Goal: Task Accomplishment & Management: Manage account settings

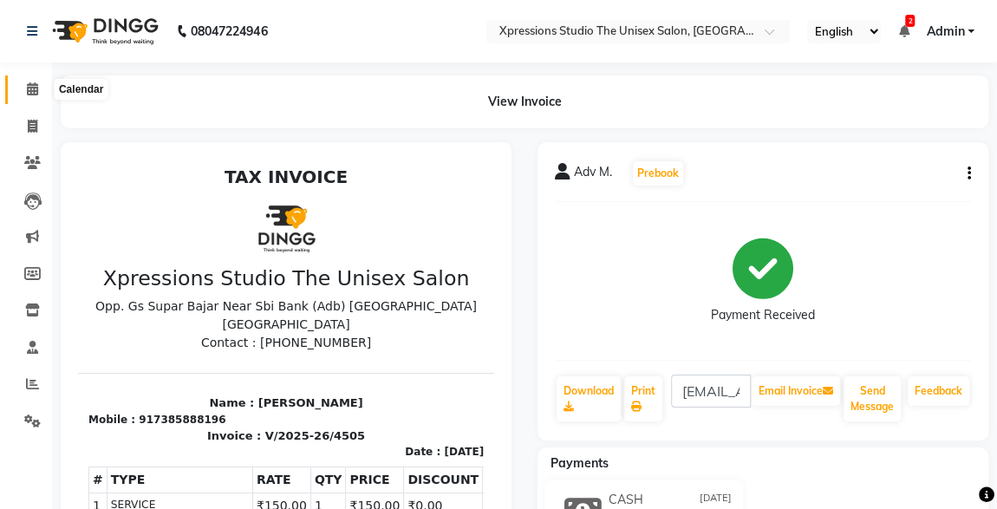
click at [33, 88] on icon at bounding box center [32, 88] width 11 height 13
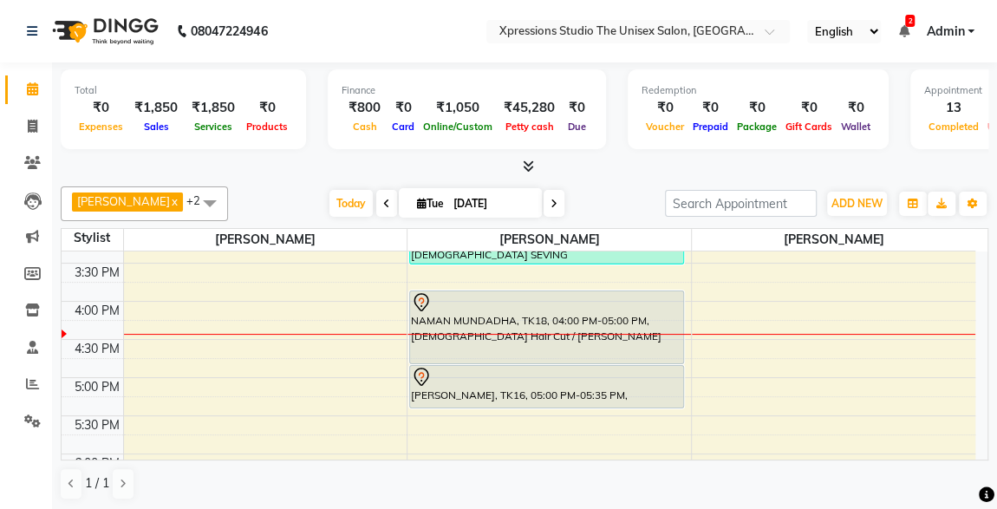
scroll to position [564, 0]
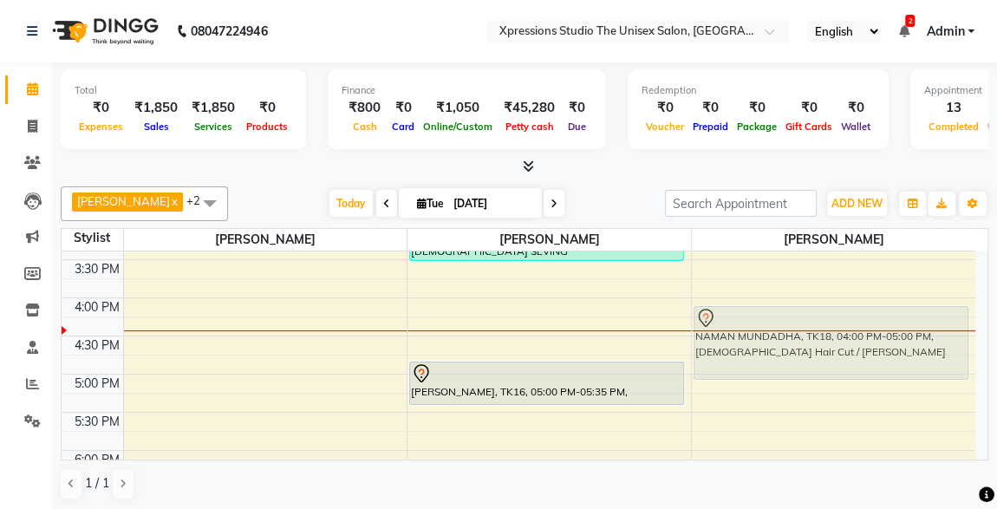
drag, startPoint x: 656, startPoint y: 291, endPoint x: 835, endPoint y: 318, distance: 181.7
click at [835, 318] on tr "[PERSON_NAME], TK07, 10:15 AM-11:45 AM, [DEMOGRAPHIC_DATA] Hair Cut / [PERSON_N…" at bounding box center [519, 260] width 914 height 1144
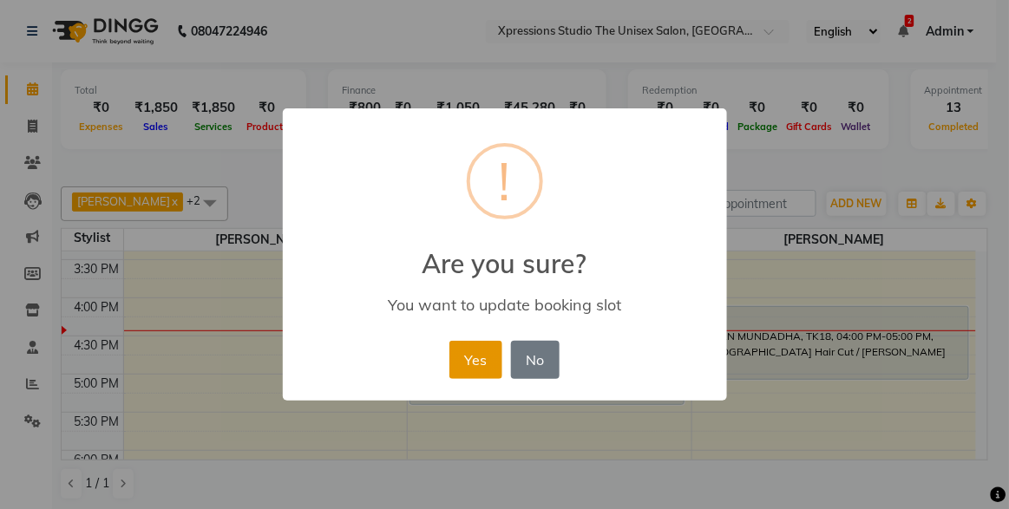
click at [485, 350] on button "Yes" at bounding box center [475, 360] width 53 height 38
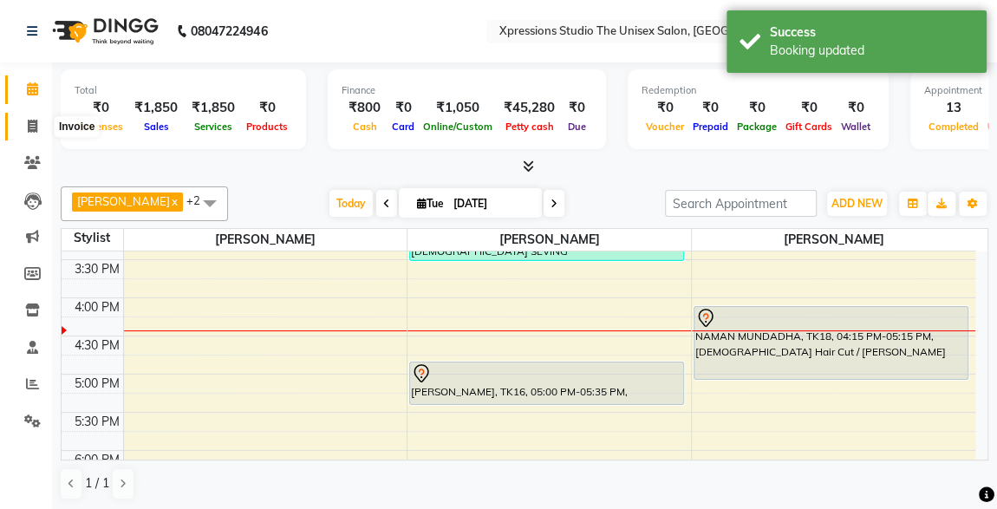
click at [32, 124] on icon at bounding box center [33, 126] width 10 height 13
select select "7003"
select select "service"
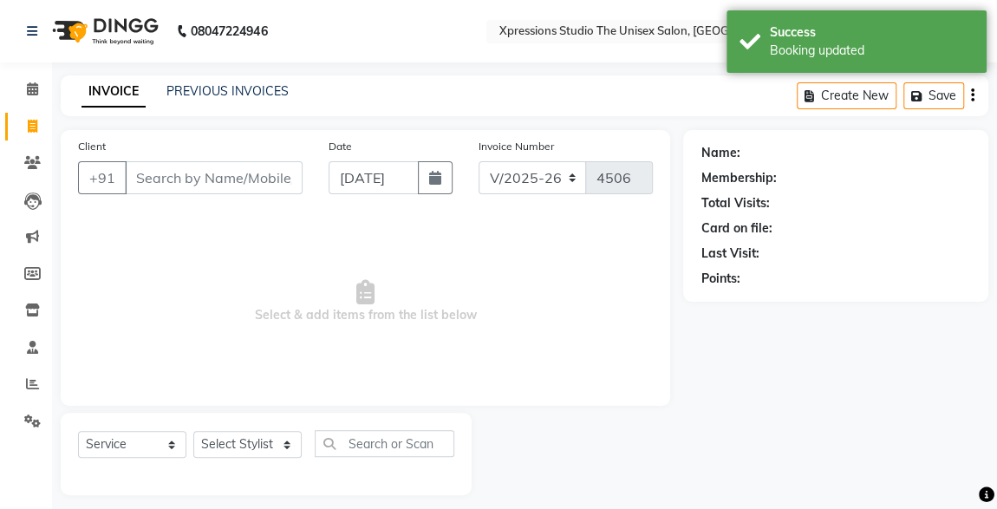
click at [205, 177] on input "Client" at bounding box center [214, 177] width 178 height 33
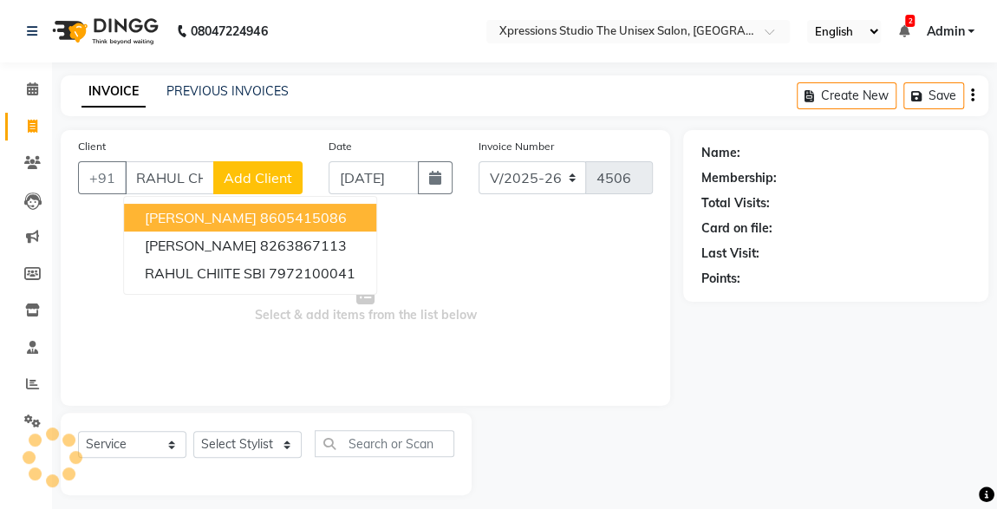
scroll to position [0, 1]
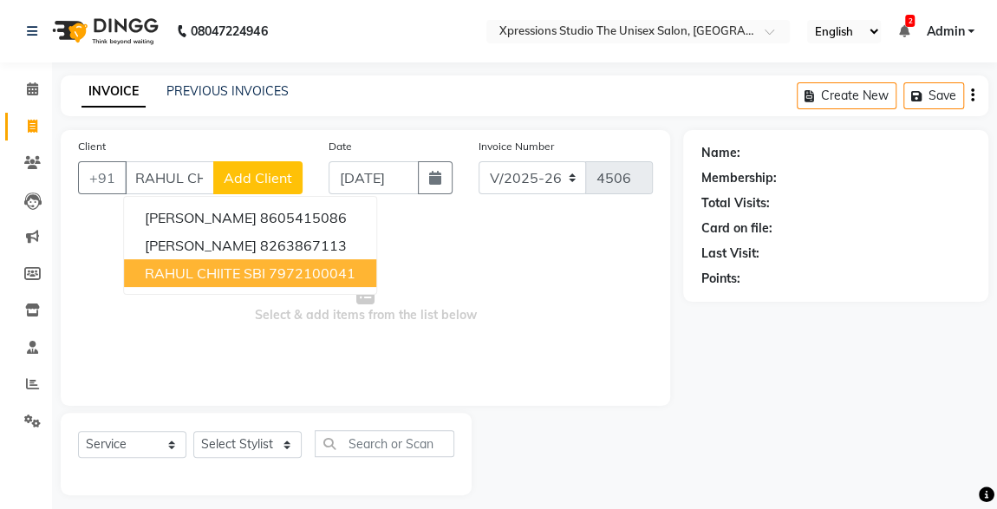
click at [239, 276] on span "RAHUL CHIITE SBI" at bounding box center [205, 273] width 121 height 17
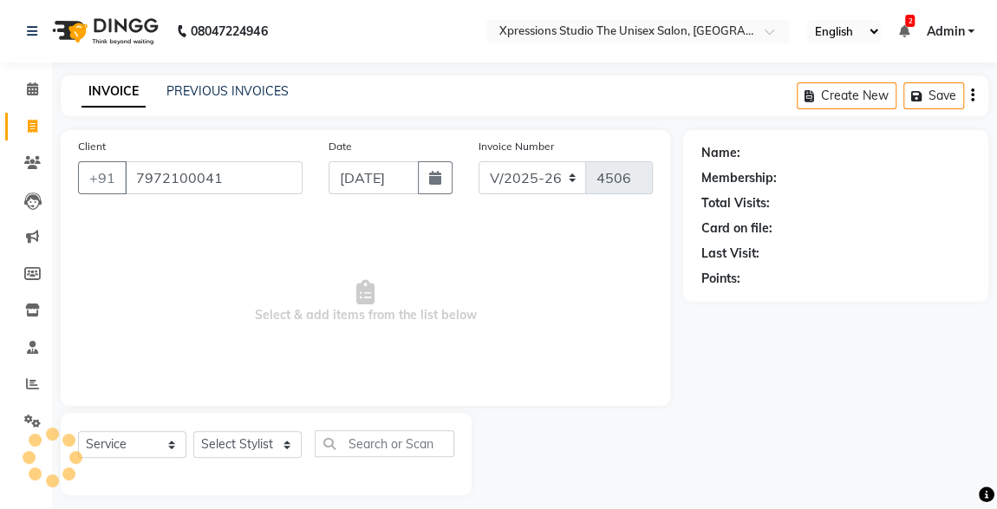
type input "7972100041"
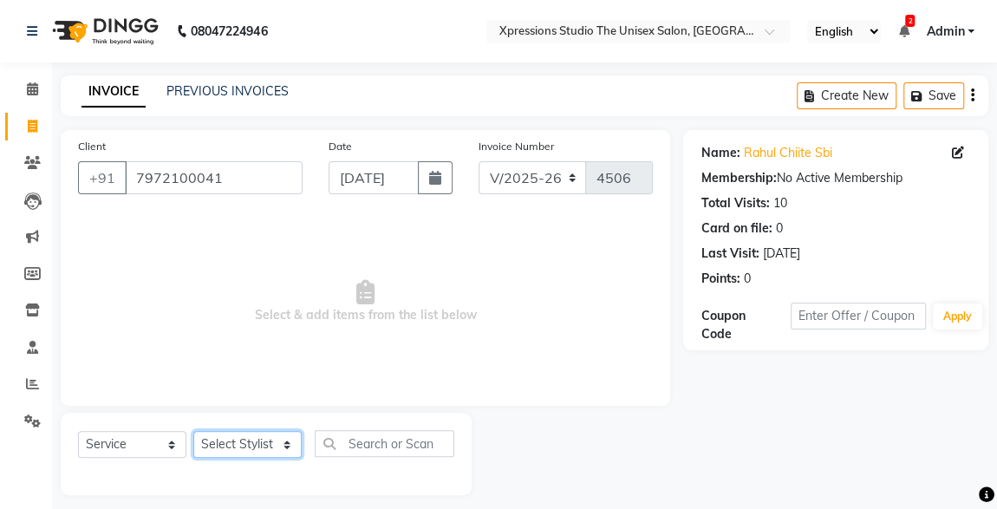
click at [252, 437] on select "Select Stylist [PERSON_NAME] [PERSON_NAME] [PERSON_NAME]" at bounding box center [247, 444] width 108 height 27
select select "57588"
click at [193, 431] on select "Select Stylist [PERSON_NAME] [PERSON_NAME] [PERSON_NAME]" at bounding box center [247, 444] width 108 height 27
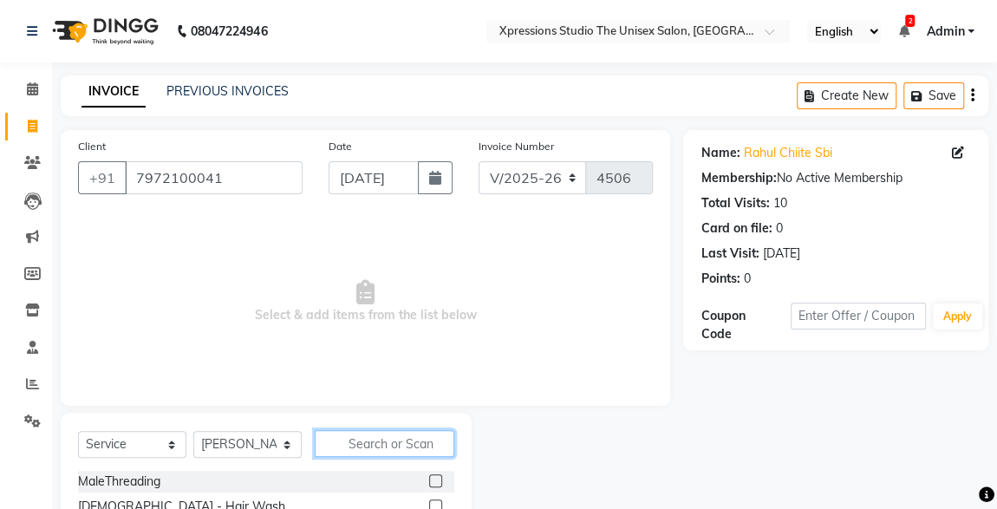
click at [413, 447] on input "text" at bounding box center [385, 443] width 140 height 27
type input "N"
type input "BEA"
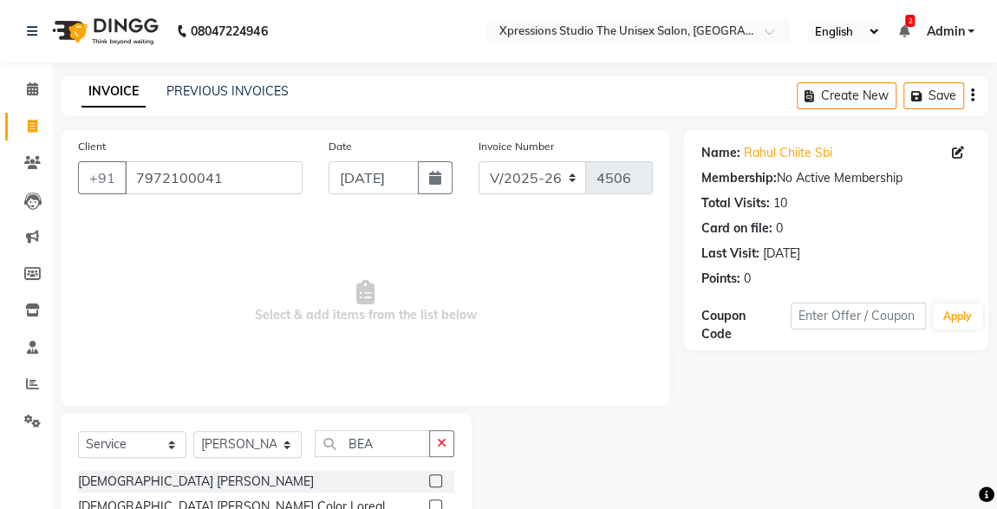
click at [436, 480] on label at bounding box center [435, 480] width 13 height 13
click at [436, 480] on input "checkbox" at bounding box center [434, 481] width 11 height 11
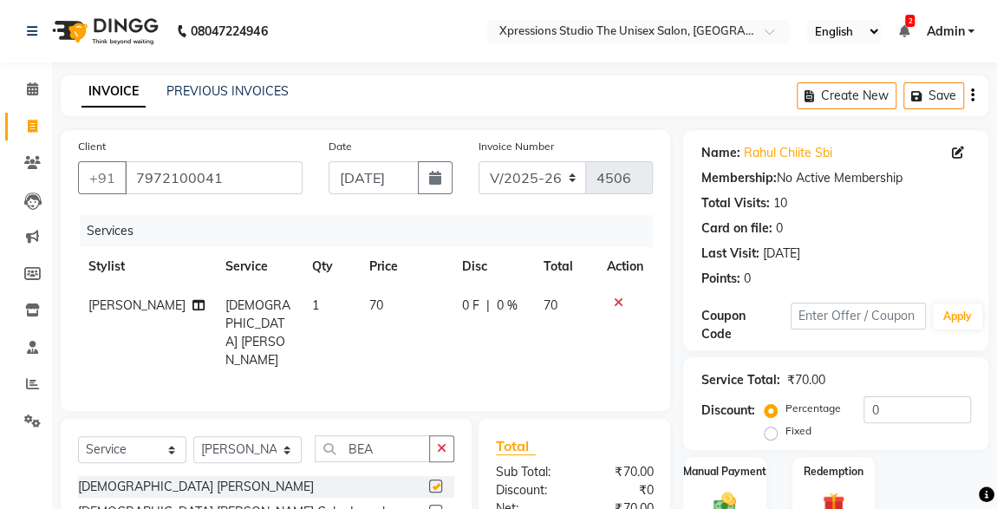
checkbox input "false"
click at [474, 301] on div "0 F | 0 %" at bounding box center [492, 306] width 61 height 18
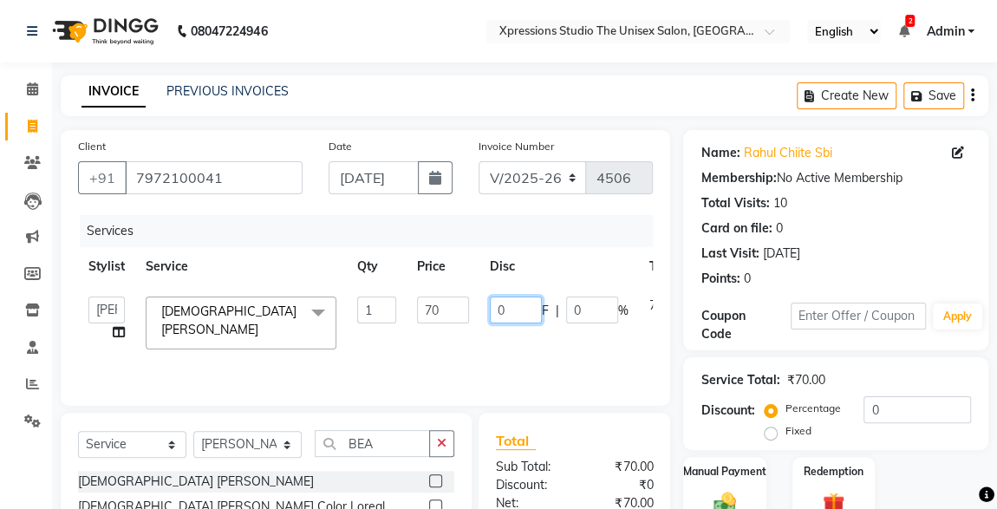
click at [521, 306] on input "0" at bounding box center [516, 310] width 52 height 27
type input "20"
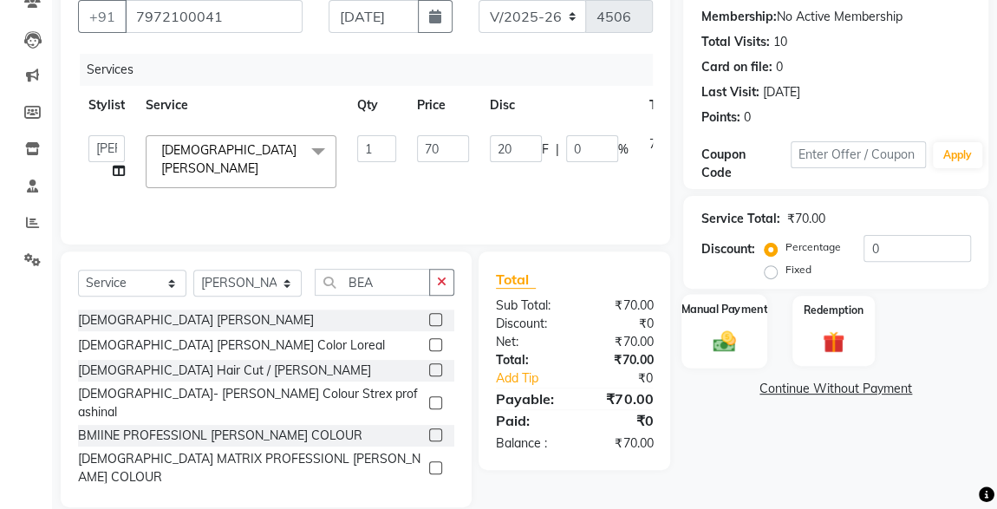
click at [723, 346] on img at bounding box center [724, 341] width 37 height 27
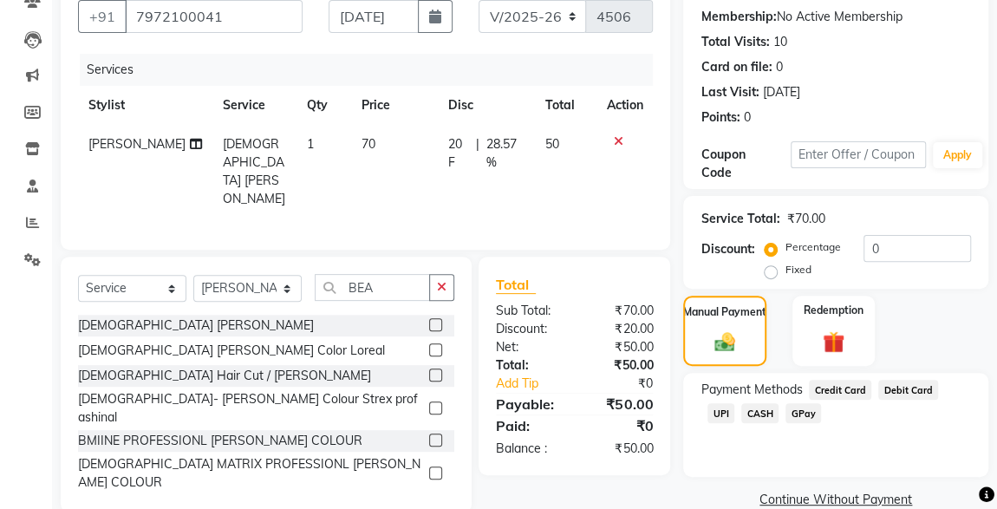
click at [735, 403] on span "UPI" at bounding box center [721, 413] width 27 height 20
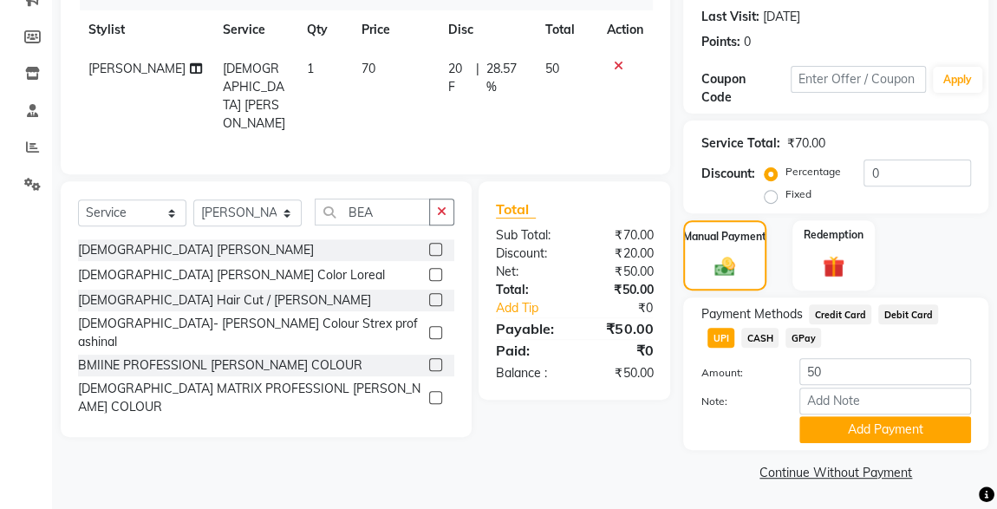
click at [914, 428] on button "Add Payment" at bounding box center [886, 429] width 172 height 27
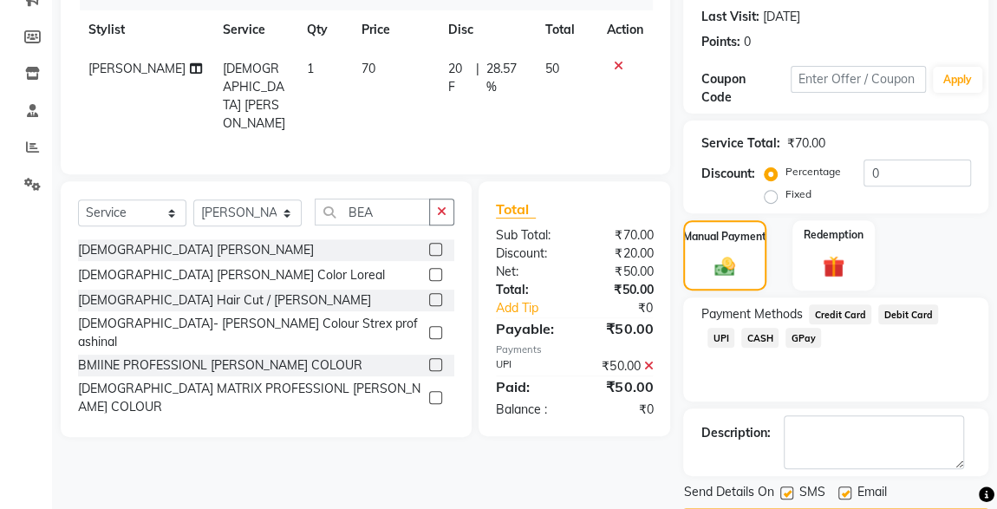
scroll to position [286, 0]
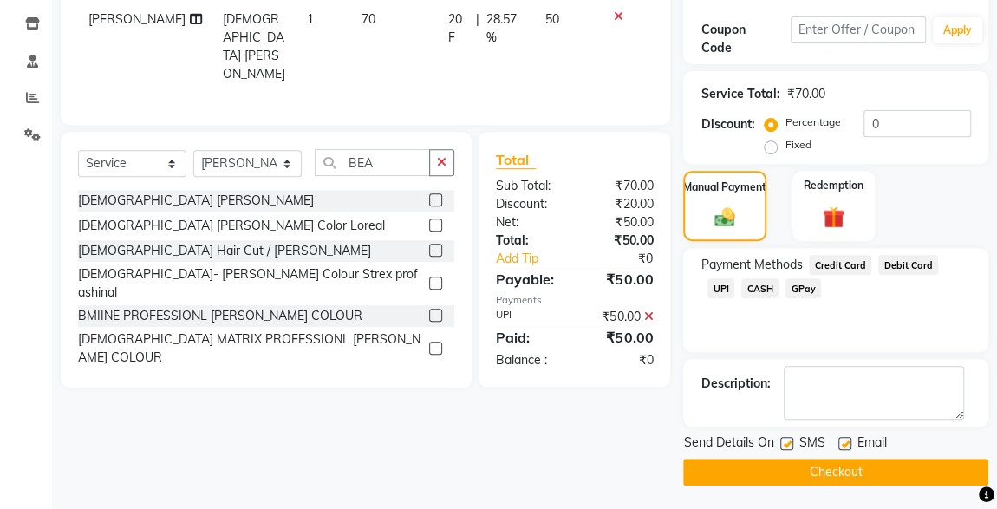
click at [787, 444] on label at bounding box center [787, 443] width 13 height 13
click at [787, 444] on input "checkbox" at bounding box center [786, 444] width 11 height 11
checkbox input "false"
click at [858, 471] on button "Checkout" at bounding box center [835, 472] width 305 height 27
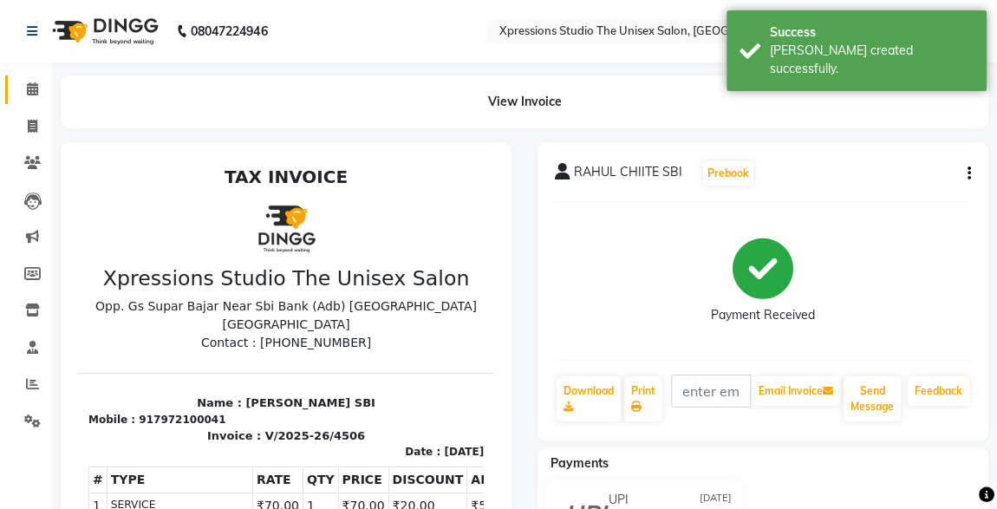
click at [36, 82] on icon at bounding box center [32, 88] width 11 height 13
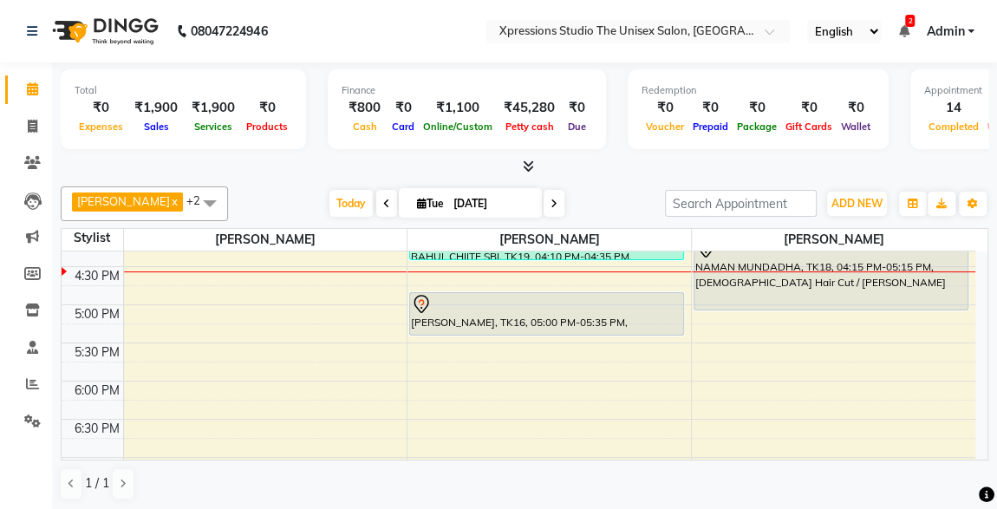
scroll to position [626, 0]
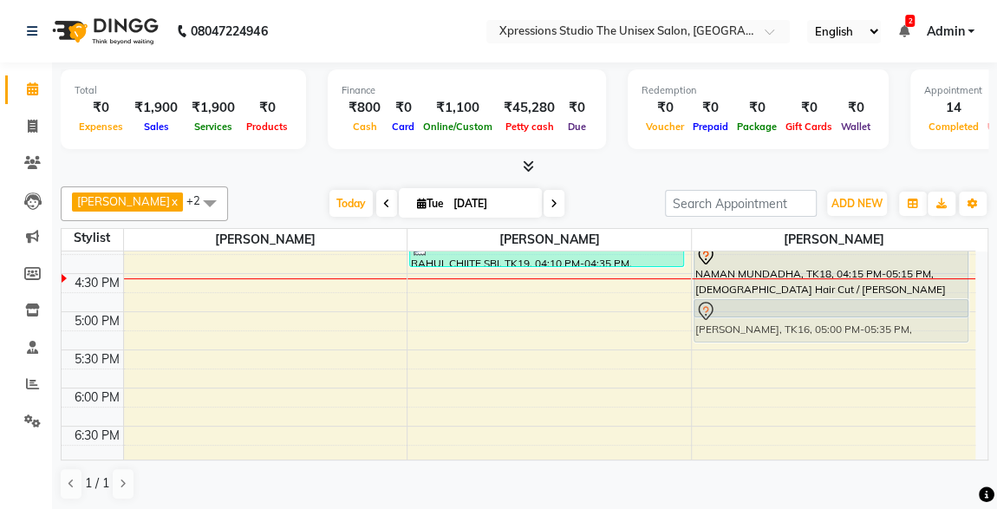
drag, startPoint x: 624, startPoint y: 314, endPoint x: 813, endPoint y: 318, distance: 190.0
click at [813, 318] on tr "[PERSON_NAME], TK07, 10:15 AM-11:45 AM, [DEMOGRAPHIC_DATA] Hair Cut / [PERSON_N…" at bounding box center [519, 197] width 914 height 1144
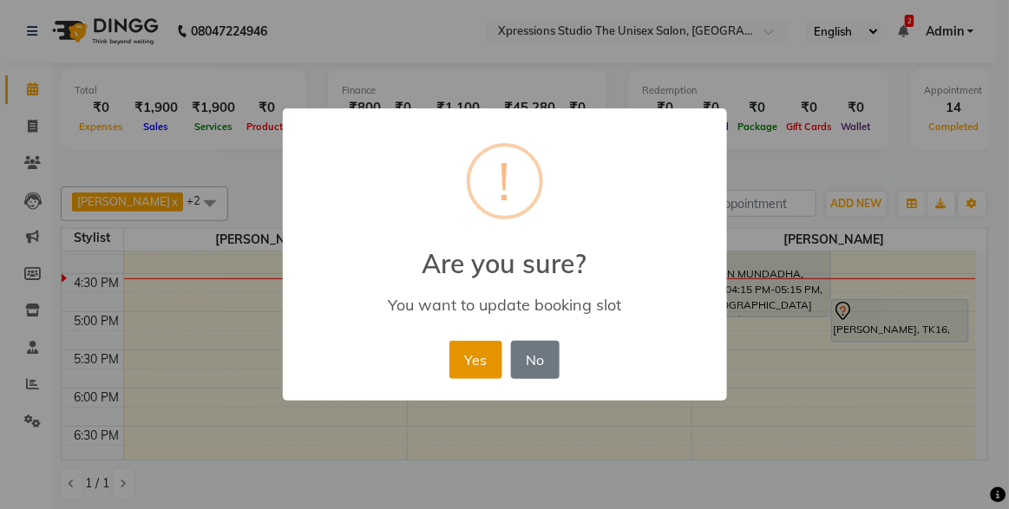
click at [479, 363] on button "Yes" at bounding box center [475, 360] width 53 height 38
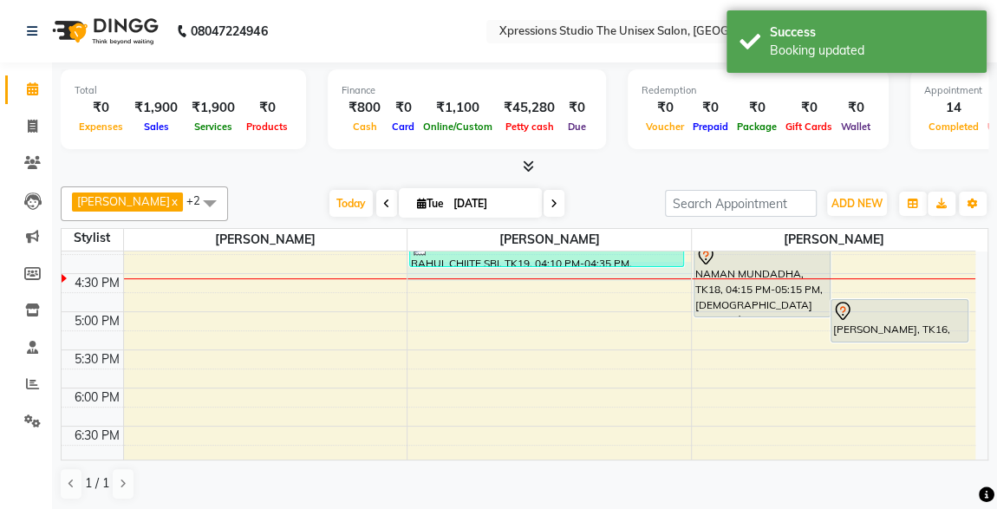
click at [537, 278] on div at bounding box center [550, 278] width 284 height 1
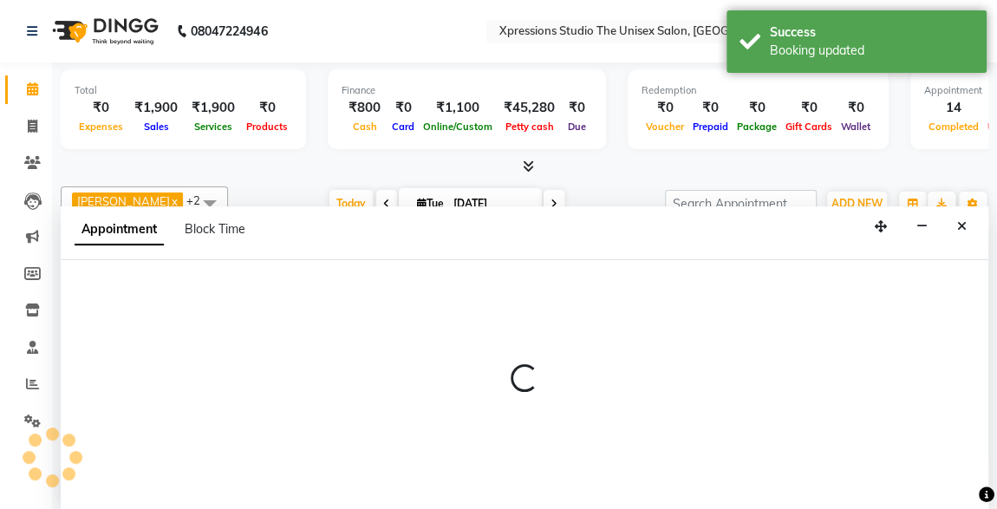
scroll to position [0, 0]
select select "57588"
select select "990"
select select "tentative"
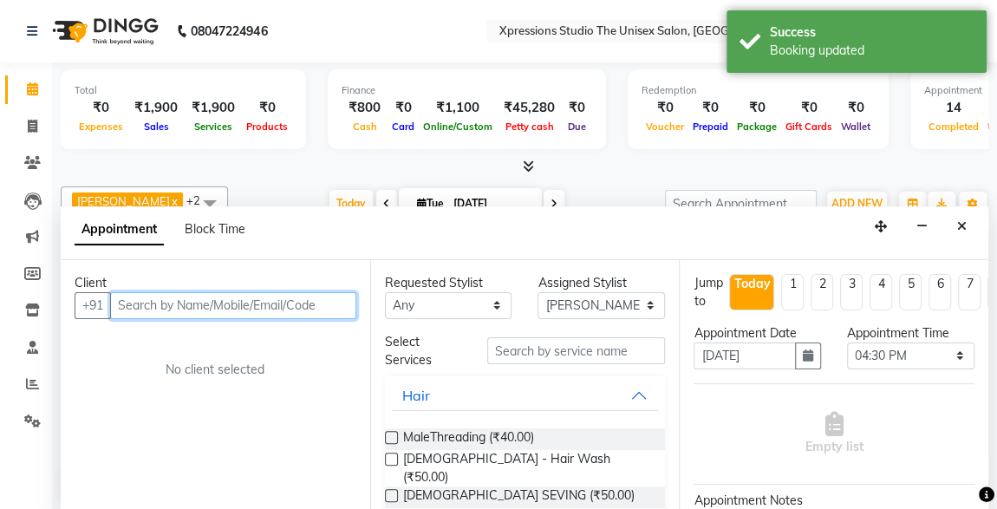
click at [271, 298] on input "text" at bounding box center [233, 305] width 246 height 27
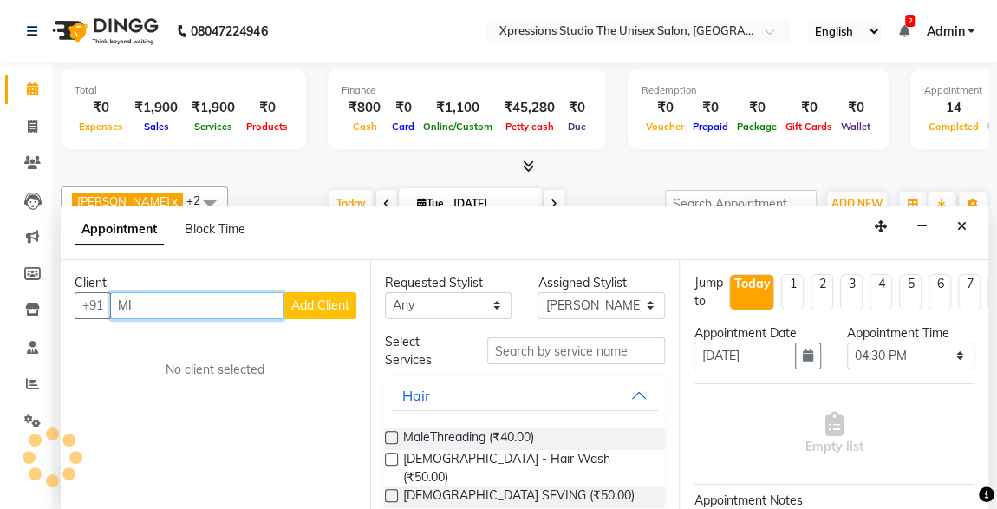
type input "M"
type input "S"
click at [235, 303] on input "MIR" at bounding box center [197, 305] width 174 height 27
type input "M"
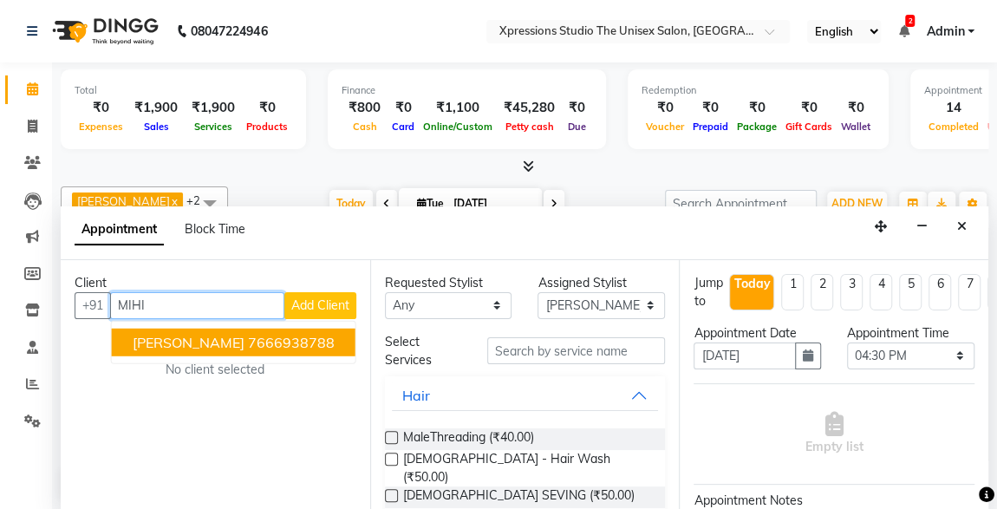
click at [219, 336] on span "[PERSON_NAME]" at bounding box center [189, 341] width 112 height 17
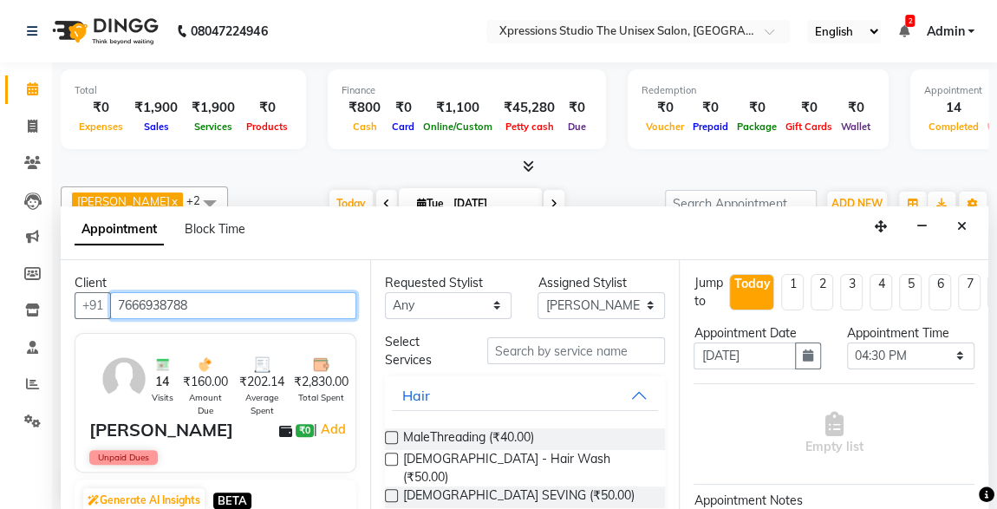
type input "7666938788"
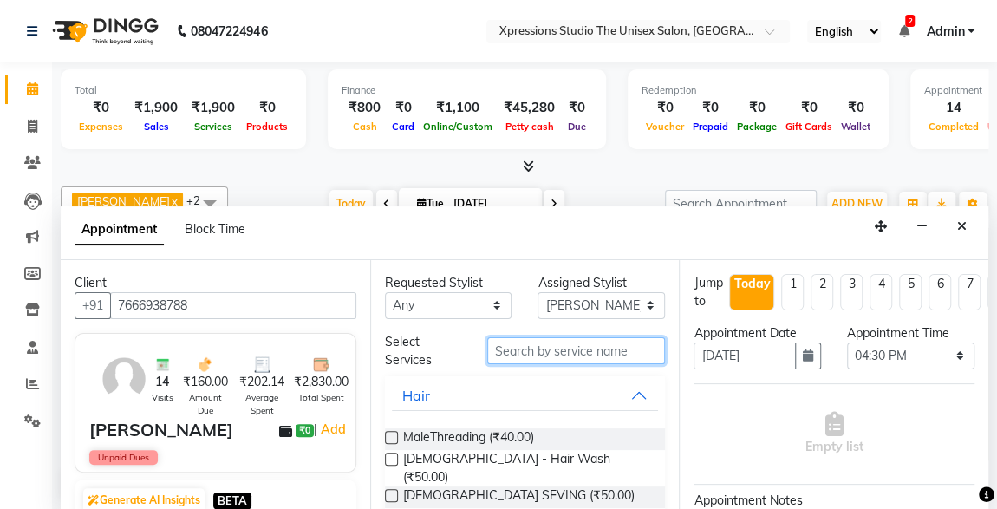
click at [513, 346] on input "text" at bounding box center [576, 350] width 179 height 27
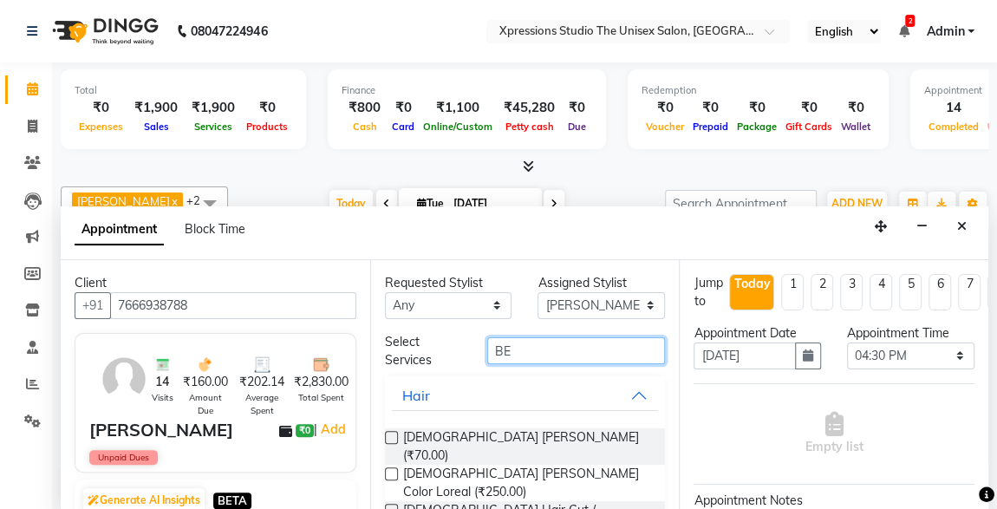
type input "BE"
click at [395, 504] on label at bounding box center [391, 510] width 13 height 13
click at [395, 506] on input "checkbox" at bounding box center [390, 511] width 11 height 11
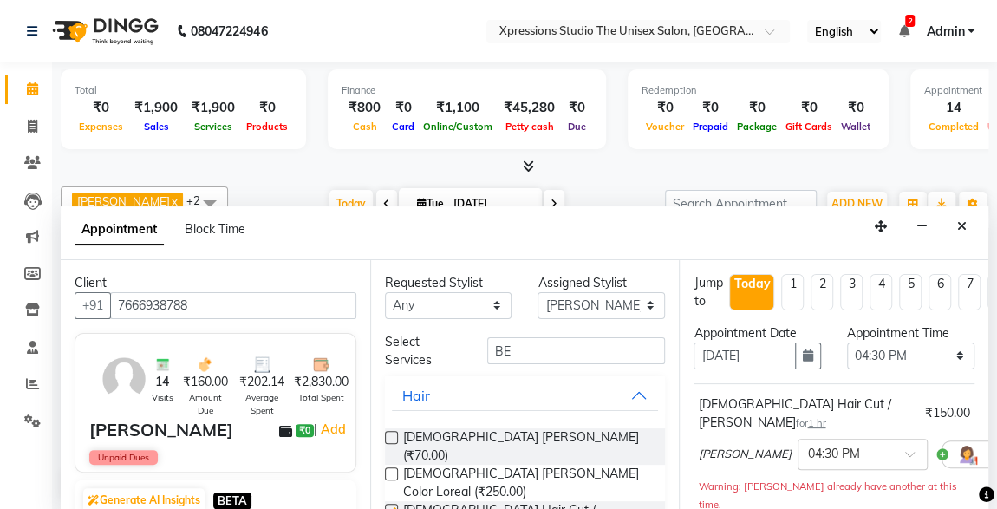
checkbox input "false"
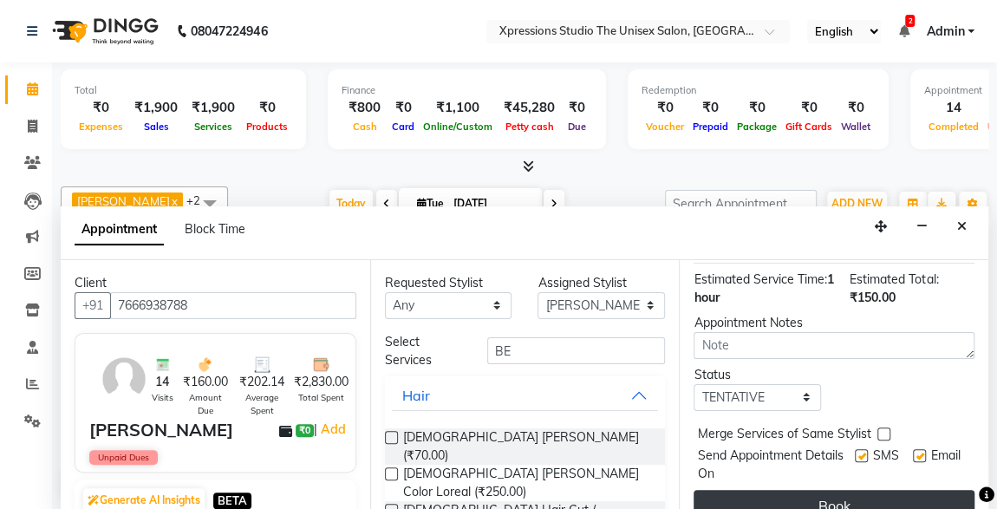
click at [894, 490] on button "Book" at bounding box center [834, 505] width 281 height 31
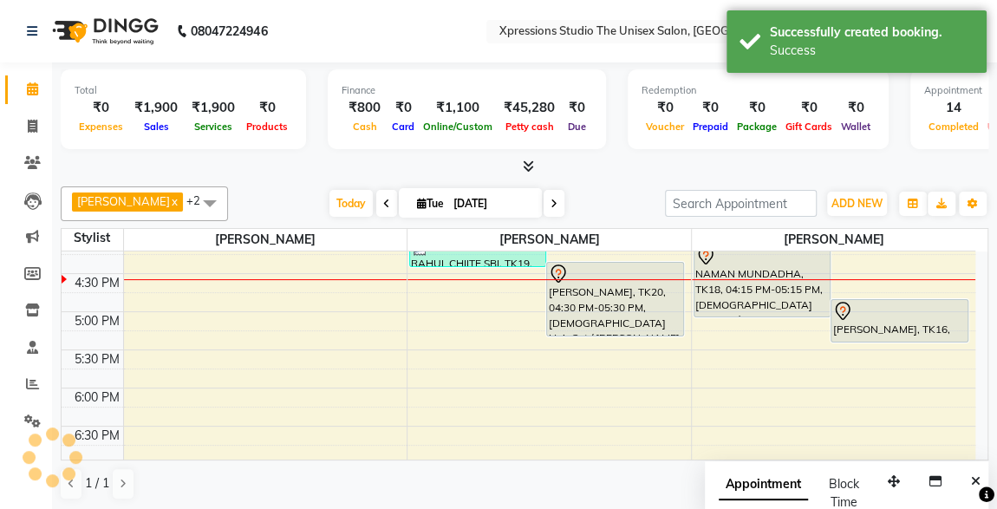
scroll to position [0, 0]
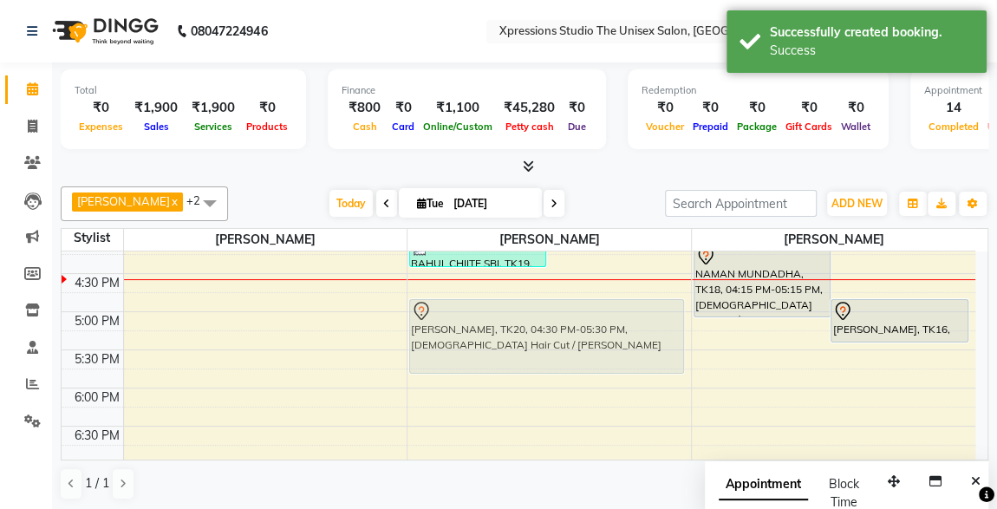
drag, startPoint x: 637, startPoint y: 298, endPoint x: 660, endPoint y: 336, distance: 43.6
click at [660, 336] on div "[PERSON_NAME], TK04, 09:00 AM-10:00 AM, [DEMOGRAPHIC_DATA] Hair Cut / Seving [P…" at bounding box center [550, 197] width 284 height 1144
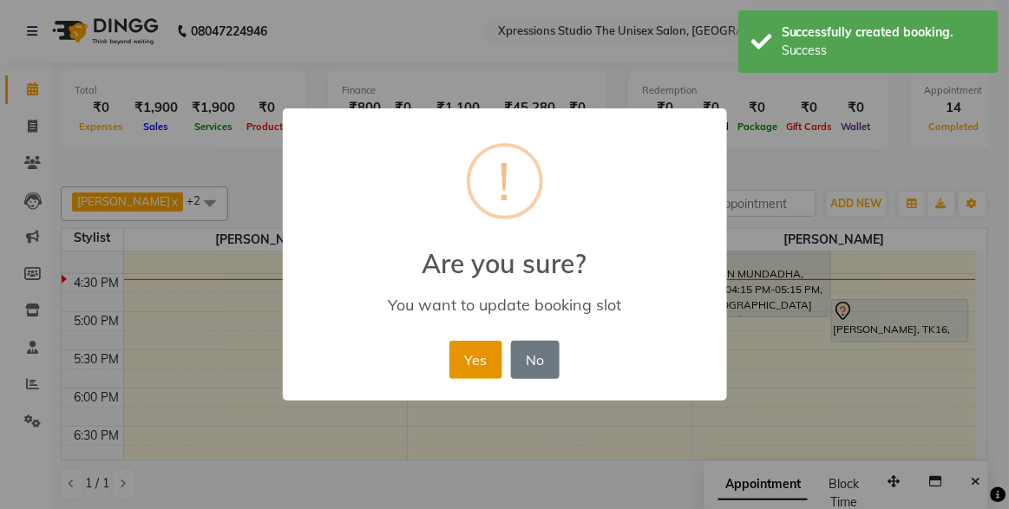
click at [467, 343] on button "Yes" at bounding box center [475, 360] width 53 height 38
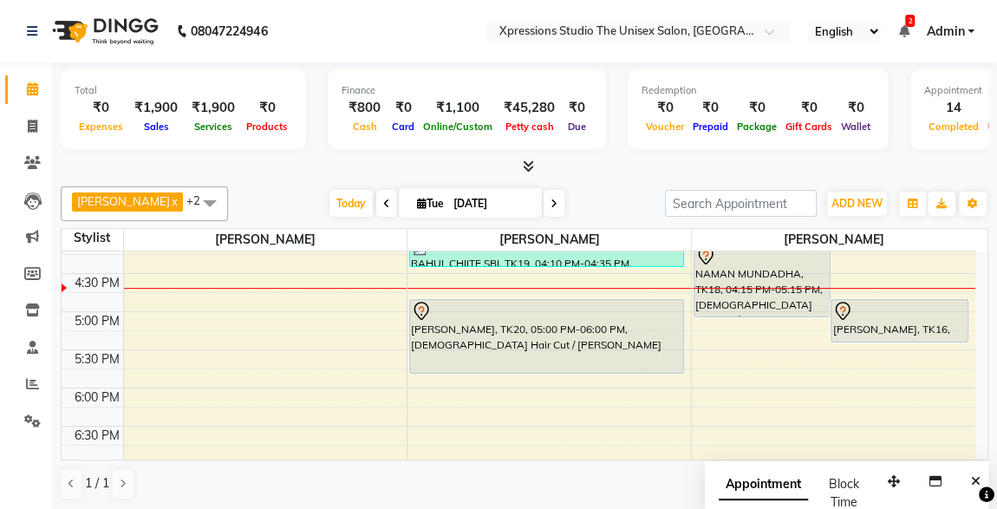
click at [467, 343] on div "[PERSON_NAME], TK20, 05:00 PM-06:00 PM, [DEMOGRAPHIC_DATA] Hair Cut / [PERSON_N…" at bounding box center [546, 336] width 273 height 73
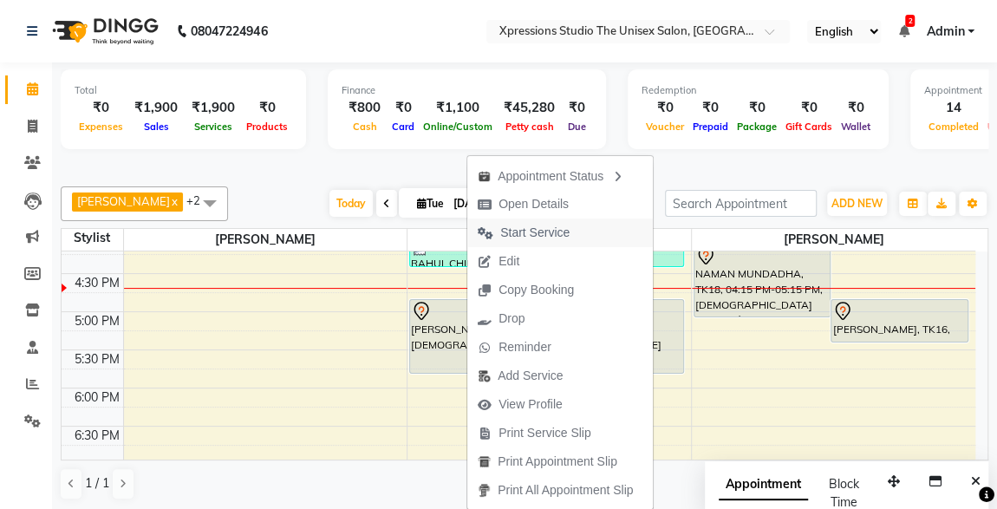
click at [531, 229] on span "Start Service" at bounding box center [534, 233] width 69 height 18
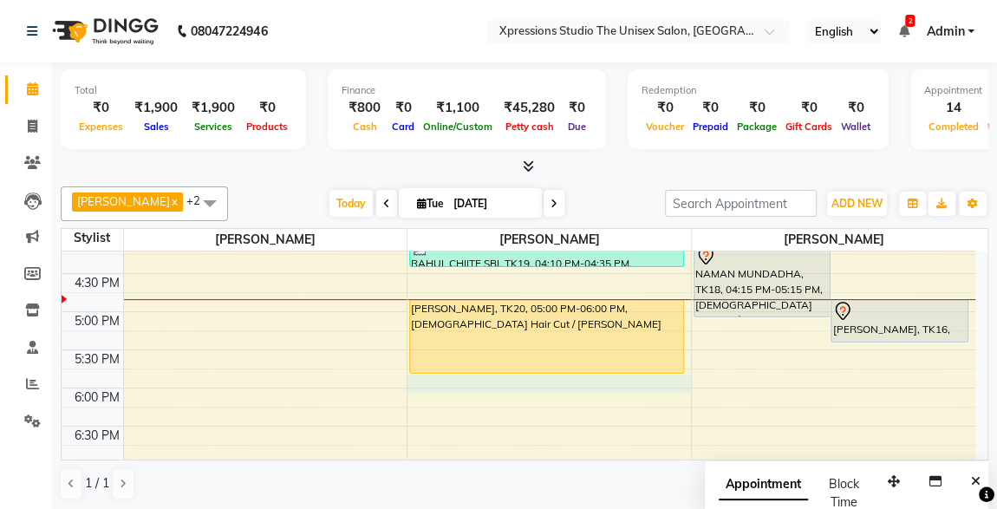
click at [558, 385] on div "8:00 AM 8:30 AM 9:00 AM 9:30 AM 10:00 AM 10:30 AM 11:00 AM 11:30 AM 12:00 PM 12…" at bounding box center [519, 197] width 914 height 1144
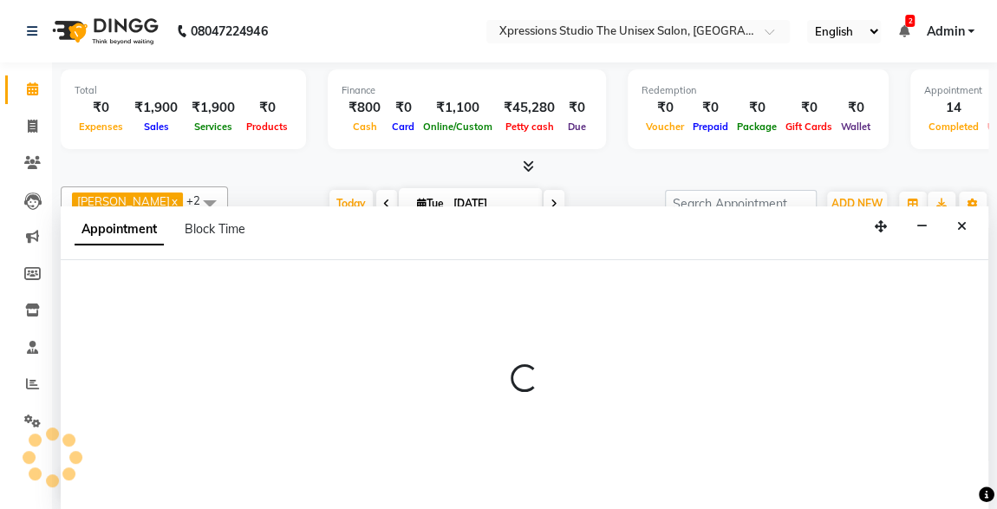
select select "57588"
select select "tentative"
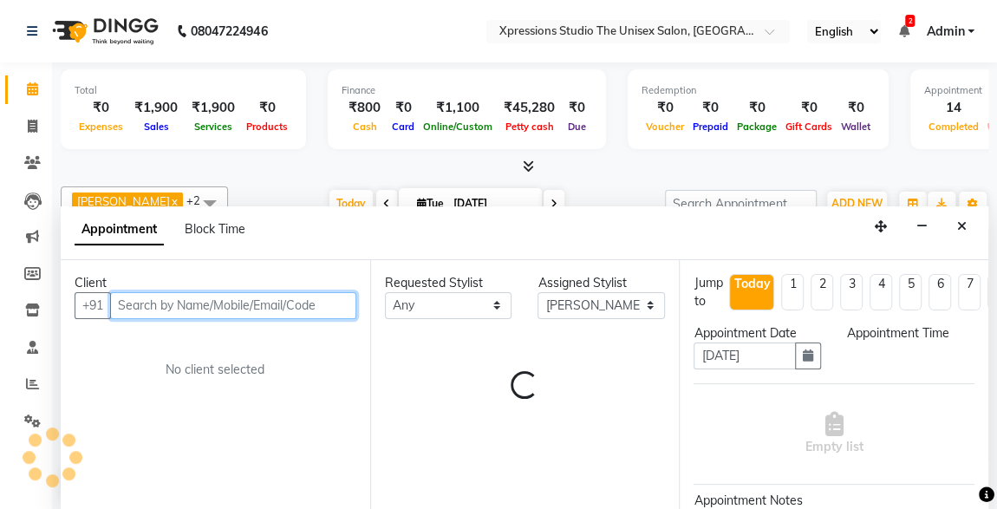
select select "1080"
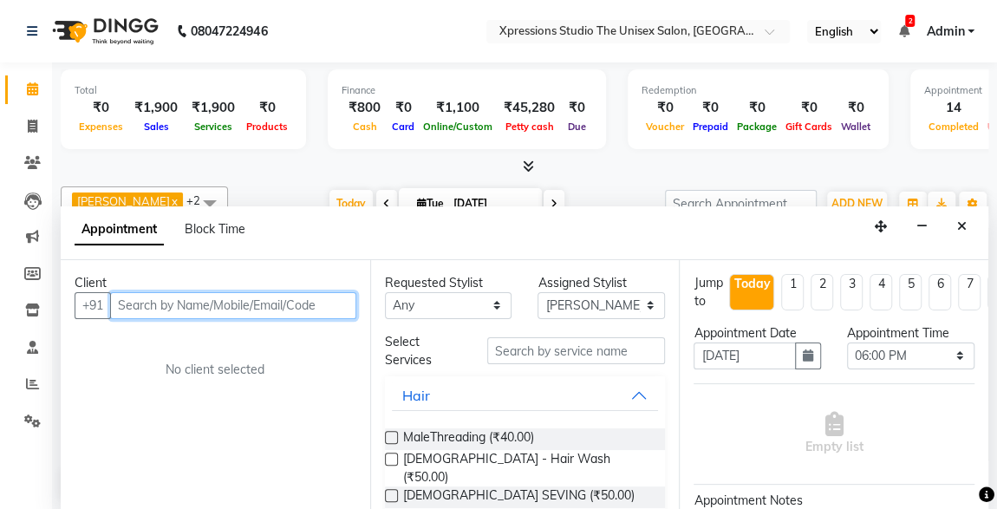
click at [310, 304] on input "text" at bounding box center [233, 305] width 246 height 27
type input "9403314062"
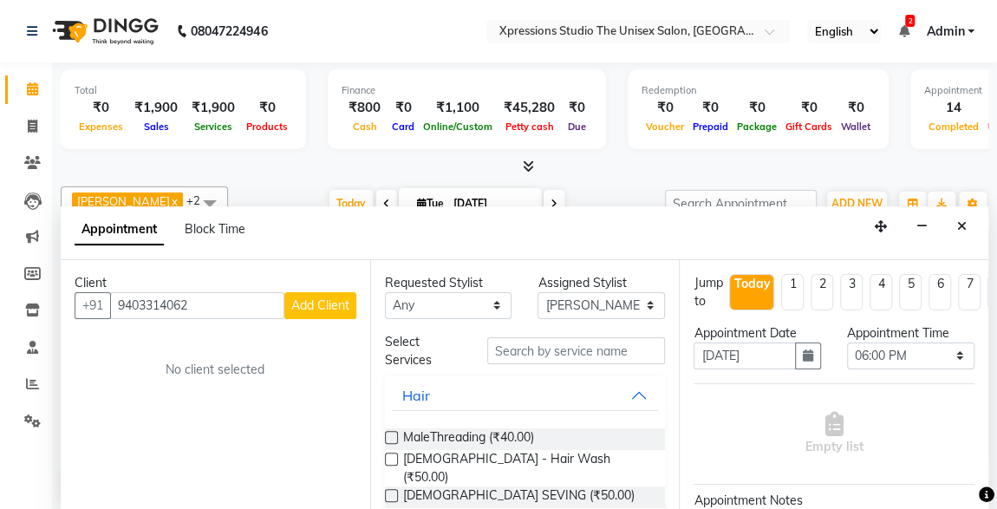
click at [332, 313] on button "Add Client" at bounding box center [320, 305] width 72 height 27
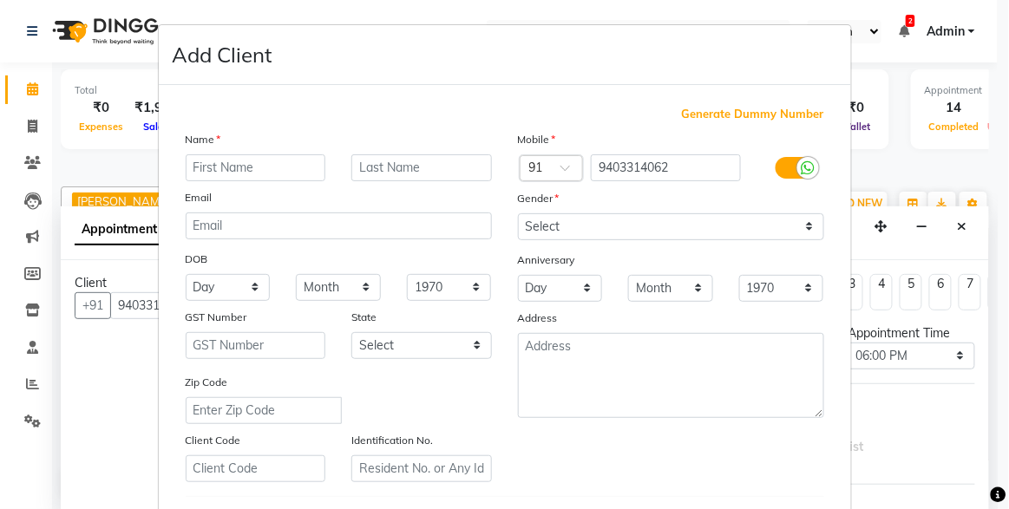
click at [273, 173] on input "text" at bounding box center [256, 167] width 140 height 27
type input "[PERSON_NAME]"
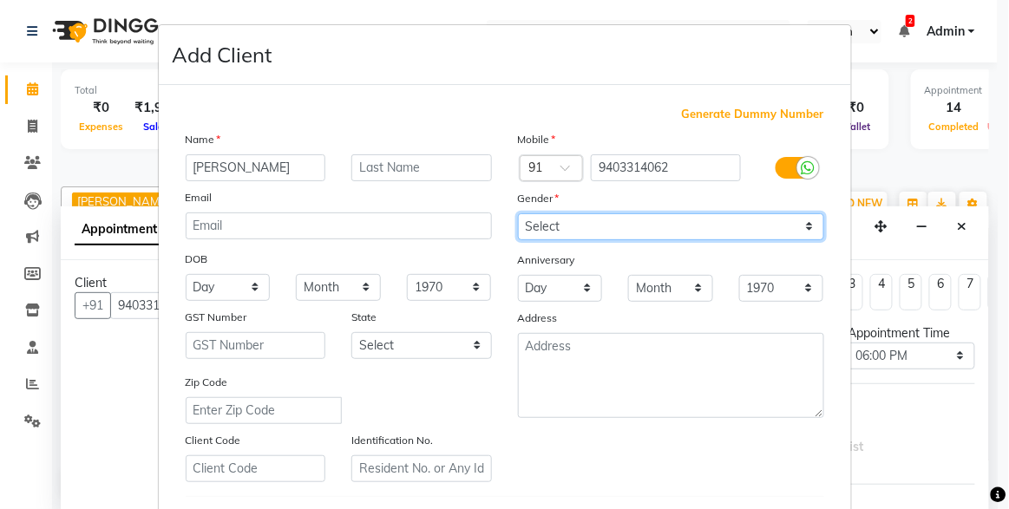
click at [659, 223] on select "Select [DEMOGRAPHIC_DATA] [DEMOGRAPHIC_DATA] Other Prefer Not To Say" at bounding box center [671, 226] width 306 height 27
select select "[DEMOGRAPHIC_DATA]"
click at [518, 213] on select "Select [DEMOGRAPHIC_DATA] [DEMOGRAPHIC_DATA] Other Prefer Not To Say" at bounding box center [671, 226] width 306 height 27
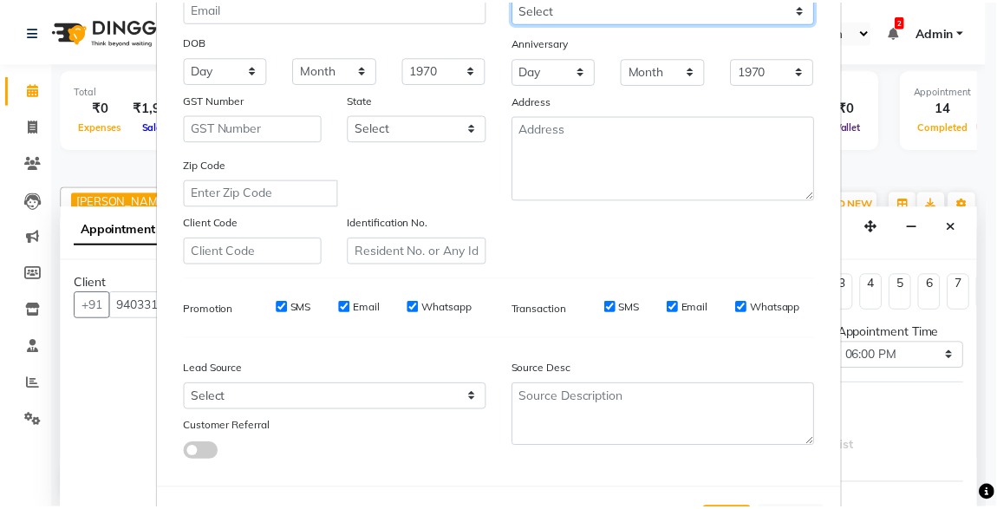
scroll to position [285, 0]
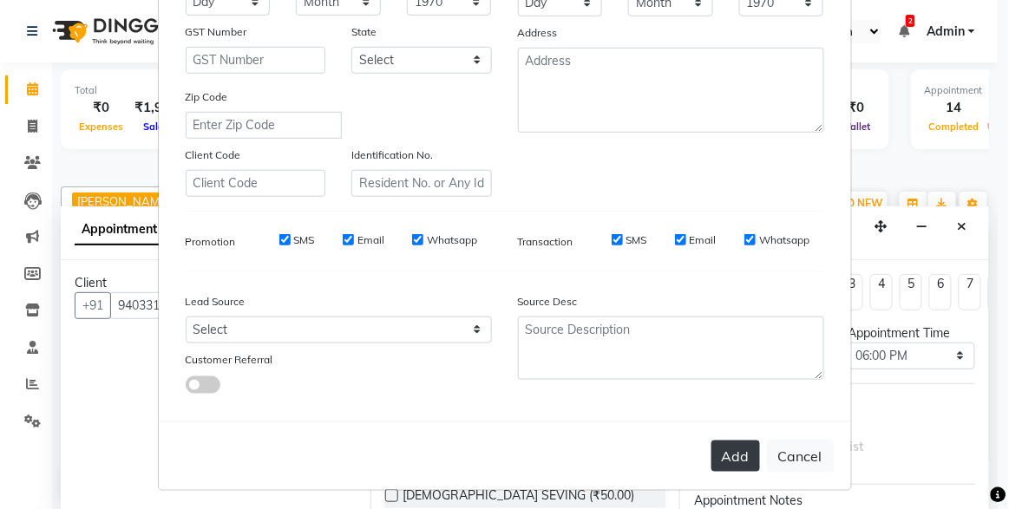
click at [727, 462] on button "Add" at bounding box center [735, 456] width 49 height 31
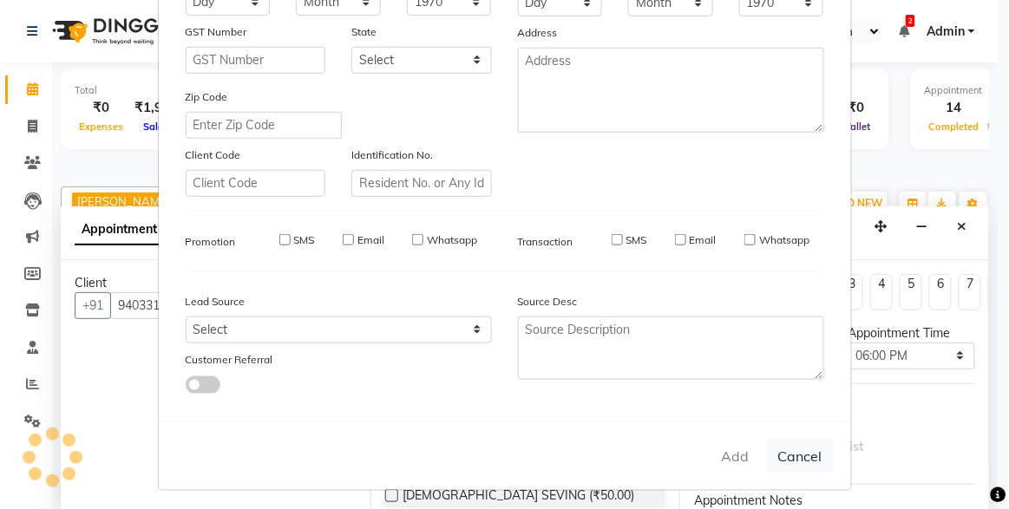
select select
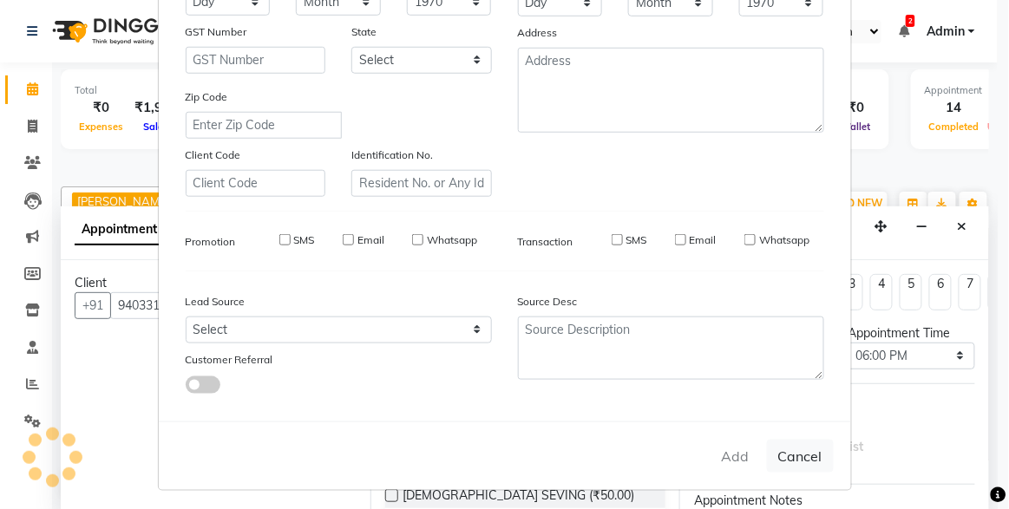
select select
checkbox input "false"
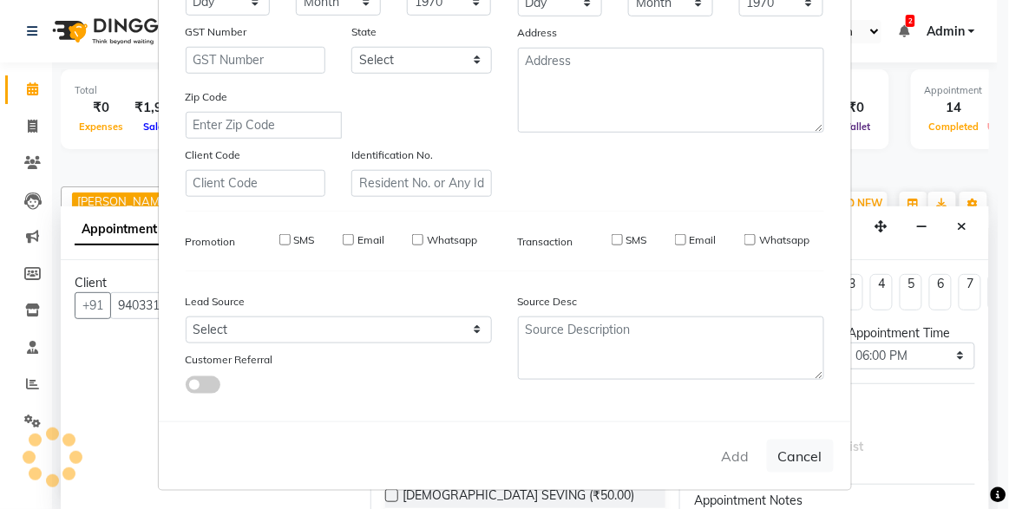
checkbox input "false"
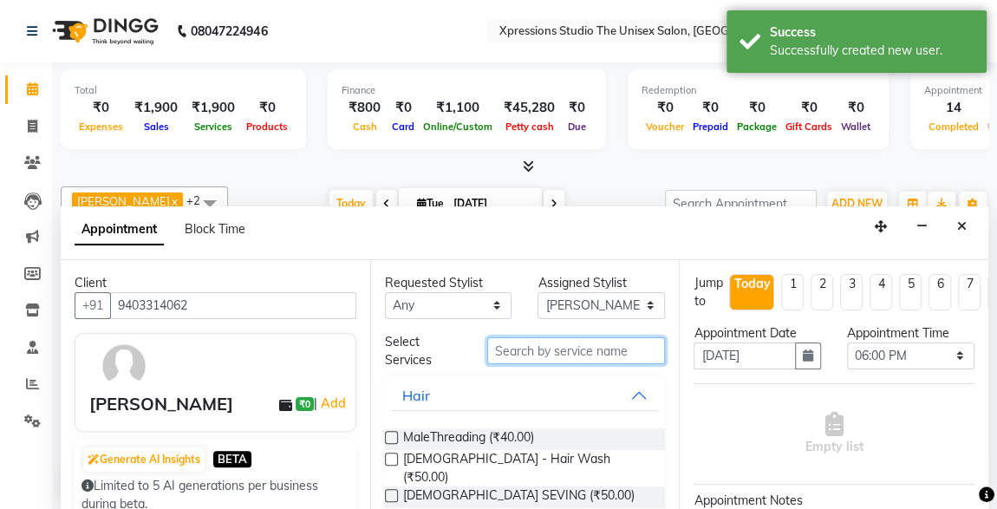
click at [591, 355] on input "text" at bounding box center [576, 350] width 179 height 27
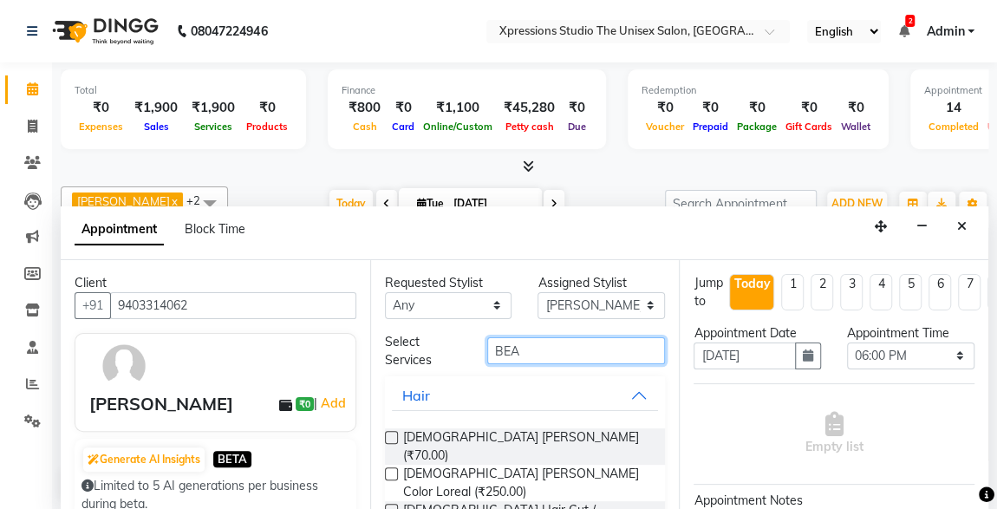
type input "BEA"
click at [391, 504] on label at bounding box center [391, 510] width 13 height 13
click at [391, 506] on input "checkbox" at bounding box center [390, 511] width 11 height 11
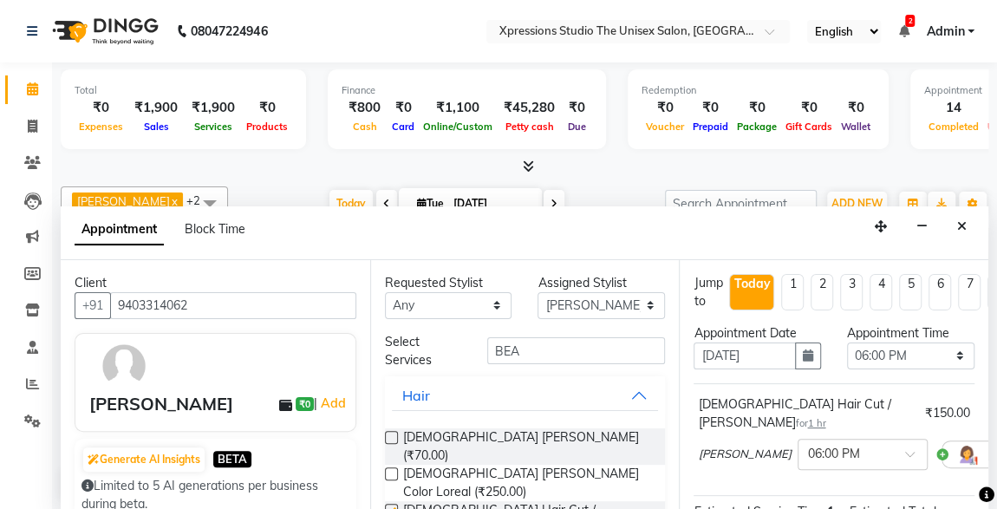
checkbox input "false"
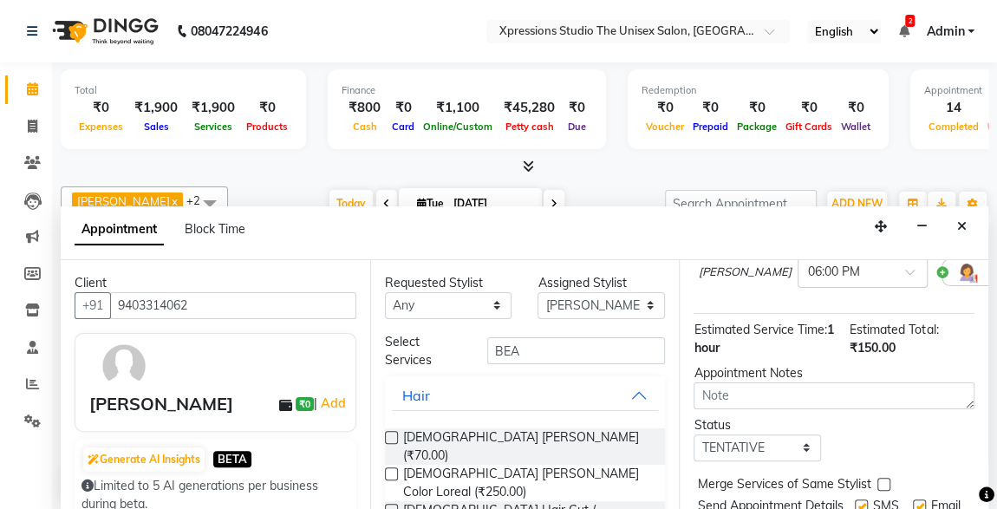
scroll to position [185, 0]
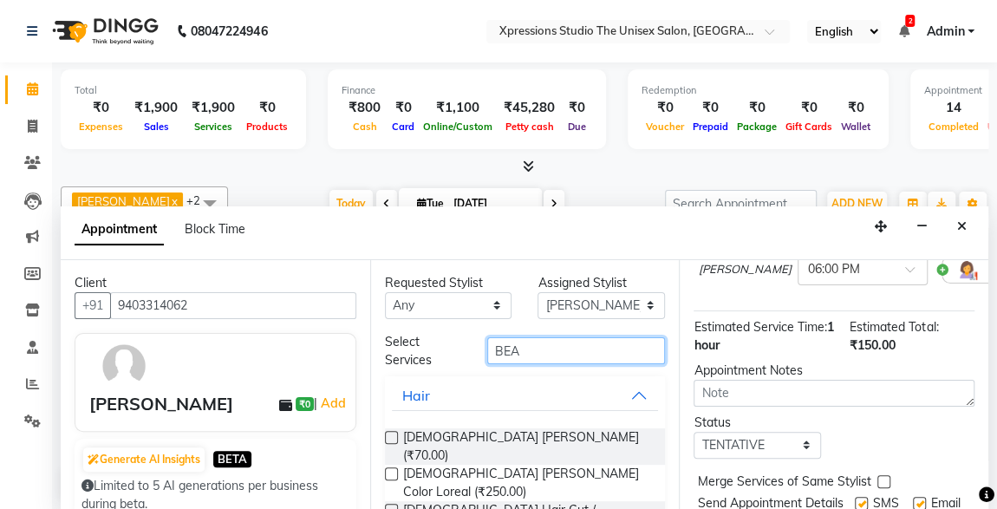
click at [603, 355] on input "BEA" at bounding box center [576, 350] width 179 height 27
type input "B"
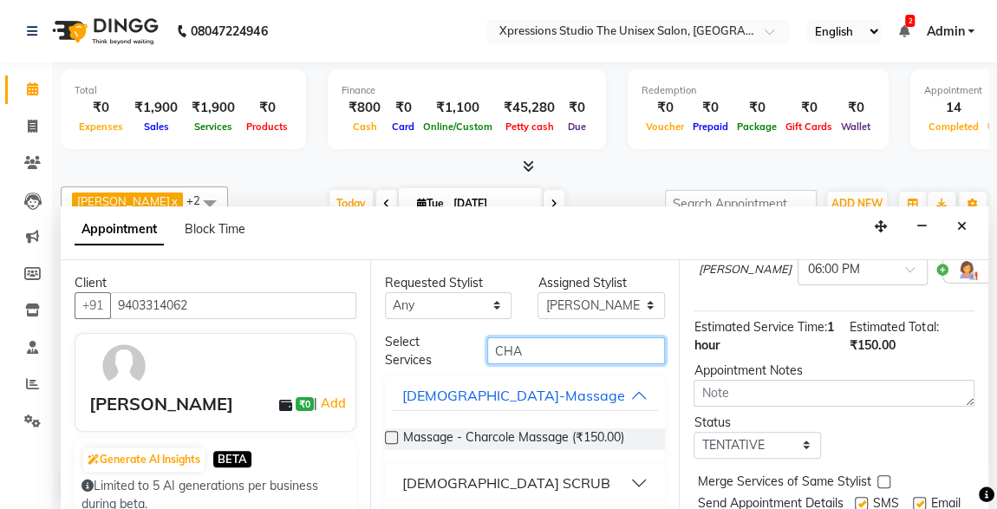
type input "CHA"
click at [391, 434] on label at bounding box center [391, 437] width 13 height 13
click at [391, 434] on input "checkbox" at bounding box center [390, 439] width 11 height 11
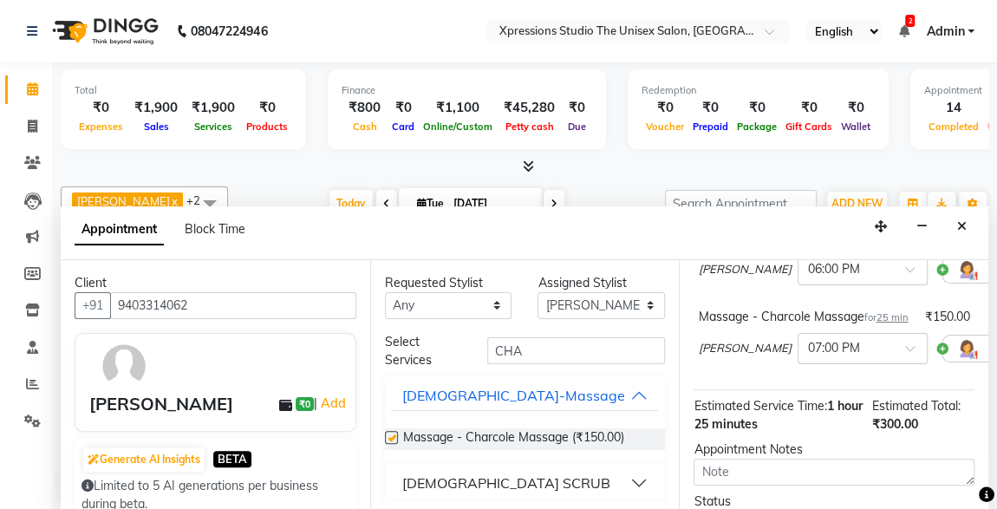
checkbox input "false"
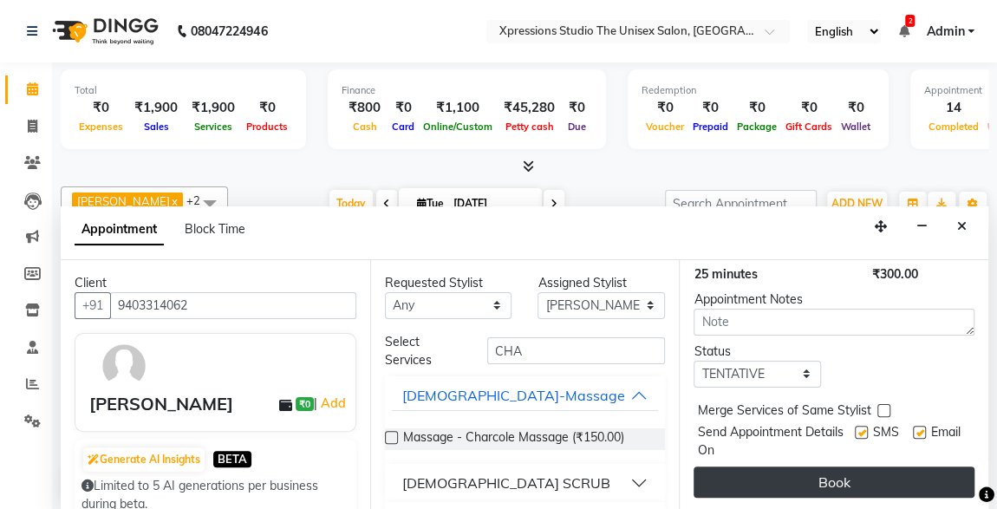
click at [821, 474] on button "Book" at bounding box center [834, 482] width 281 height 31
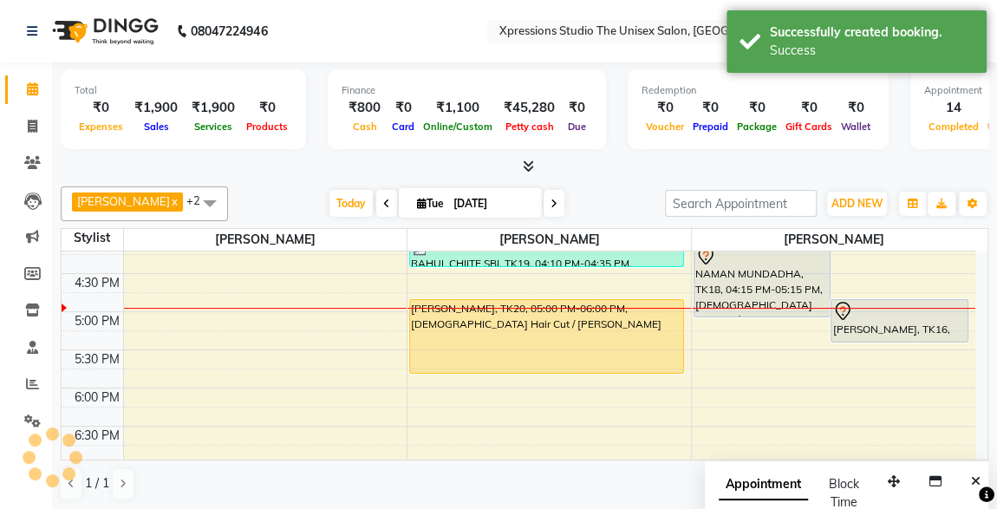
scroll to position [0, 0]
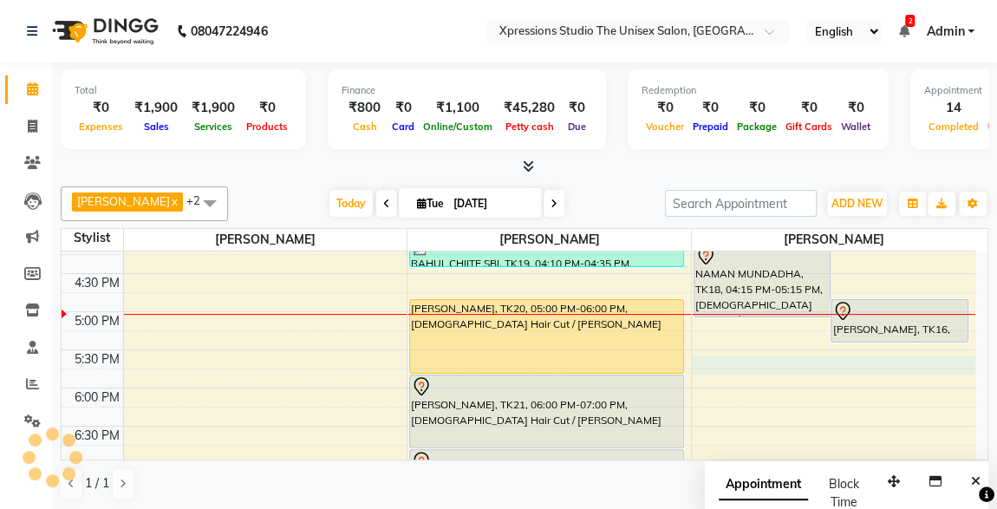
click at [730, 357] on div "8:00 AM 8:30 AM 9:00 AM 9:30 AM 10:00 AM 10:30 AM 11:00 AM 11:30 AM 12:00 PM 12…" at bounding box center [519, 197] width 914 height 1144
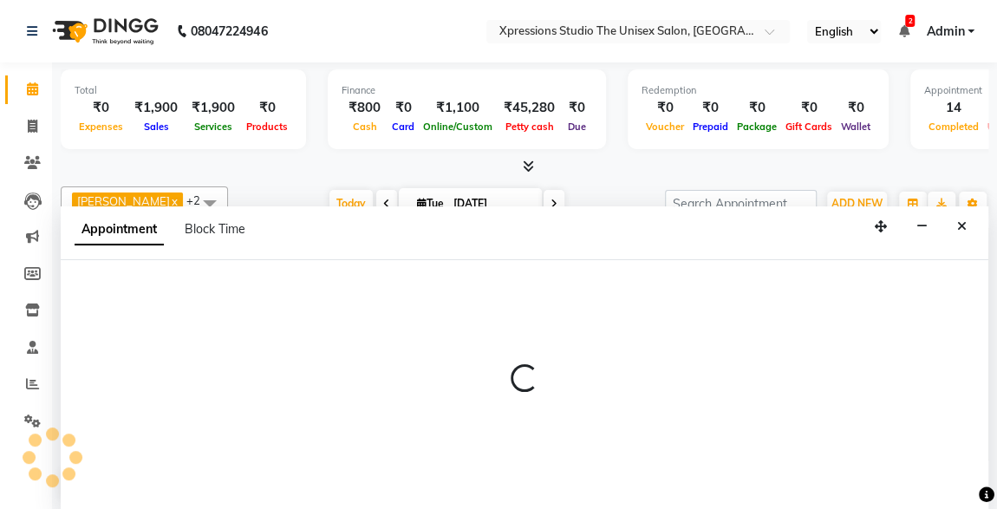
select select "57589"
select select "1065"
select select "tentative"
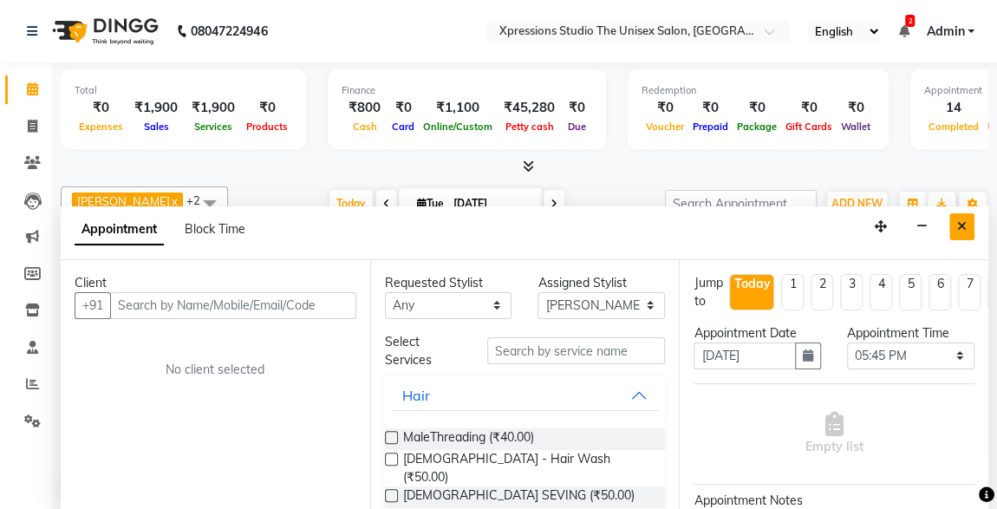
click at [951, 226] on button "Close" at bounding box center [962, 226] width 25 height 27
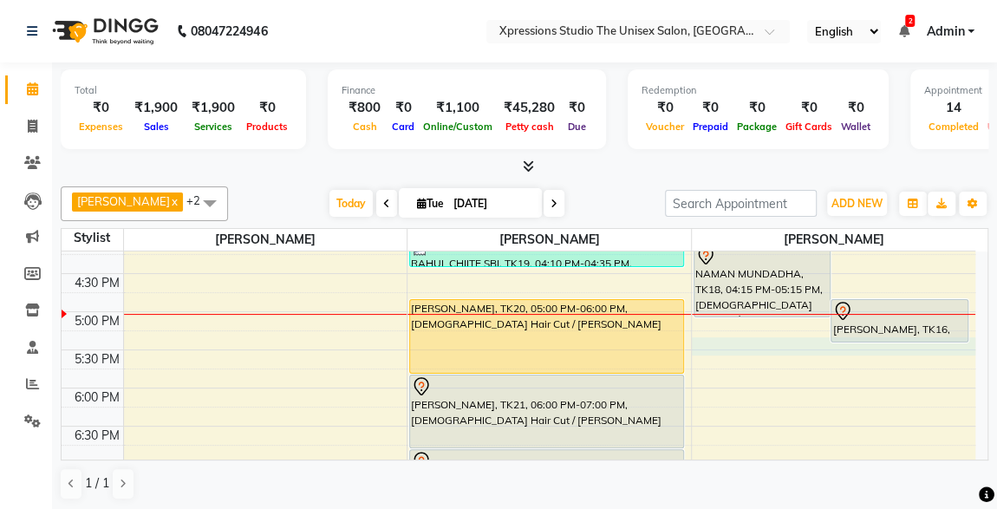
click at [911, 345] on div "8:00 AM 8:30 AM 9:00 AM 9:30 AM 10:00 AM 10:30 AM 11:00 AM 11:30 AM 12:00 PM 12…" at bounding box center [519, 197] width 914 height 1144
select select "57589"
select select "tentative"
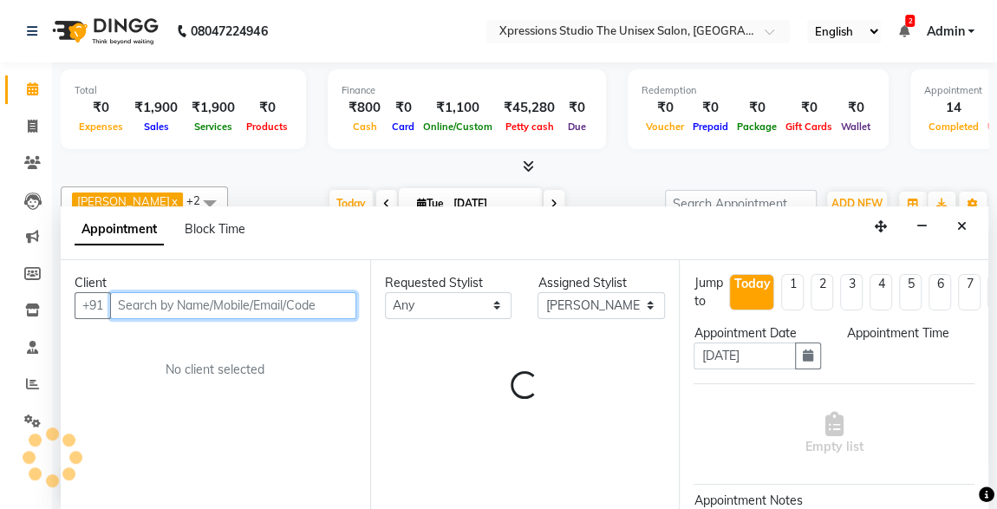
select select "1050"
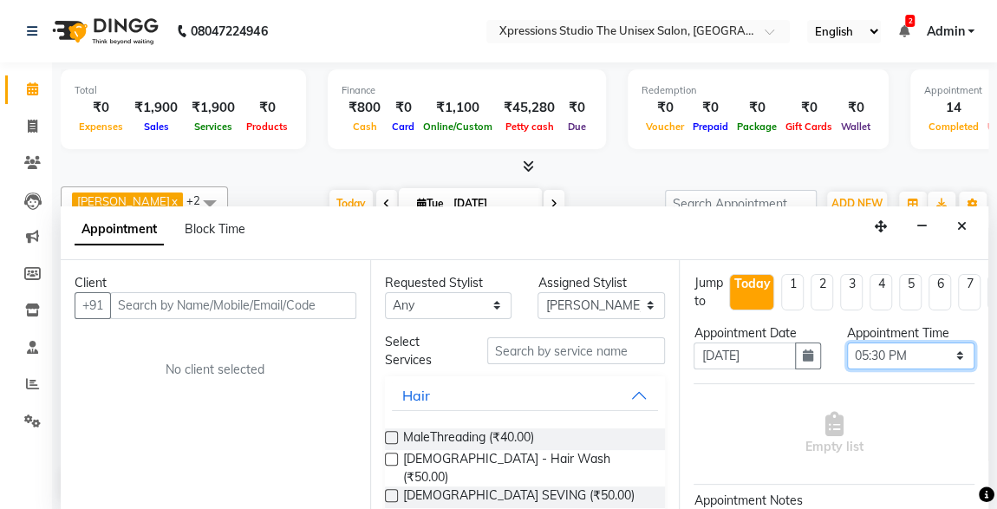
click at [952, 360] on select "Select 09:00 AM 09:15 AM 09:30 AM 09:45 AM 10:00 AM 10:15 AM 10:30 AM 10:45 AM …" at bounding box center [910, 356] width 127 height 27
click at [847, 343] on select "Select 09:00 AM 09:15 AM 09:30 AM 09:45 AM 10:00 AM 10:15 AM 10:30 AM 10:45 AM …" at bounding box center [910, 356] width 127 height 27
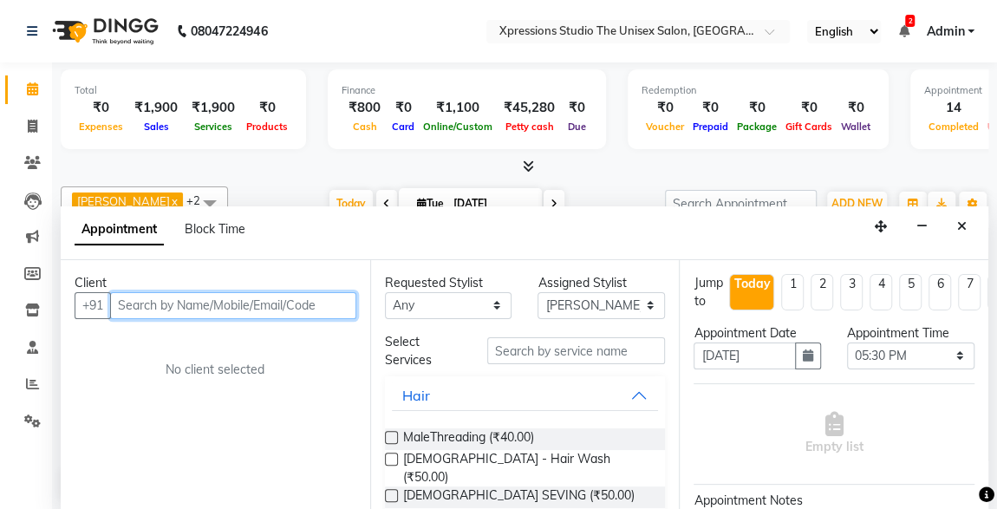
click at [263, 304] on input "text" at bounding box center [233, 305] width 246 height 27
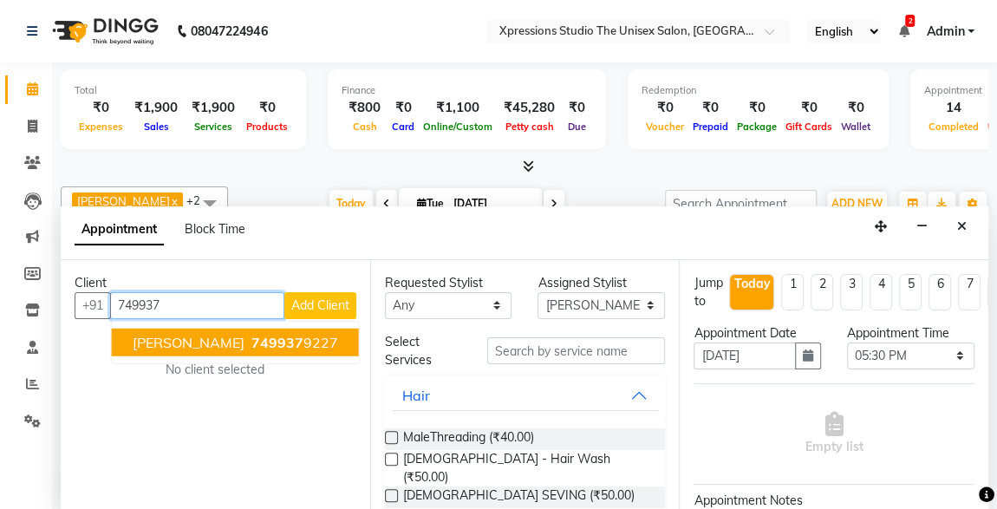
click at [249, 345] on ngb-highlight "749937 9227" at bounding box center [293, 341] width 90 height 17
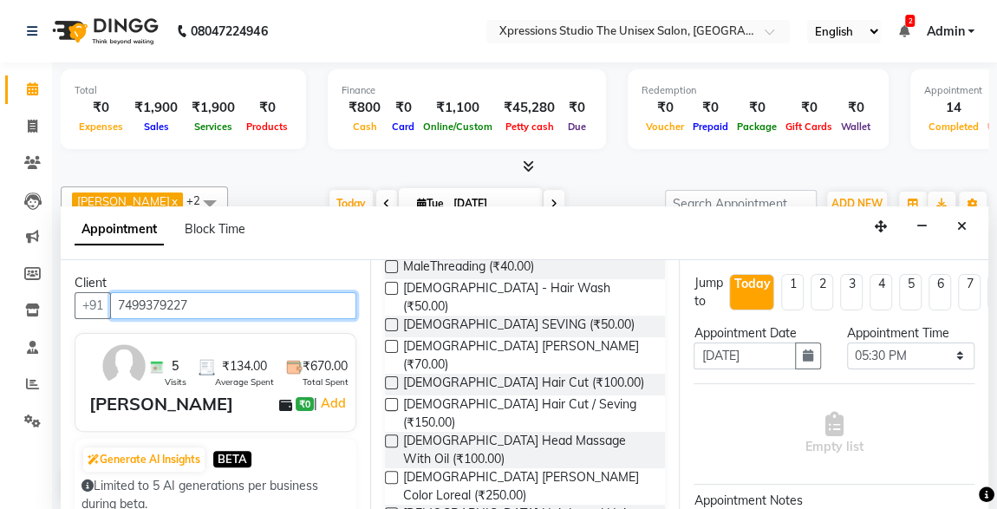
scroll to position [172, 0]
type input "7499379227"
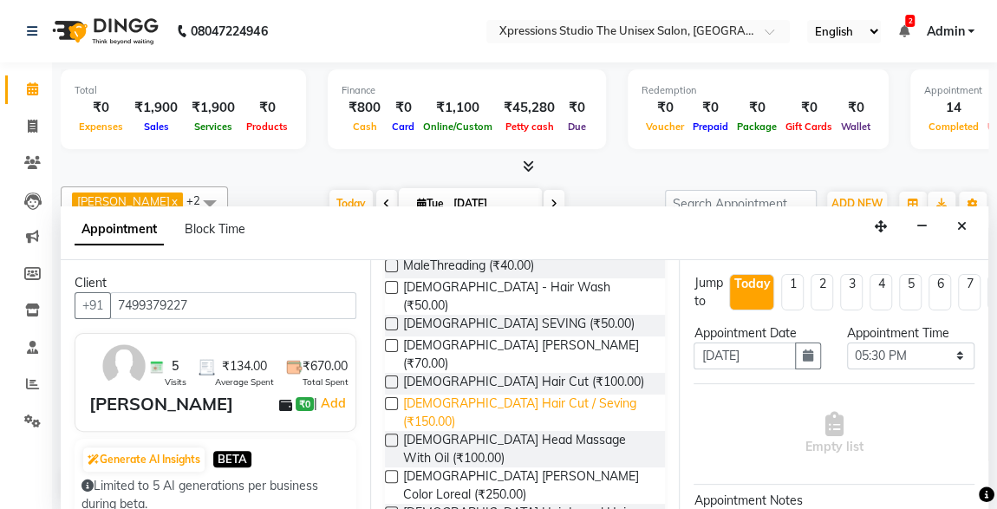
click at [529, 395] on span "[DEMOGRAPHIC_DATA] Hair Cut / Seving (₹150.00)" at bounding box center [527, 413] width 249 height 36
checkbox input "false"
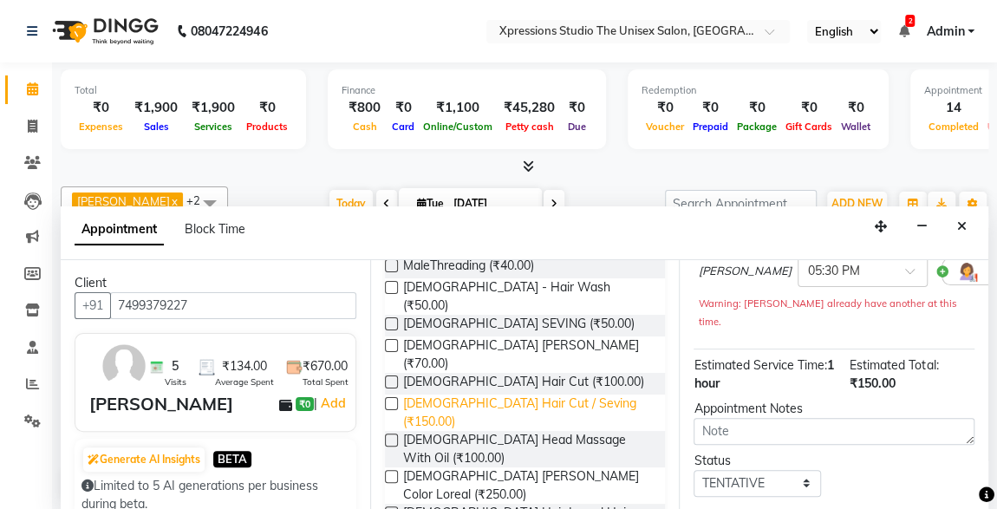
scroll to position [286, 0]
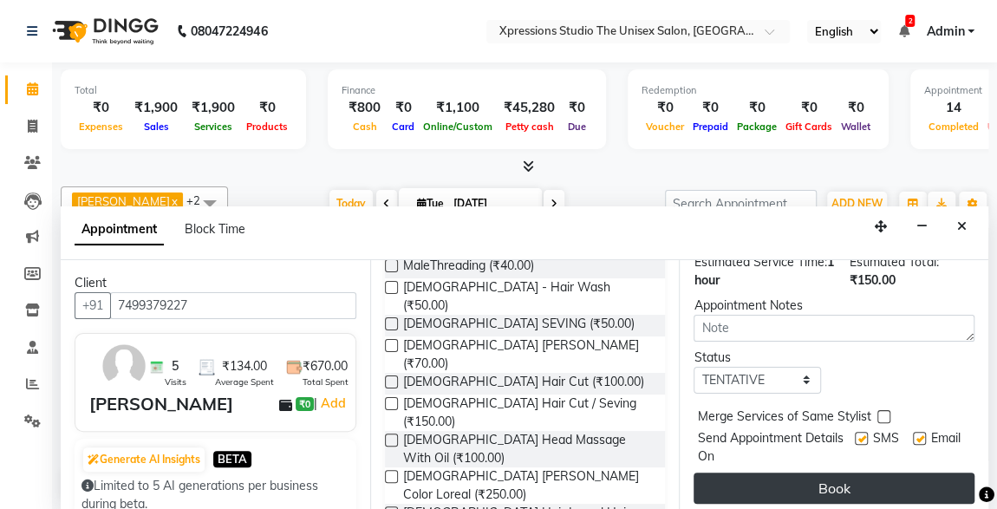
click at [866, 473] on button "Book" at bounding box center [834, 488] width 281 height 31
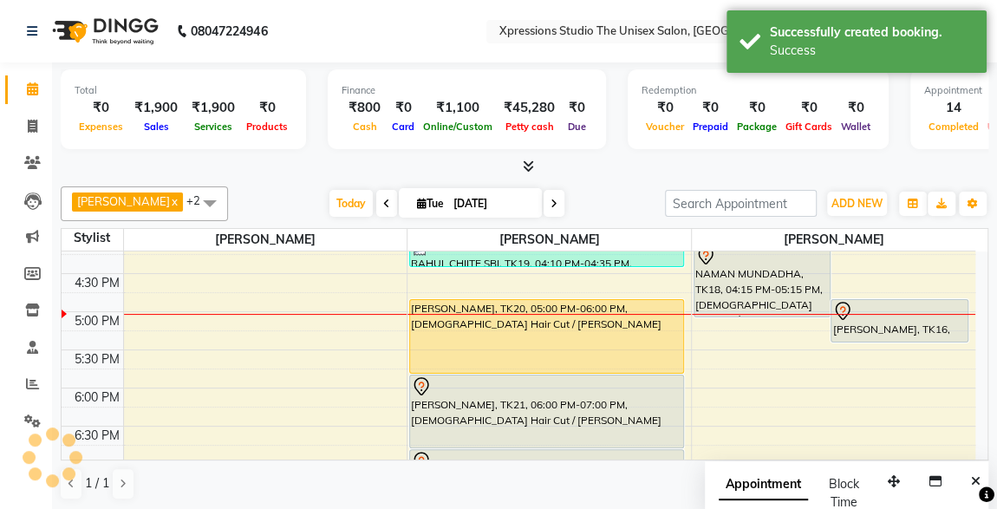
scroll to position [0, 0]
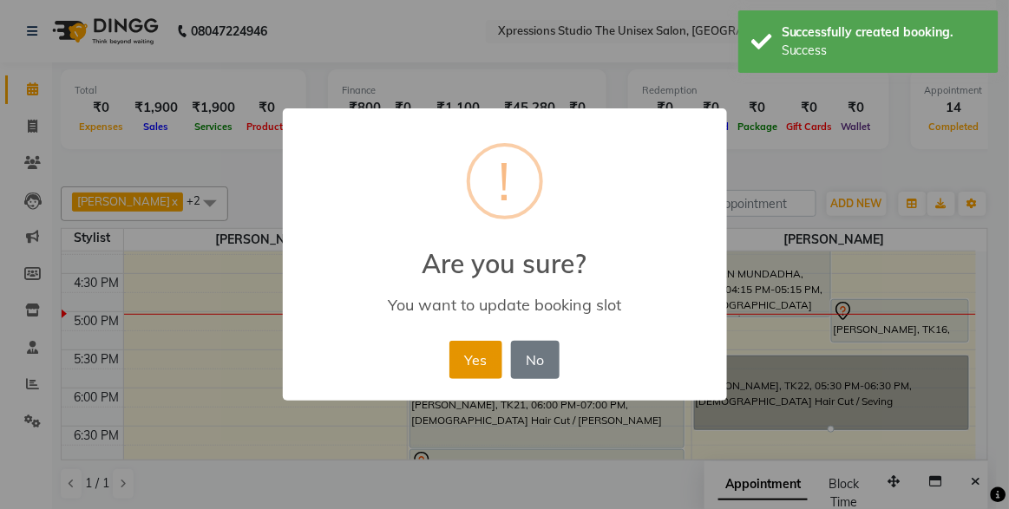
click at [488, 361] on button "Yes" at bounding box center [475, 360] width 53 height 38
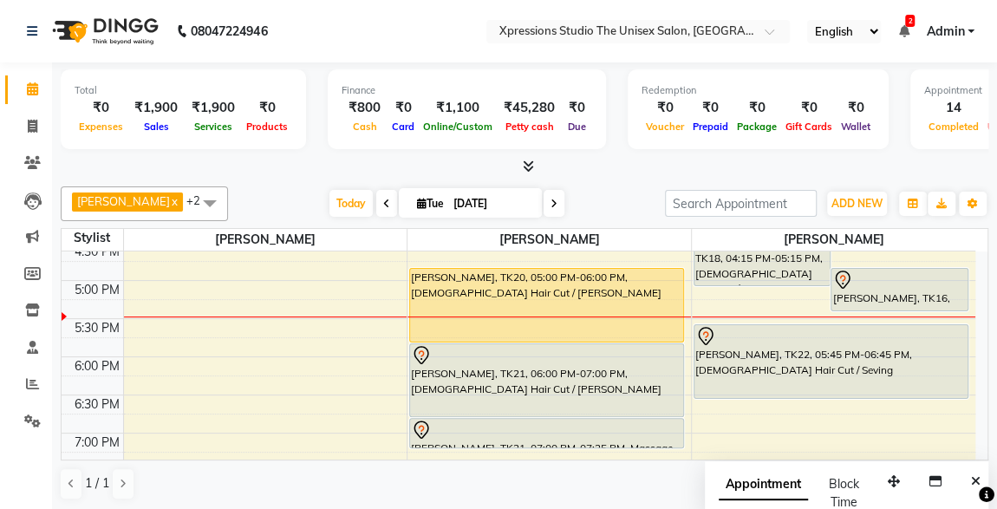
scroll to position [689, 0]
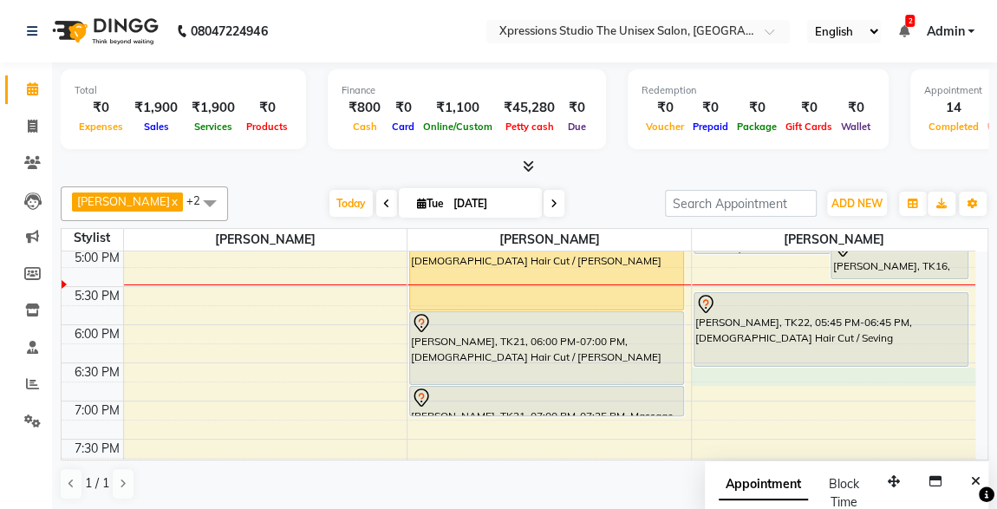
click at [708, 379] on div "8:00 AM 8:30 AM 9:00 AM 9:30 AM 10:00 AM 10:30 AM 11:00 AM 11:30 AM 12:00 PM 12…" at bounding box center [519, 134] width 914 height 1144
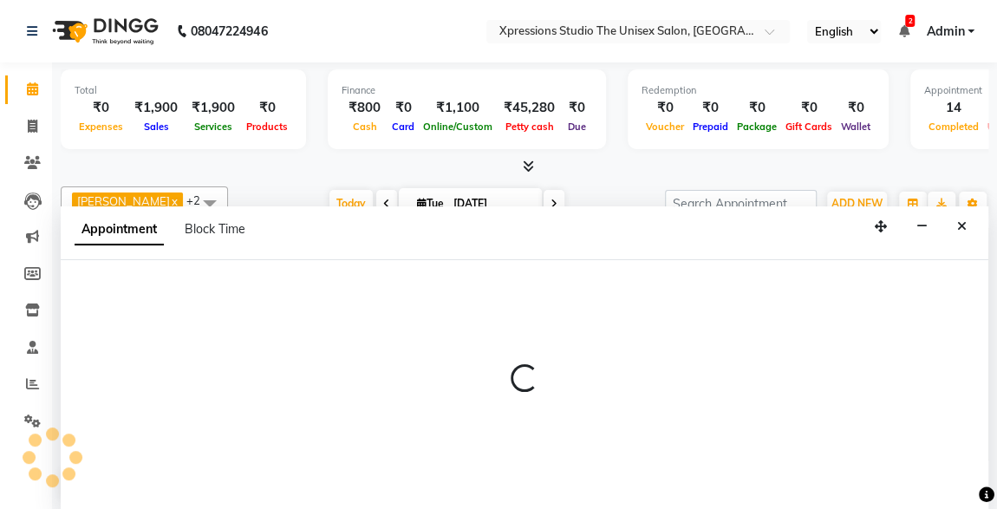
scroll to position [0, 0]
select select "57589"
select select "1125"
select select "tentative"
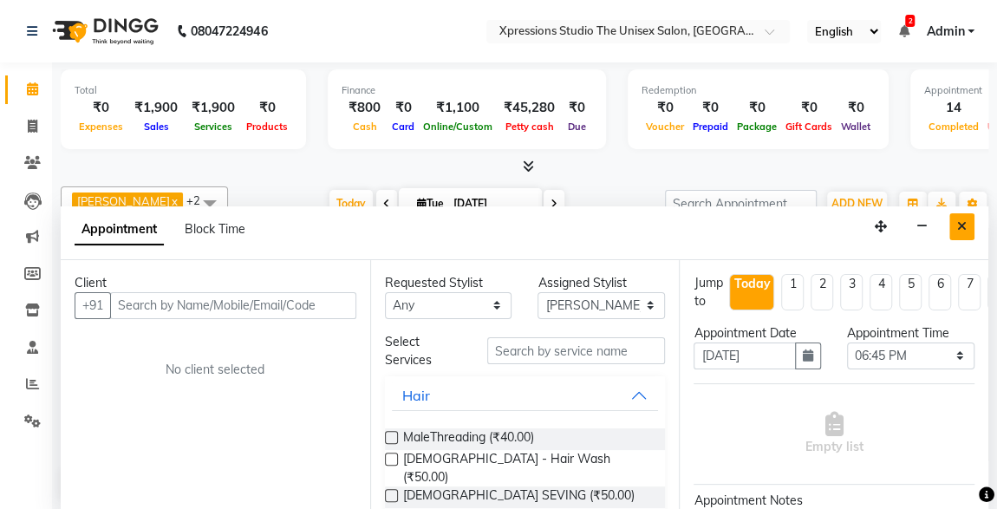
click at [962, 224] on icon "Close" at bounding box center [962, 226] width 10 height 12
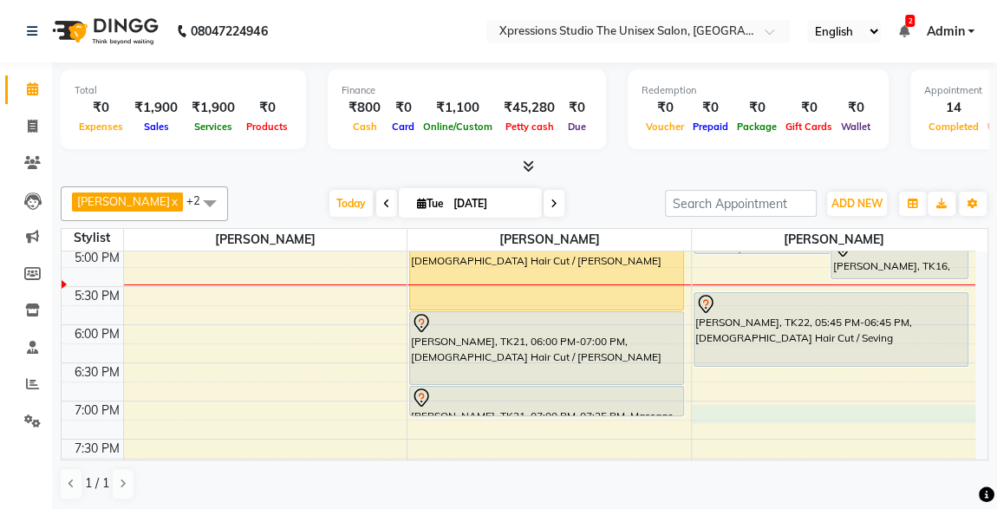
click at [698, 409] on div "8:00 AM 8:30 AM 9:00 AM 9:30 AM 10:00 AM 10:30 AM 11:00 AM 11:30 AM 12:00 PM 12…" at bounding box center [519, 134] width 914 height 1144
select select "57589"
select select "1155"
select select "tentative"
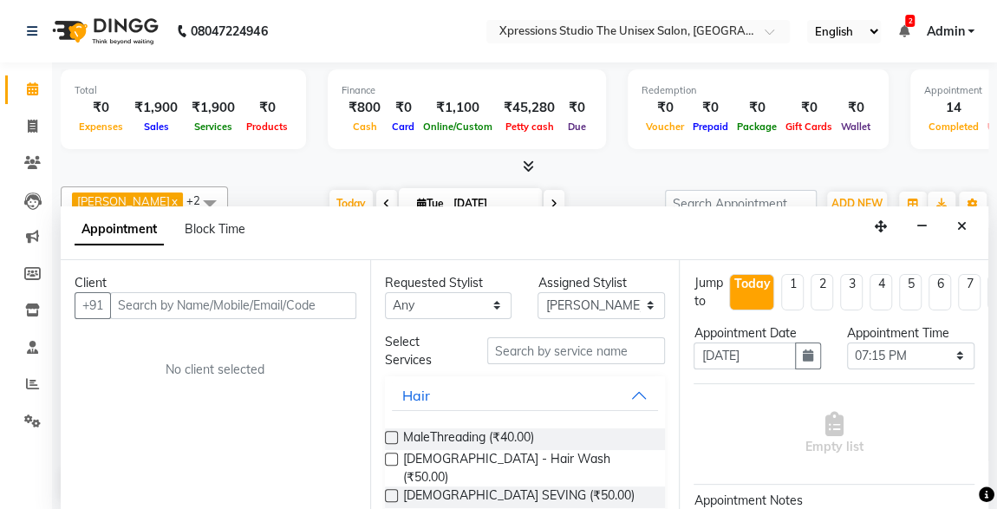
click at [246, 299] on input "text" at bounding box center [233, 305] width 246 height 27
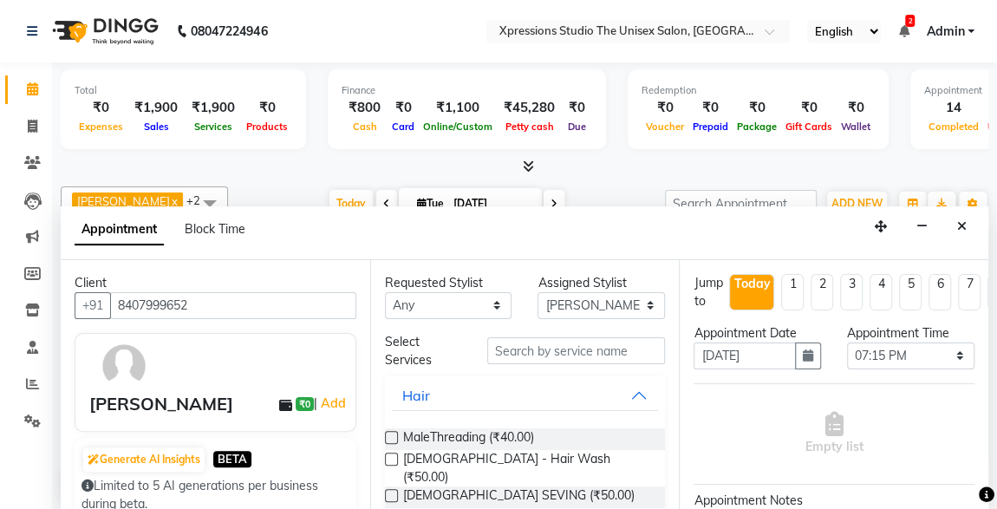
type input "8407999652"
click at [37, 101] on link "Calendar" at bounding box center [26, 89] width 42 height 29
click at [29, 87] on icon at bounding box center [32, 88] width 11 height 13
click at [962, 225] on icon "Close" at bounding box center [962, 226] width 10 height 12
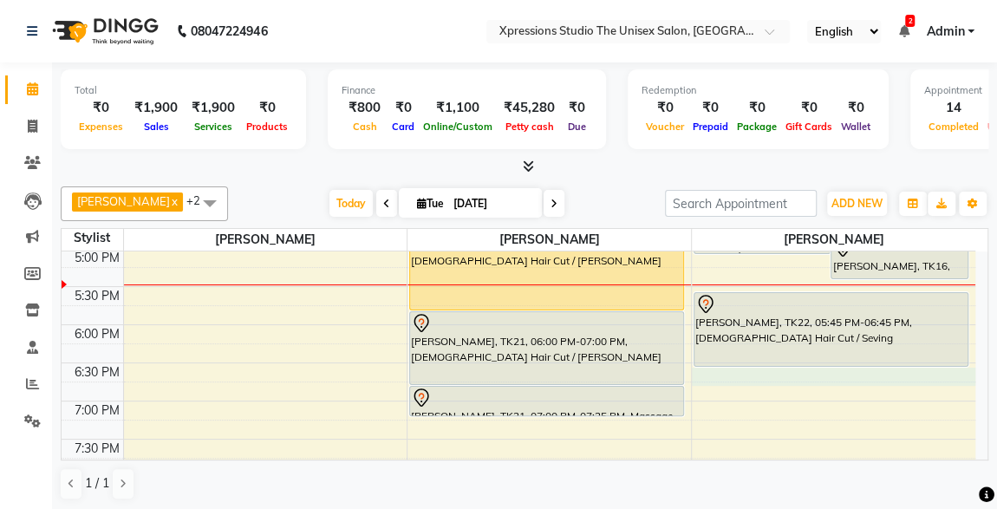
click at [702, 371] on div "8:00 AM 8:30 AM 9:00 AM 9:30 AM 10:00 AM 10:30 AM 11:00 AM 11:30 AM 12:00 PM 12…" at bounding box center [519, 134] width 914 height 1144
select select "57589"
select select "tentative"
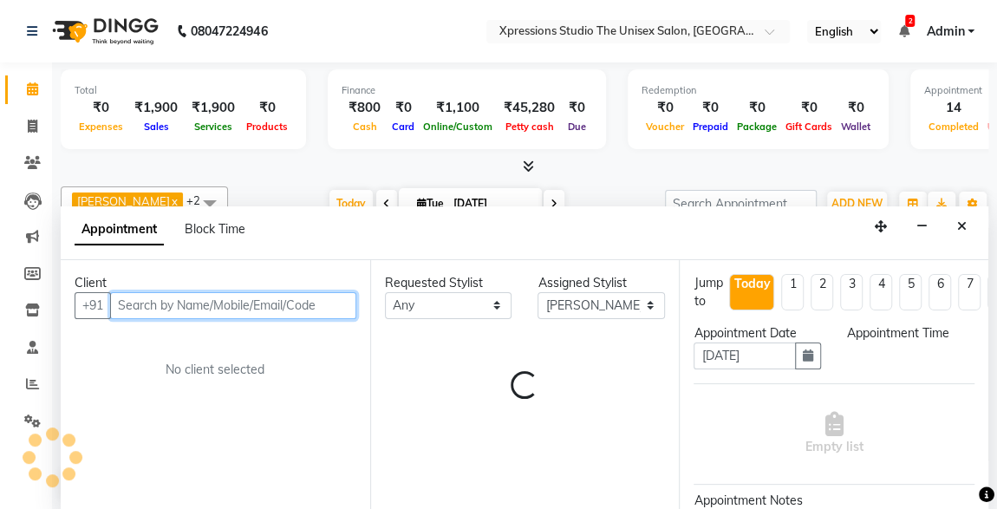
select select "1125"
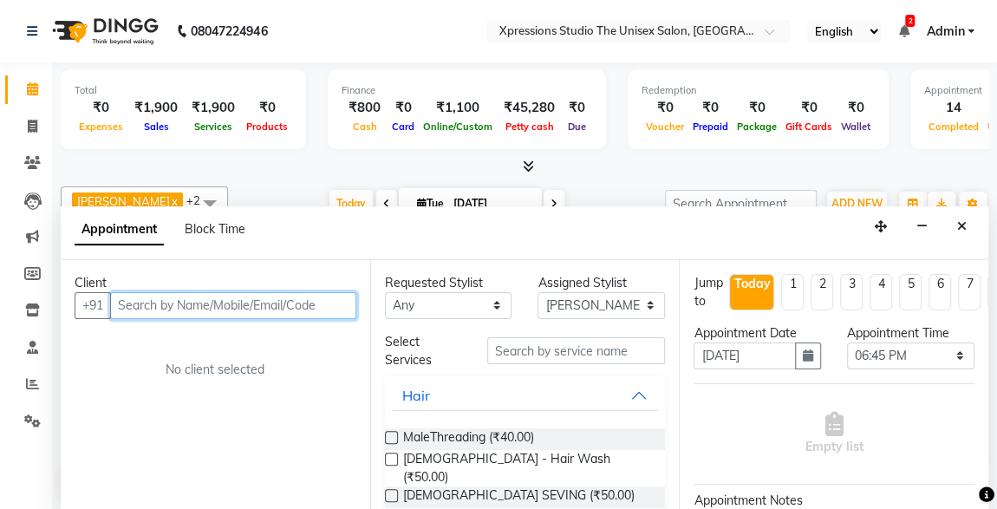
click at [293, 309] on input "text" at bounding box center [233, 305] width 246 height 27
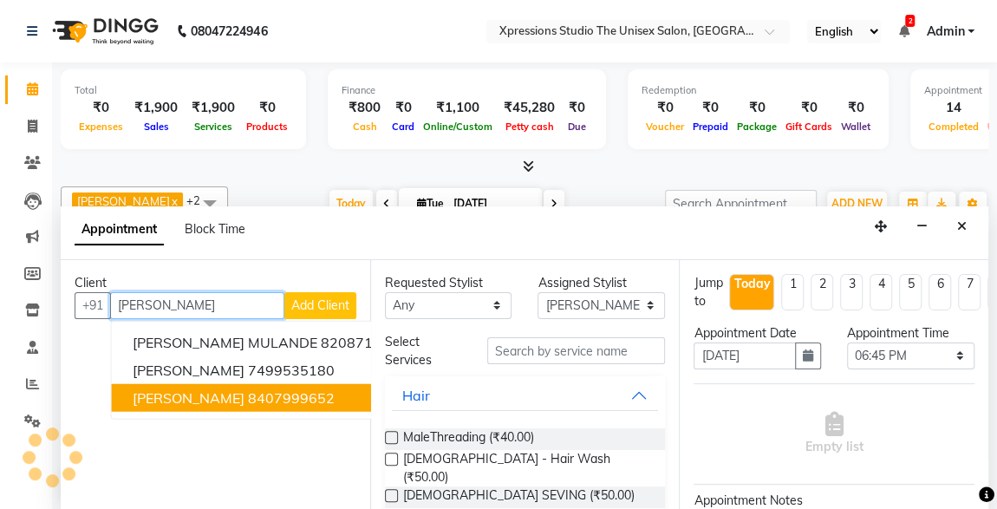
click at [241, 392] on button "[PERSON_NAME] 8407999652" at bounding box center [266, 397] width 308 height 28
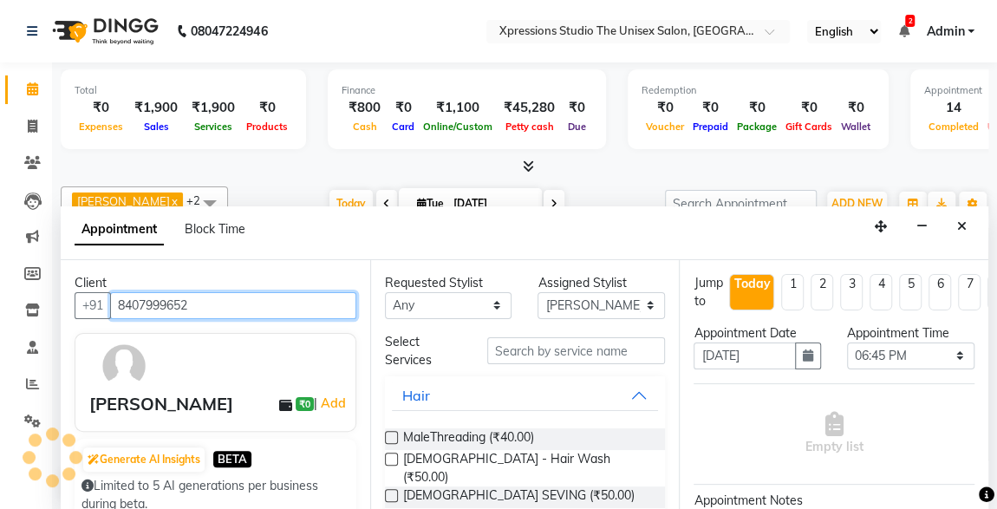
type input "8407999652"
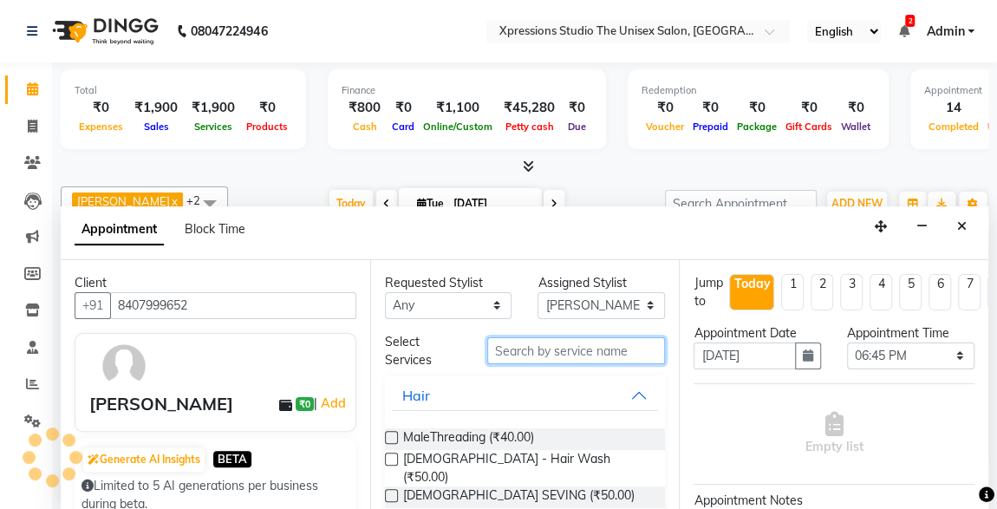
click at [571, 348] on input "text" at bounding box center [576, 350] width 179 height 27
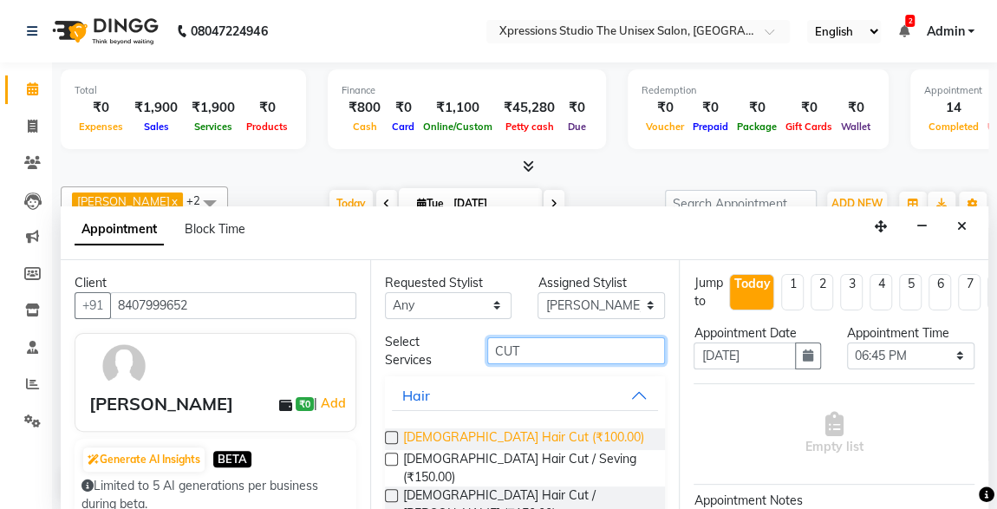
type input "CUT"
click at [529, 444] on span "[DEMOGRAPHIC_DATA] Hair Cut (₹100.00)" at bounding box center [523, 439] width 241 height 22
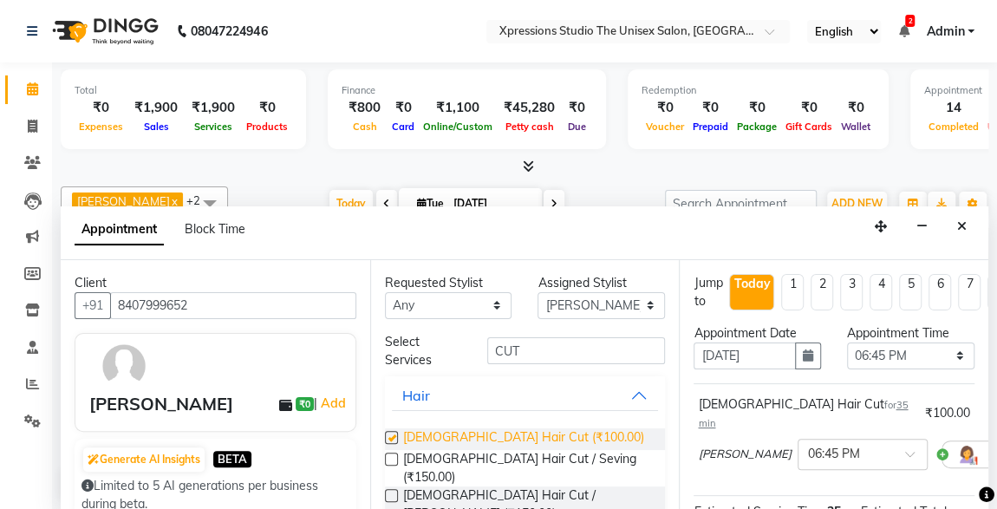
checkbox input "false"
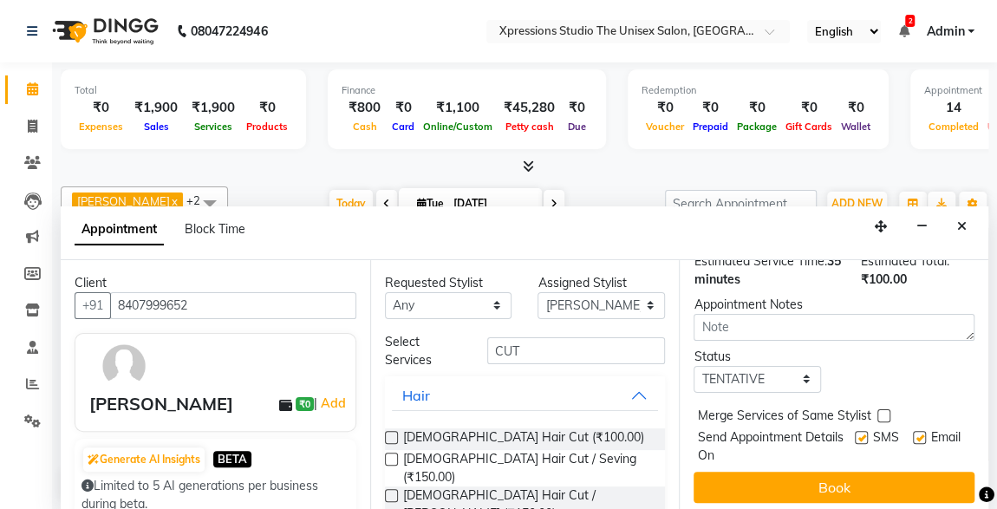
click at [855, 431] on label at bounding box center [861, 437] width 13 height 13
click at [855, 434] on input "checkbox" at bounding box center [860, 439] width 11 height 11
checkbox input "false"
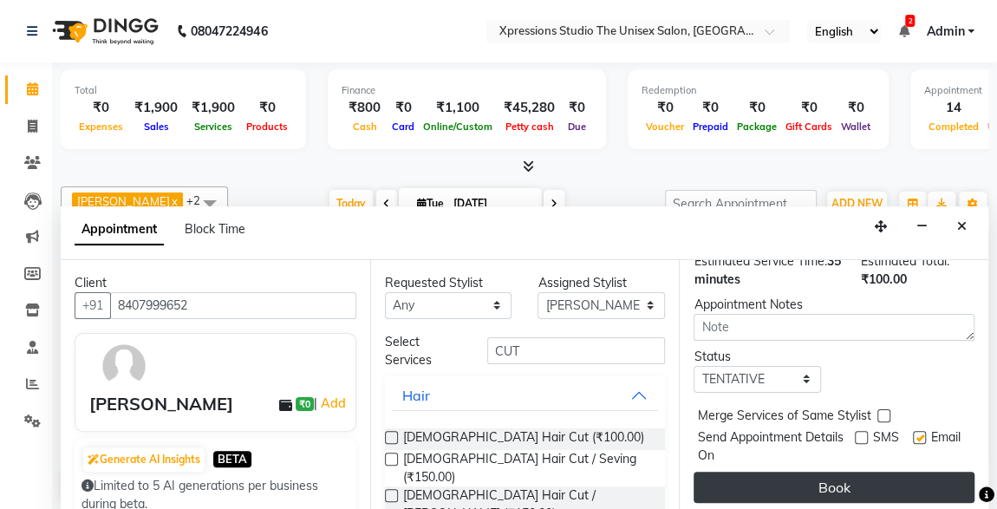
click at [882, 479] on button "Book" at bounding box center [834, 487] width 281 height 31
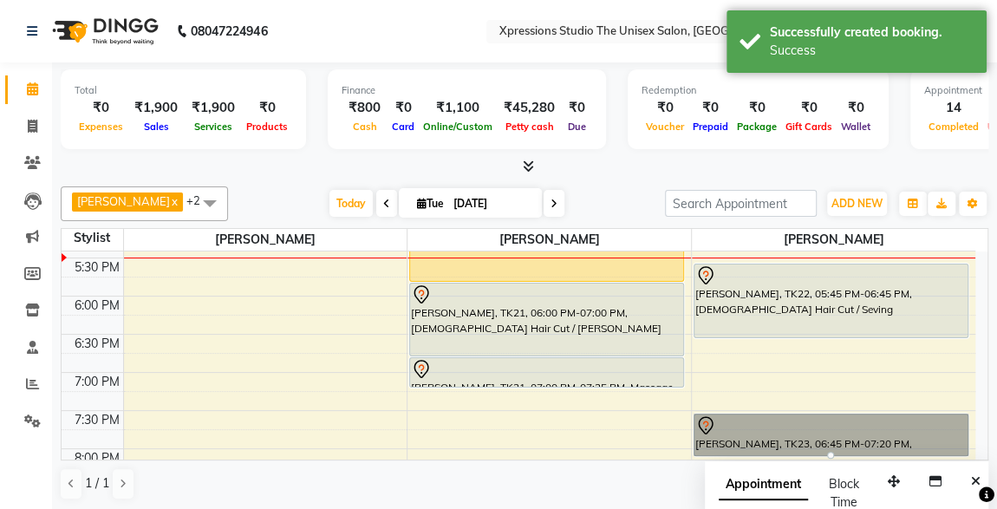
scroll to position [722, 0]
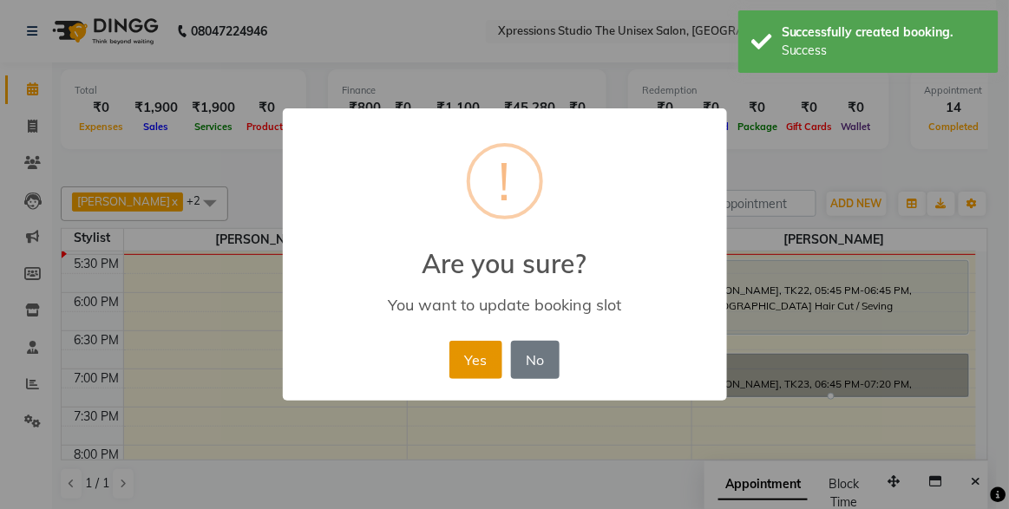
click at [487, 372] on button "Yes" at bounding box center [475, 360] width 53 height 38
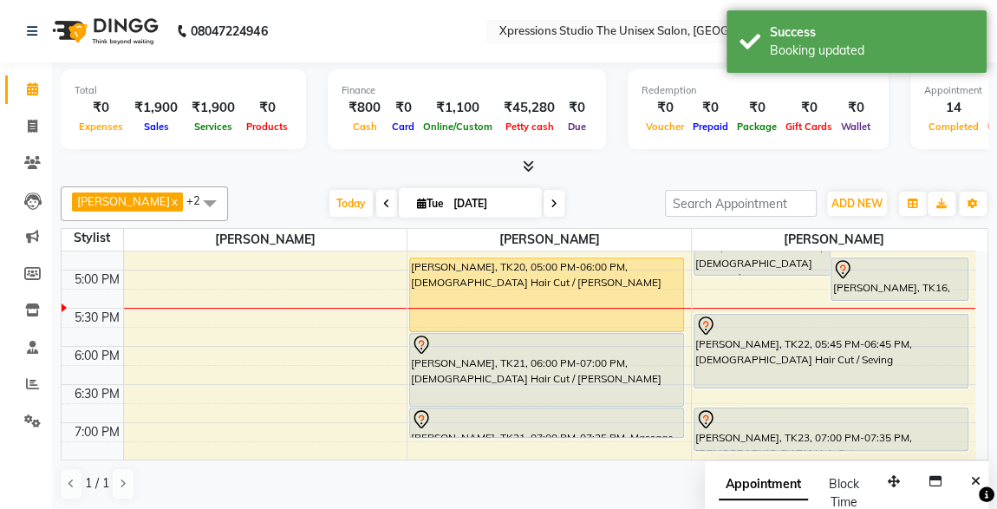
scroll to position [658, 0]
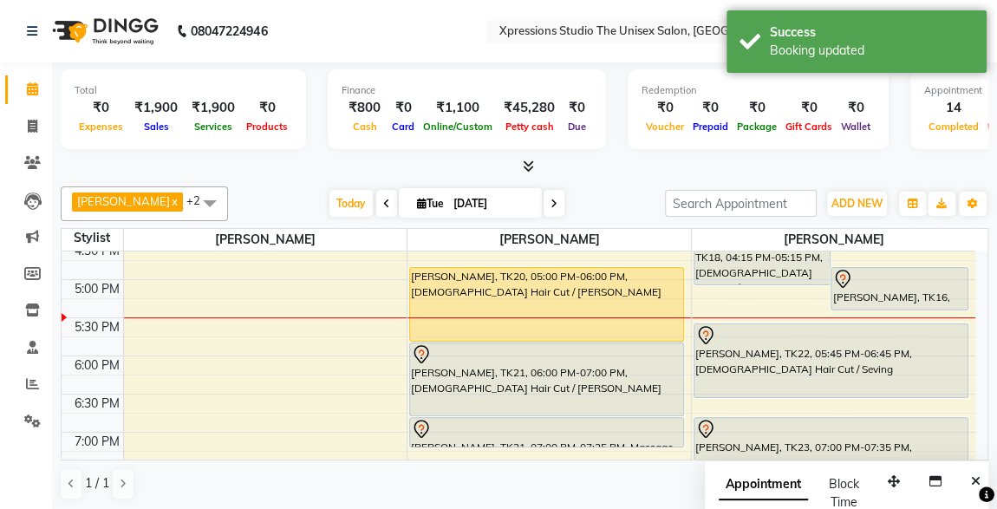
click at [890, 289] on div "[PERSON_NAME], TK16, 05:00 PM-05:35 PM, [DEMOGRAPHIC_DATA] Hair Cut" at bounding box center [900, 289] width 136 height 42
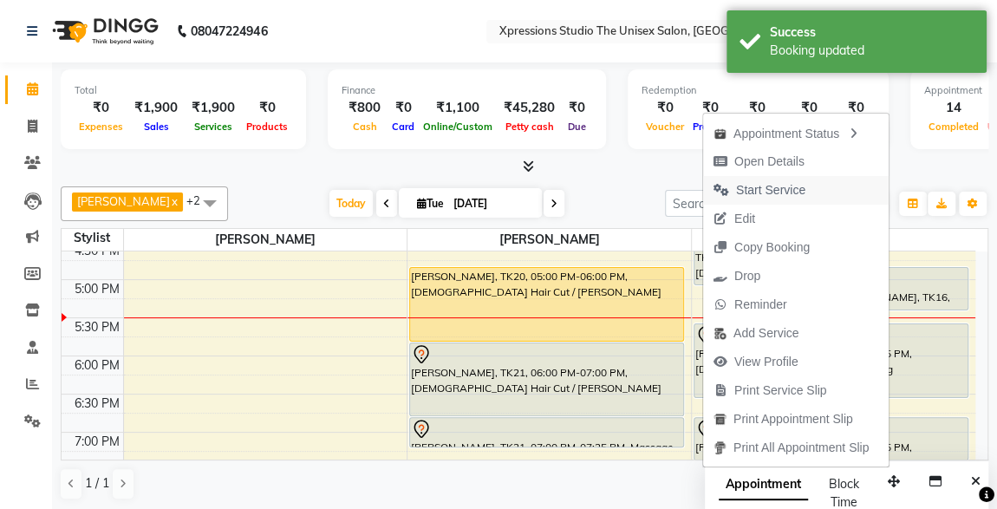
click at [737, 187] on span "Start Service" at bounding box center [770, 190] width 69 height 18
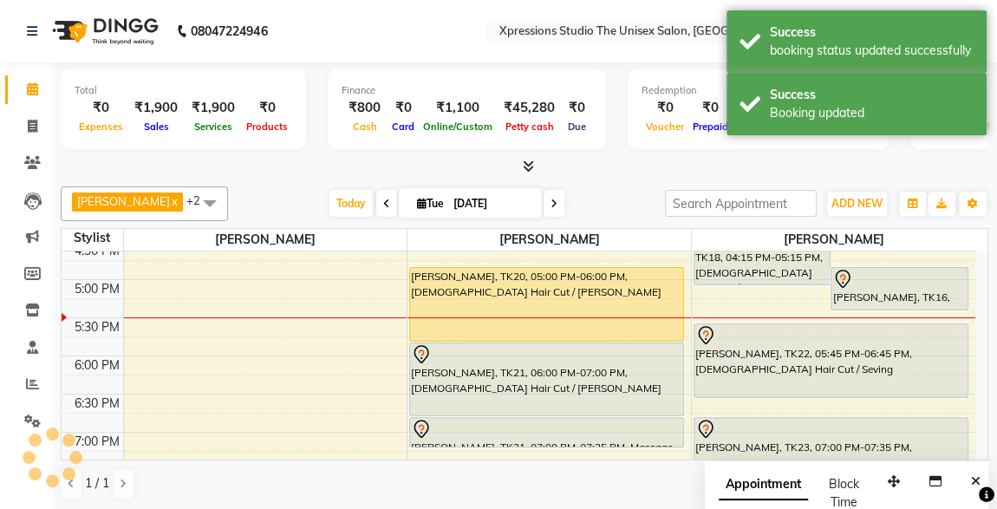
click at [756, 356] on div "[PERSON_NAME], TK22, 05:45 PM-06:45 PM, [DEMOGRAPHIC_DATA] Hair Cut / Seving" at bounding box center [831, 360] width 273 height 73
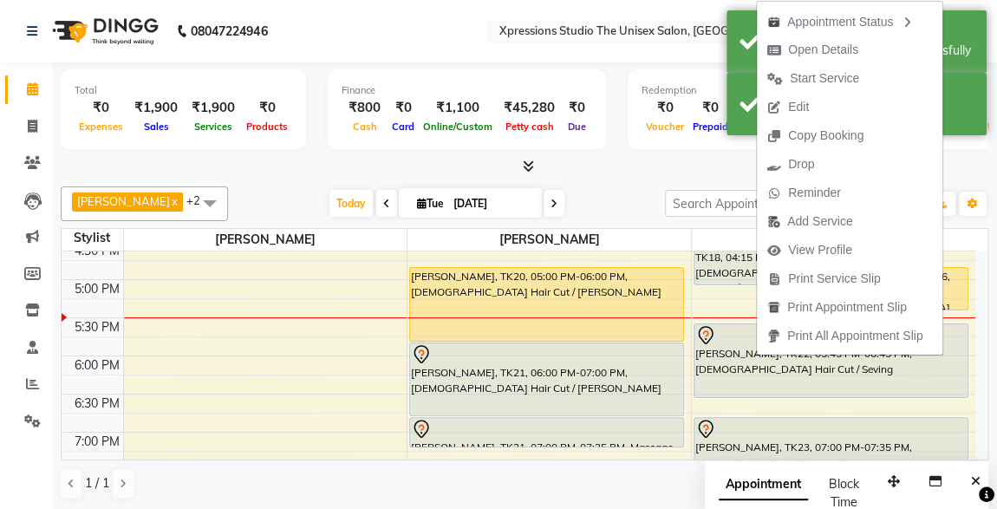
click at [625, 172] on div at bounding box center [525, 167] width 928 height 18
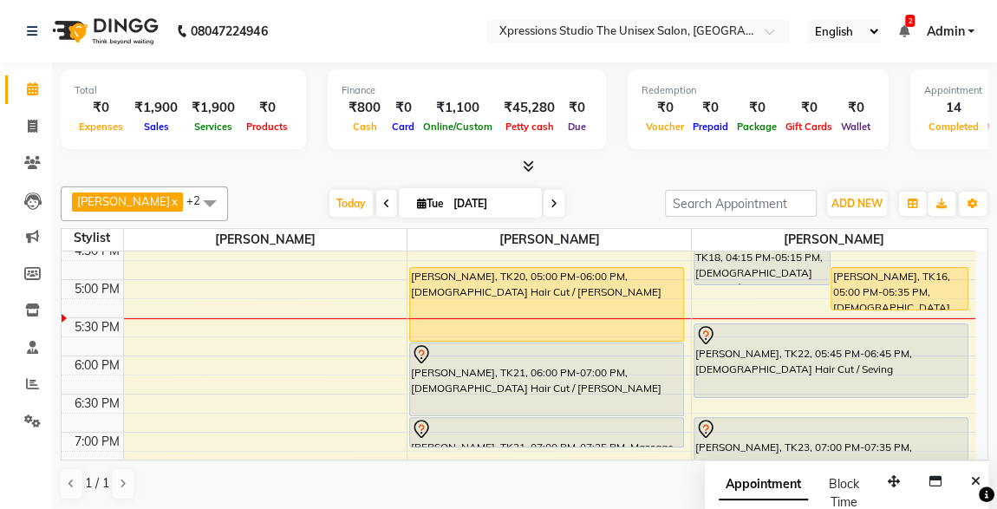
click at [422, 168] on div at bounding box center [525, 167] width 928 height 18
click at [962, 449] on div "[PERSON_NAME], TK23, 07:00 PM-07:35 PM, [DEMOGRAPHIC_DATA] Hair Cut" at bounding box center [831, 439] width 273 height 42
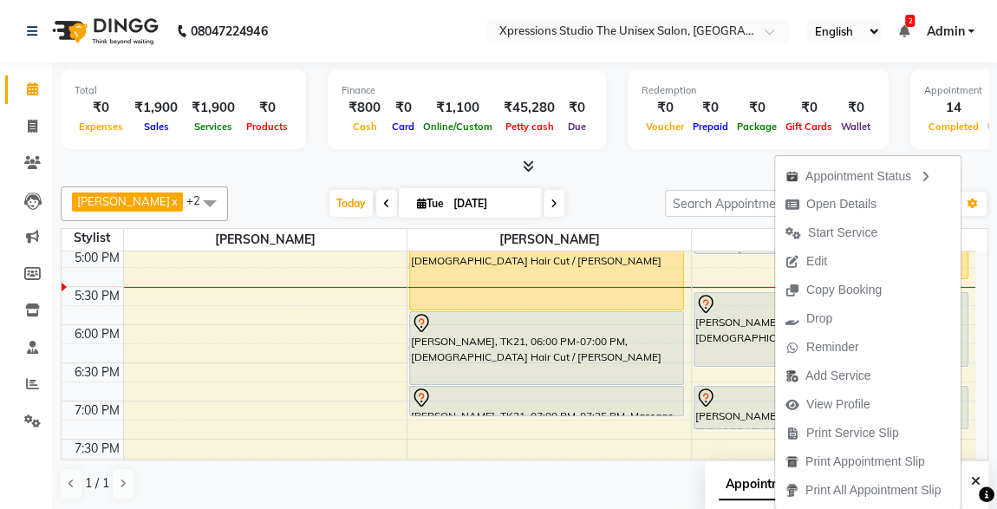
scroll to position [722, 0]
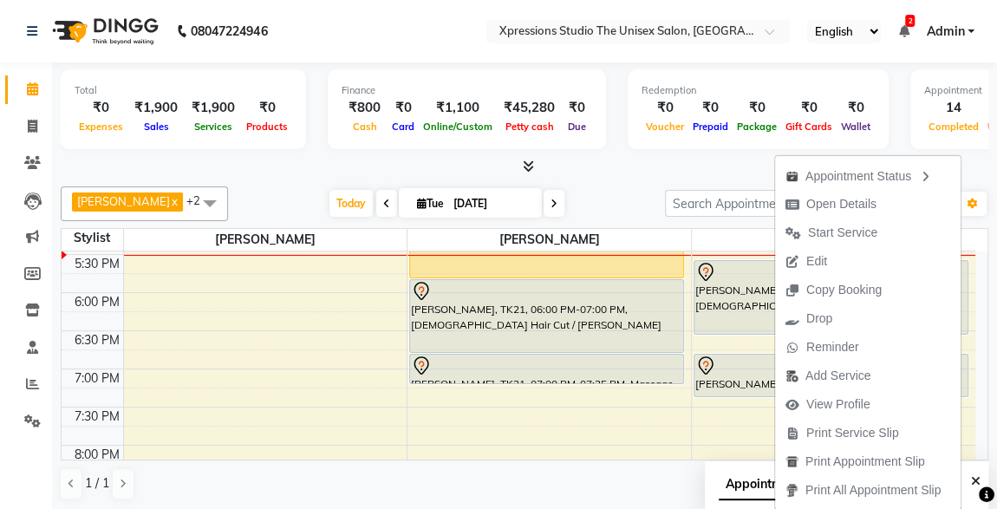
click at [665, 153] on div "Total ₹0 Expenses ₹1,900 Sales ₹1,900 Services ₹0 Products Finance ₹800 Cash ₹0…" at bounding box center [525, 111] width 928 height 85
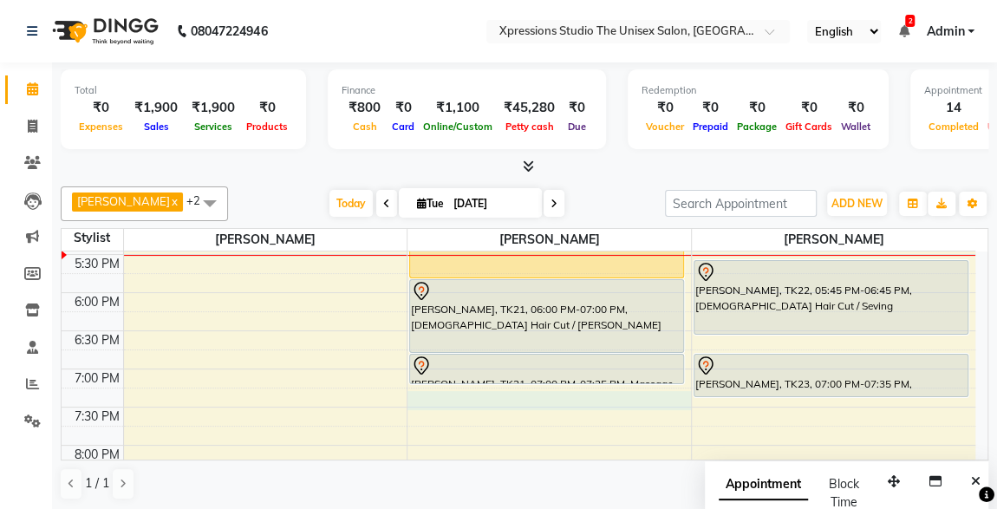
click at [431, 390] on div "8:00 AM 8:30 AM 9:00 AM 9:30 AM 10:00 AM 10:30 AM 11:00 AM 11:30 AM 12:00 PM 12…" at bounding box center [519, 102] width 914 height 1144
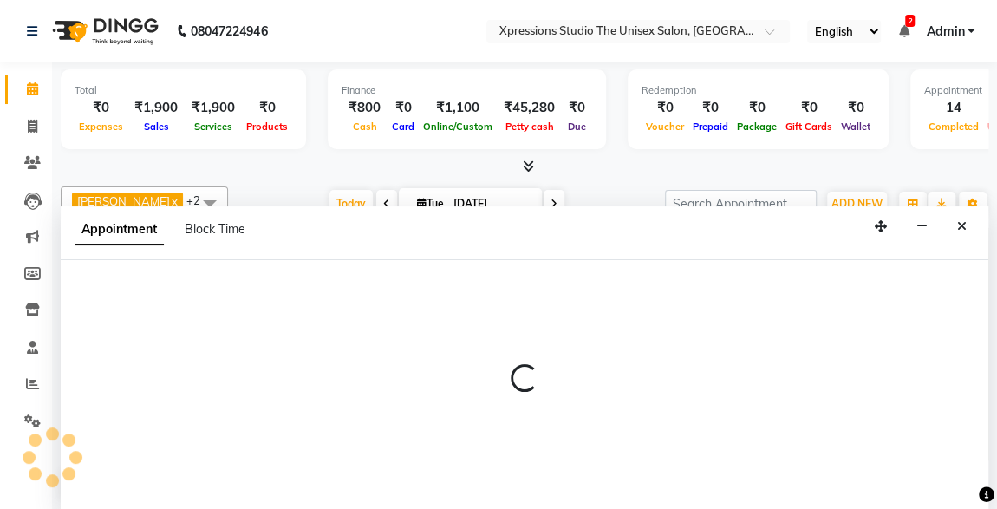
scroll to position [0, 0]
select select "57588"
select select "1170"
select select "tentative"
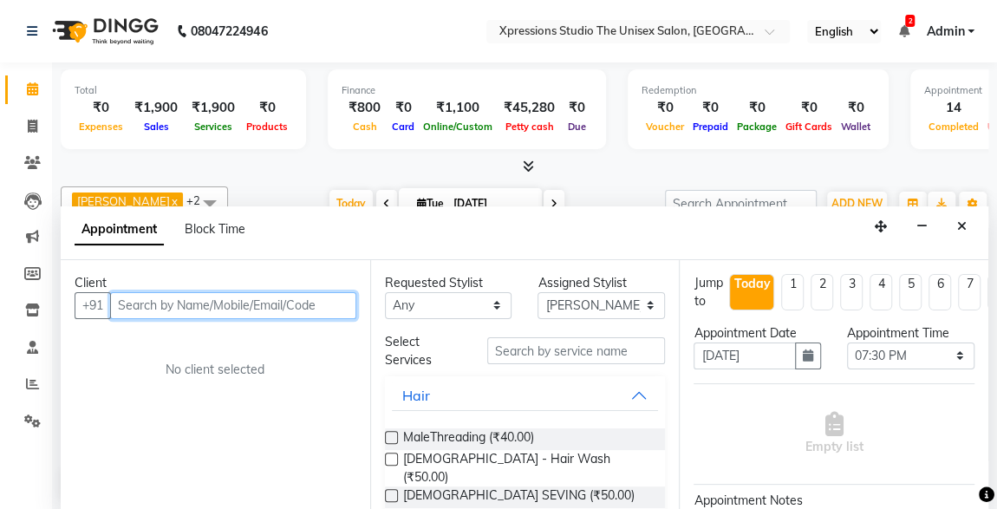
click at [288, 305] on input "text" at bounding box center [233, 305] width 246 height 27
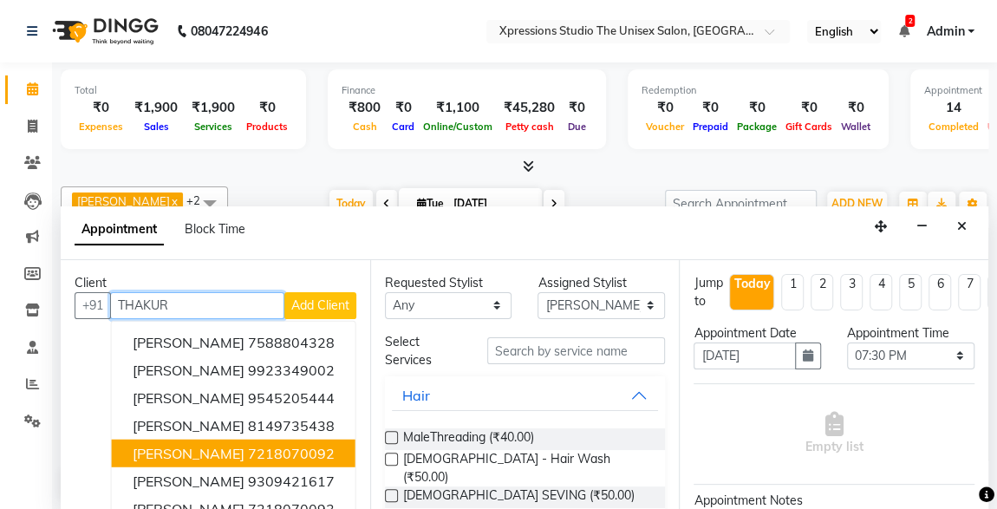
click at [204, 461] on button "[PERSON_NAME] 7218070092" at bounding box center [234, 453] width 244 height 28
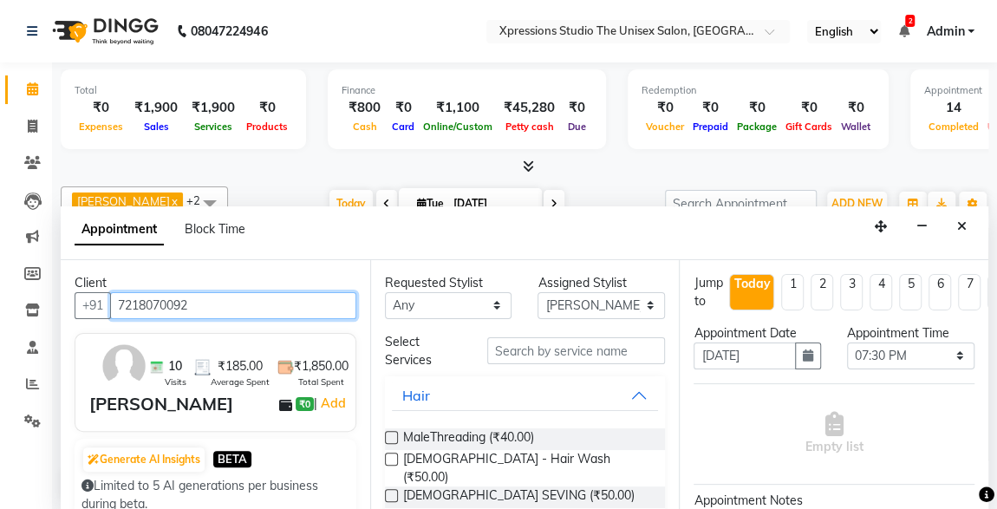
type input "7218070092"
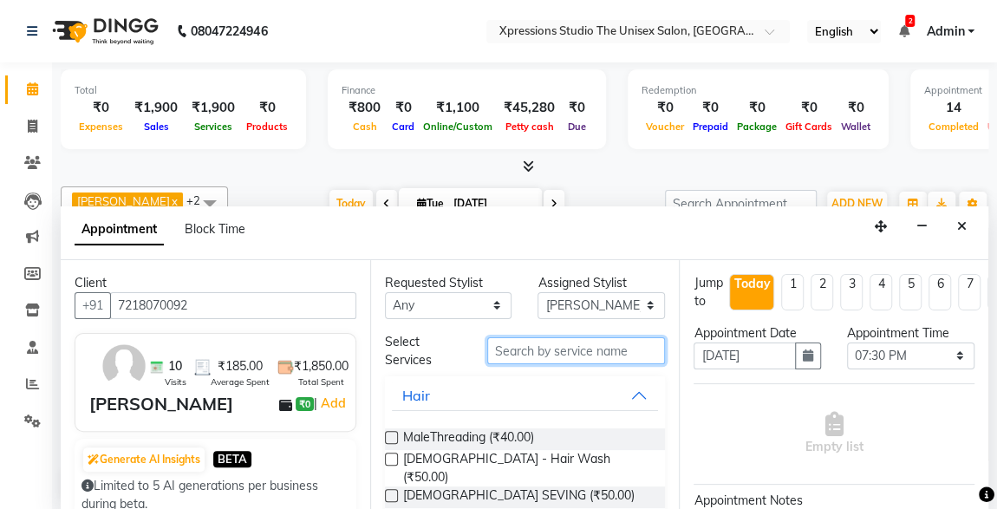
click at [572, 353] on input "text" at bounding box center [576, 350] width 179 height 27
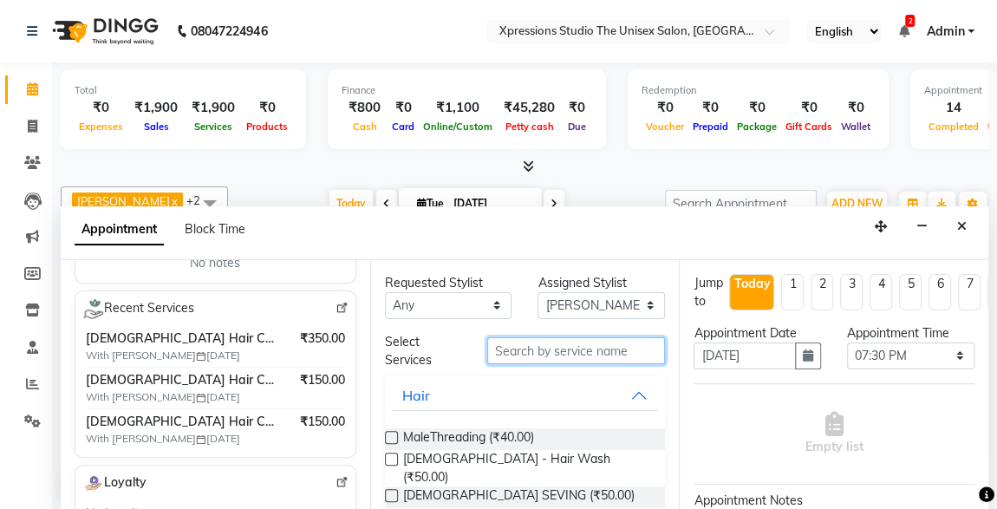
scroll to position [308, 0]
click at [543, 348] on input "text" at bounding box center [576, 350] width 179 height 27
type input "B"
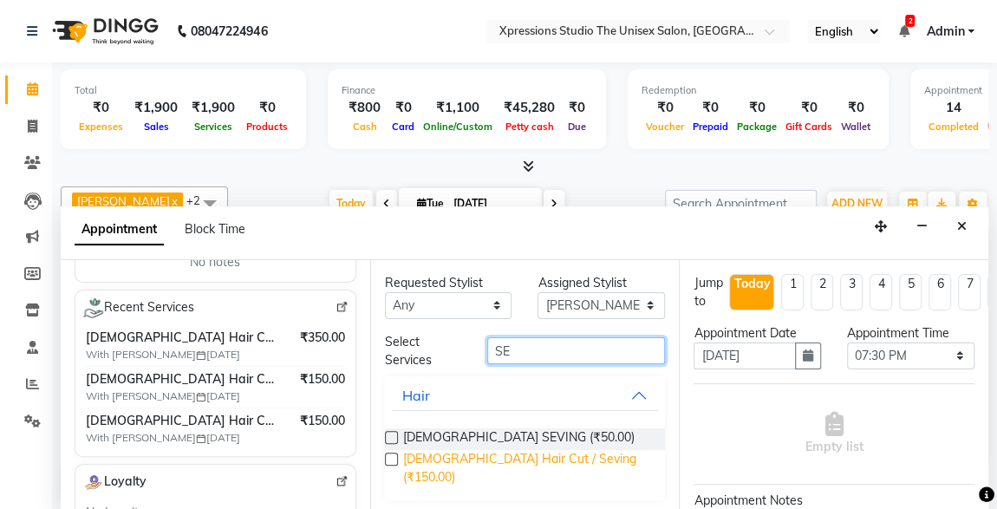
type input "SE"
click at [469, 460] on span "[DEMOGRAPHIC_DATA] Hair Cut / Seving (₹150.00)" at bounding box center [527, 468] width 249 height 36
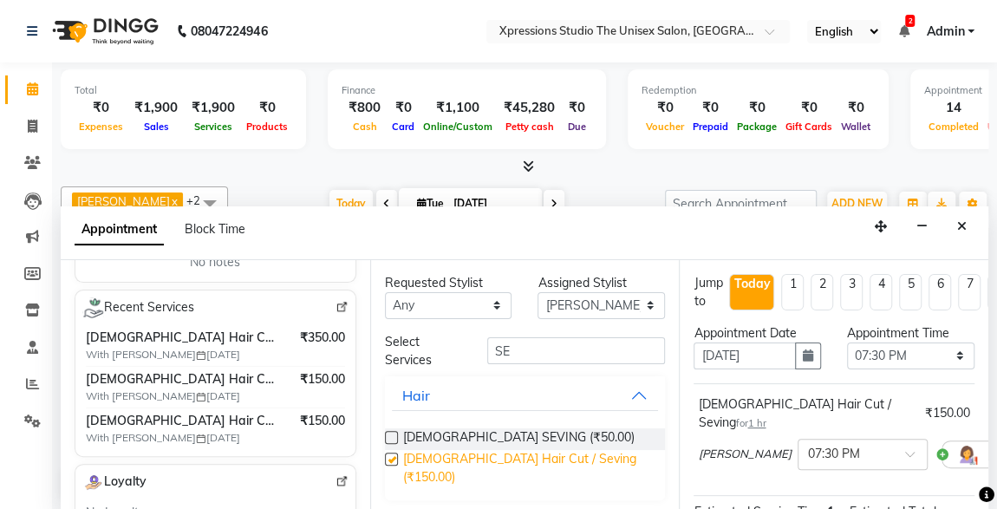
checkbox input "false"
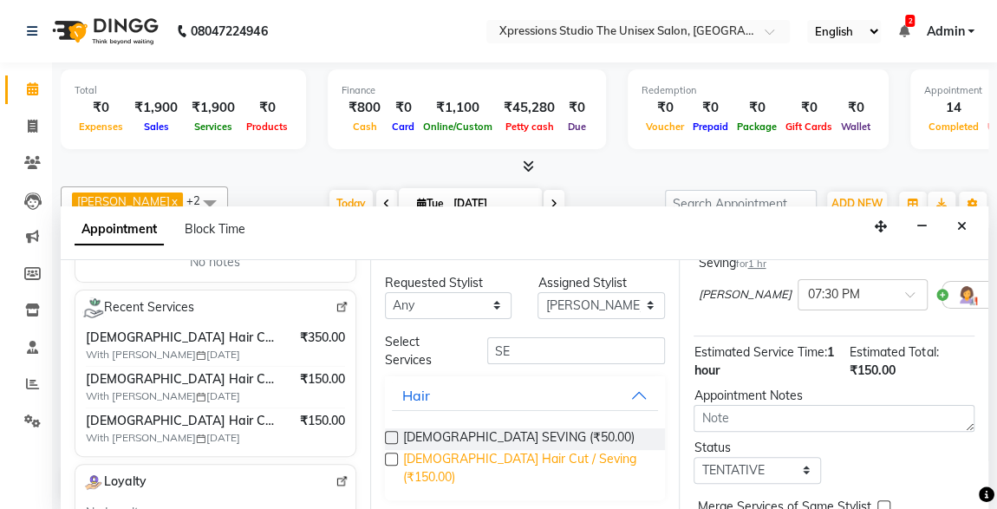
scroll to position [251, 0]
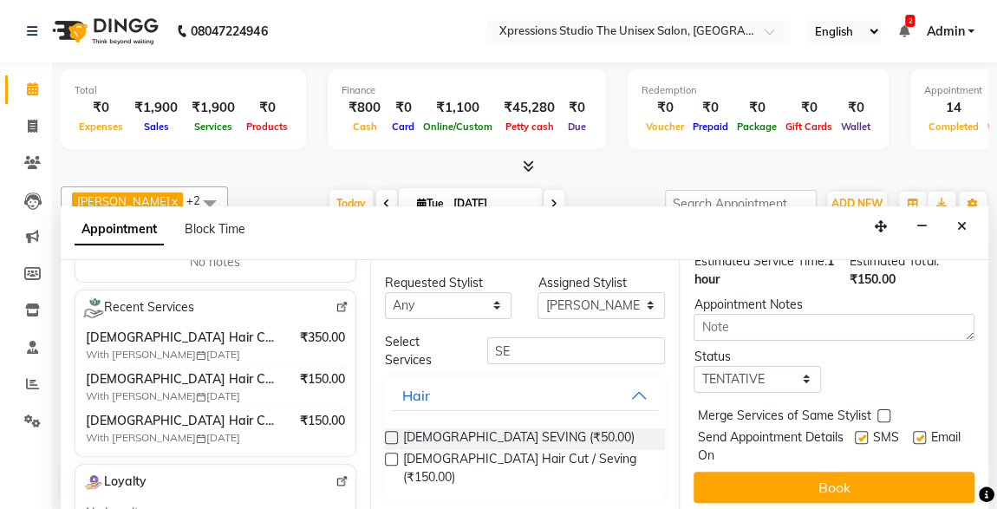
click at [855, 431] on label at bounding box center [861, 437] width 13 height 13
click at [855, 434] on input "checkbox" at bounding box center [860, 439] width 11 height 11
checkbox input "false"
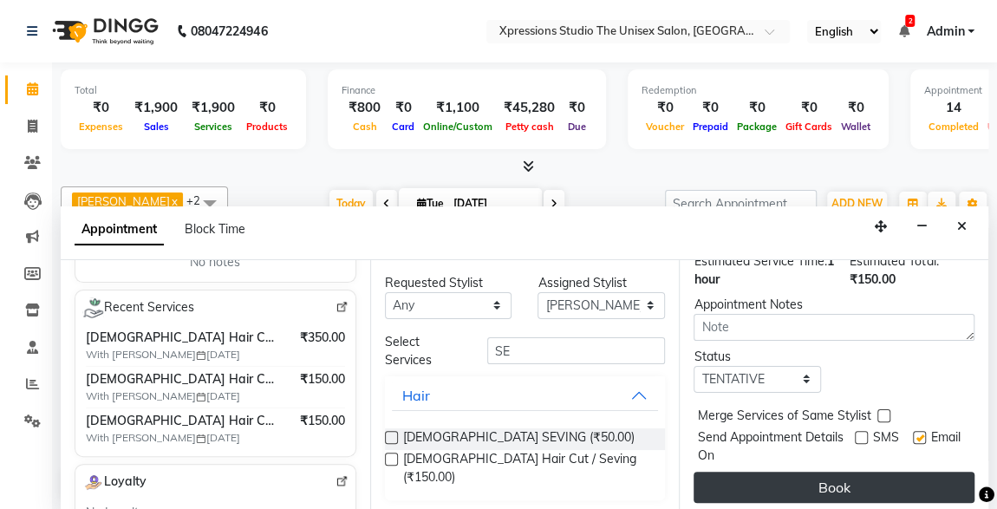
click at [882, 479] on button "Book" at bounding box center [834, 487] width 281 height 31
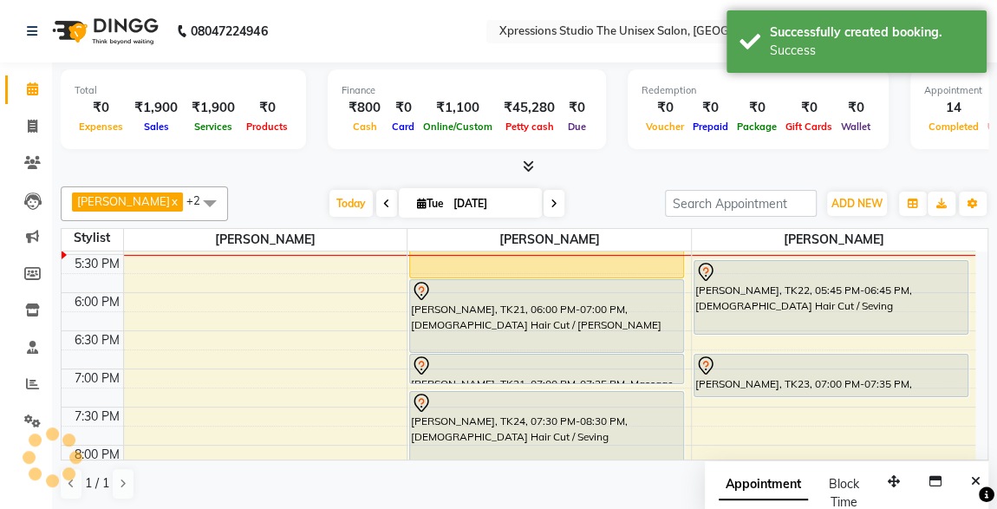
scroll to position [0, 0]
click at [469, 460] on div "[PERSON_NAME] x [PERSON_NAME] x [PERSON_NAME] x +2 UnSelect All [PERSON_NAME] […" at bounding box center [525, 344] width 928 height 328
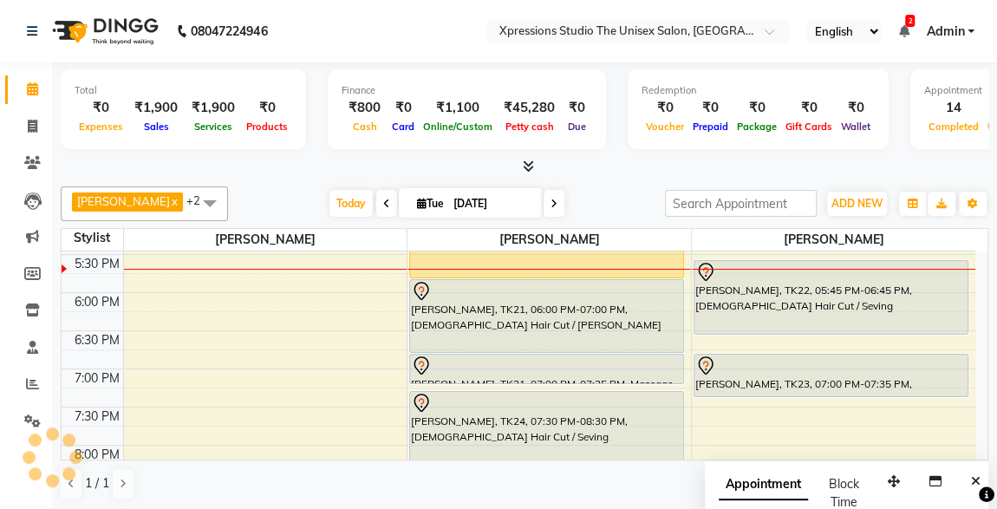
click at [482, 314] on div "[PERSON_NAME], TK21, 06:00 PM-07:00 PM, [DEMOGRAPHIC_DATA] Hair Cut / [PERSON_N…" at bounding box center [546, 316] width 273 height 72
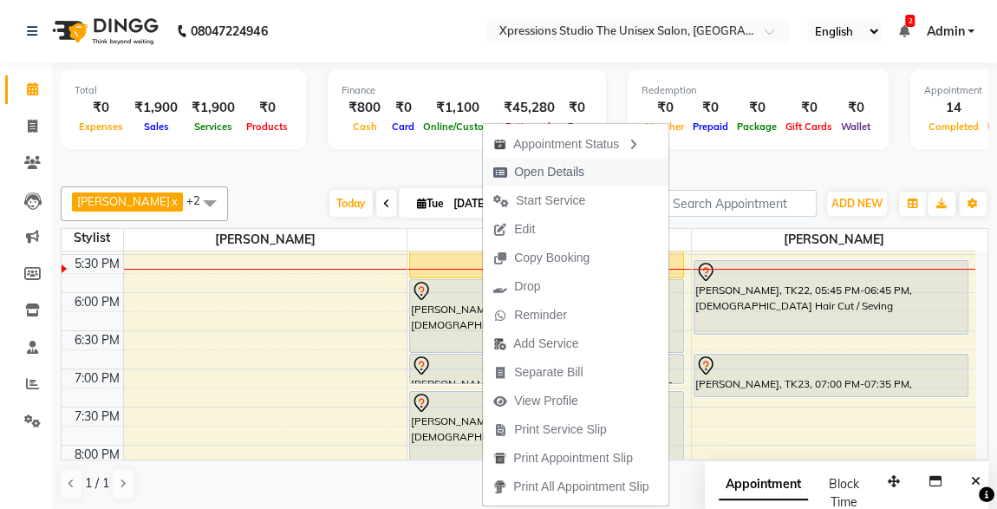
click at [570, 166] on span "Open Details" at bounding box center [549, 172] width 70 height 18
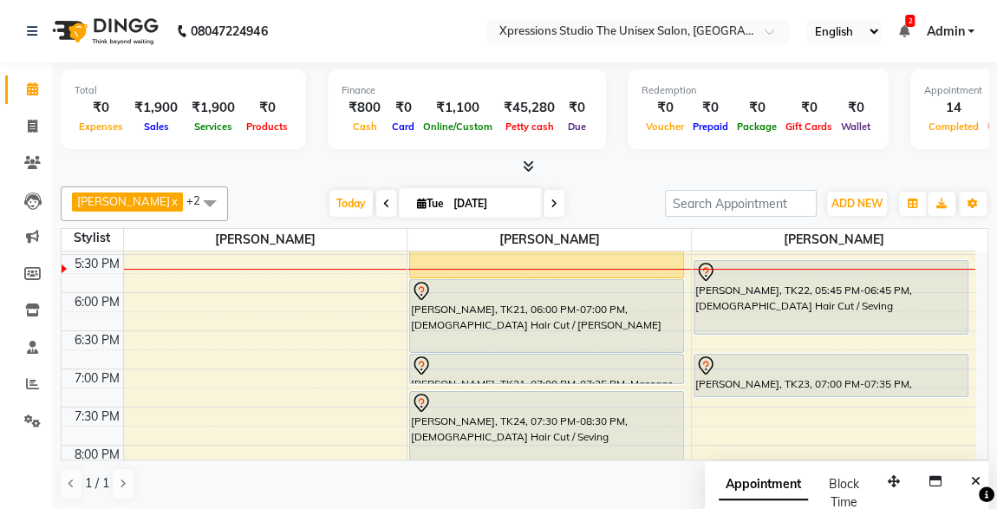
click at [574, 312] on div "[PERSON_NAME], TK21, 06:00 PM-07:00 PM, [DEMOGRAPHIC_DATA] Hair Cut / [PERSON_N…" at bounding box center [546, 316] width 273 height 72
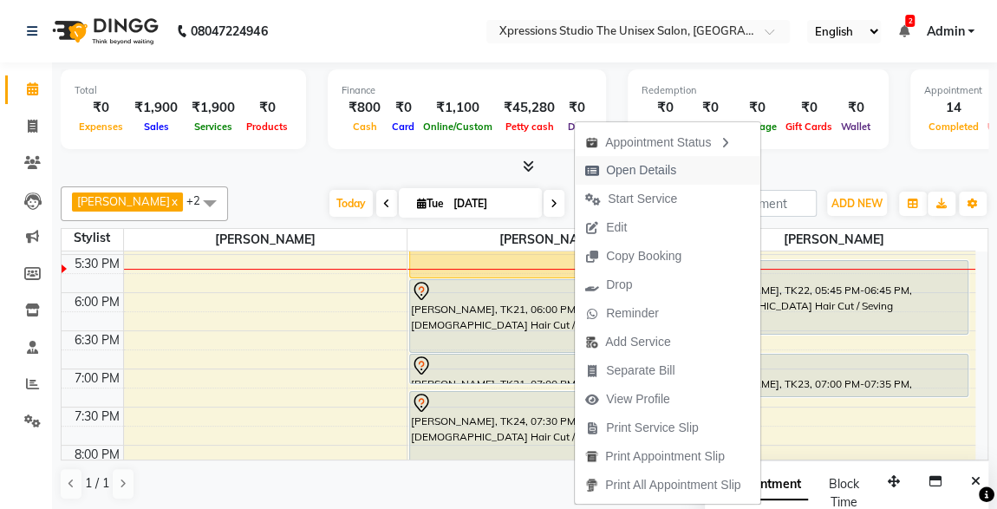
click at [640, 163] on span "Open Details" at bounding box center [641, 170] width 70 height 18
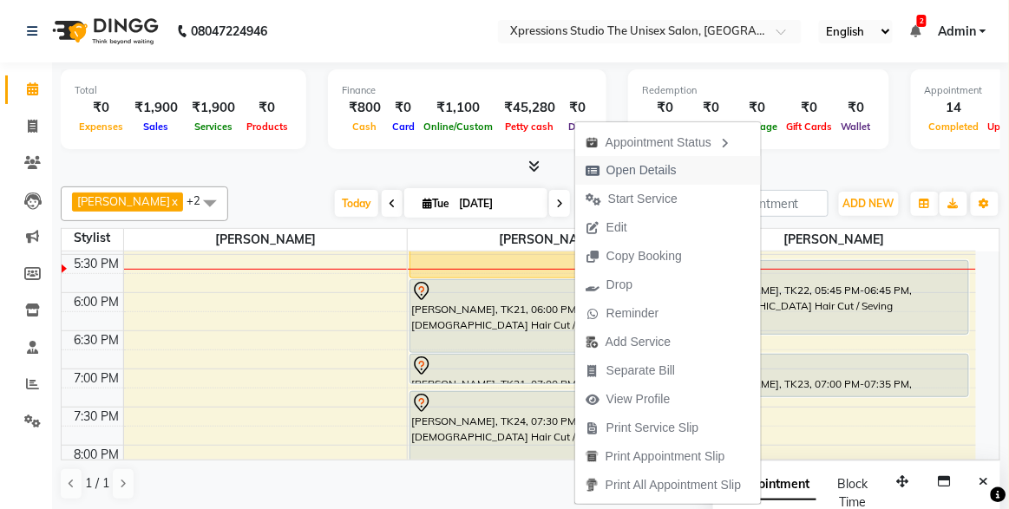
select select "7"
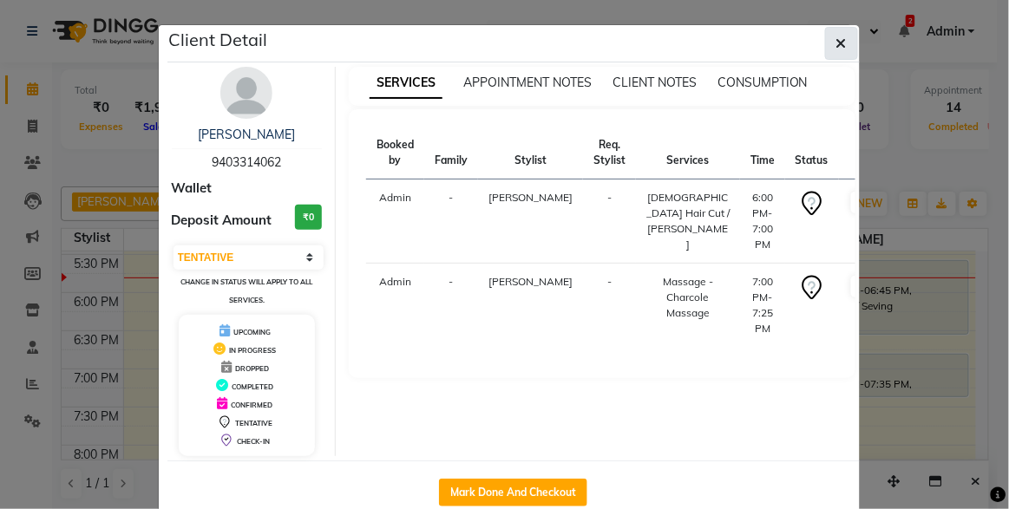
click at [836, 42] on icon "button" at bounding box center [841, 43] width 10 height 14
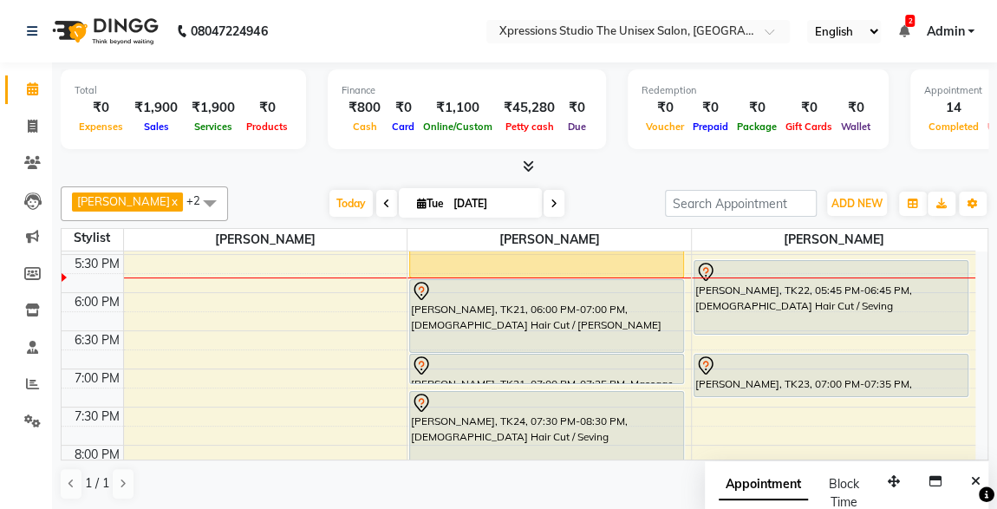
click at [583, 257] on div "[PERSON_NAME], TK20, 05:00 PM-06:00 PM, [DEMOGRAPHIC_DATA] Hair Cut / [PERSON_N…" at bounding box center [546, 241] width 273 height 73
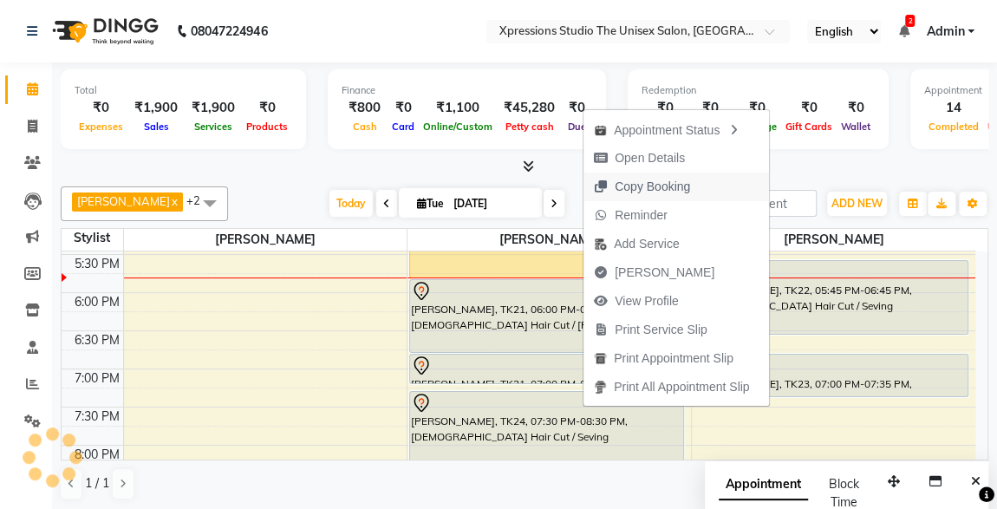
click at [622, 184] on span "Copy Booking" at bounding box center [652, 187] width 75 height 18
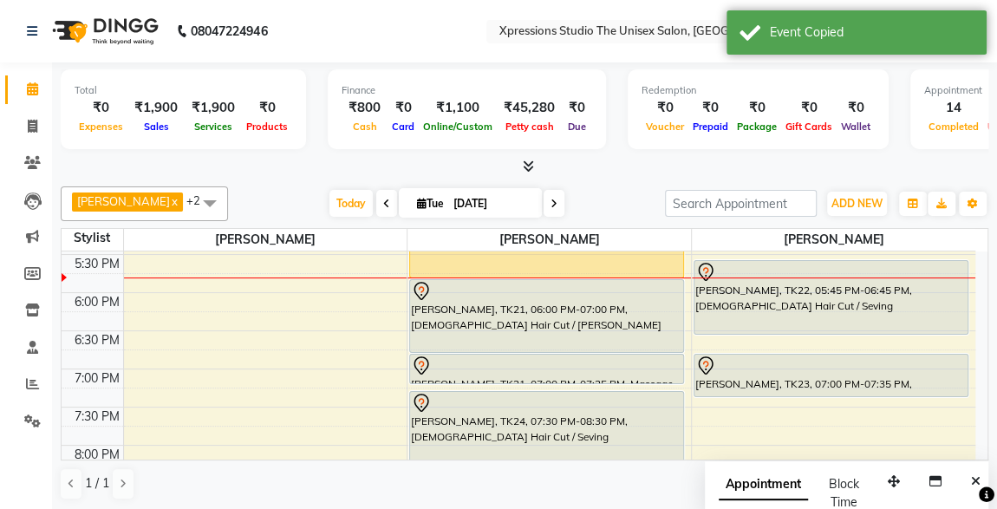
click at [581, 253] on div "[PERSON_NAME], TK20, 05:00 PM-06:00 PM, [DEMOGRAPHIC_DATA] Hair Cut / [PERSON_N…" at bounding box center [546, 241] width 273 height 73
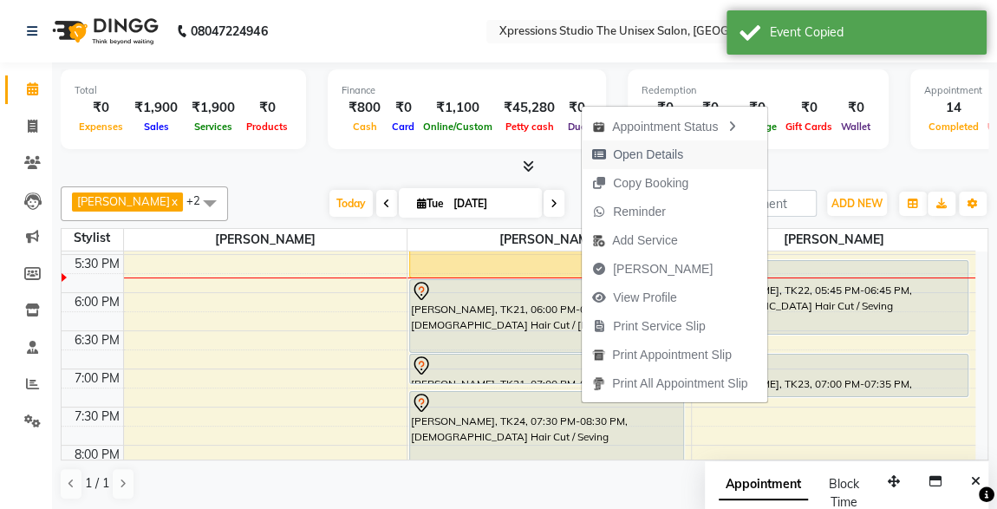
click at [668, 148] on span "Open Details" at bounding box center [648, 155] width 70 height 18
select select "1"
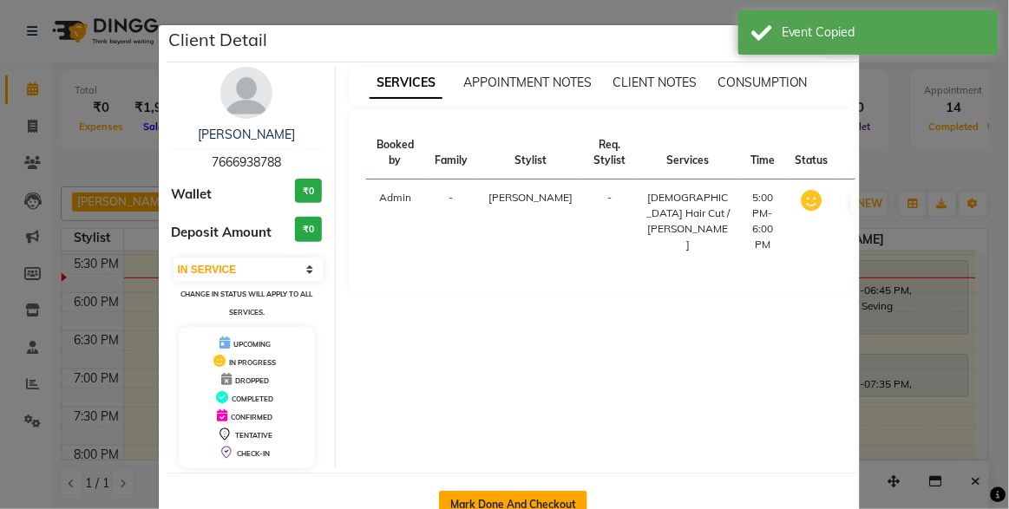
click at [495, 493] on button "Mark Done And Checkout" at bounding box center [513, 505] width 148 height 28
select select "service"
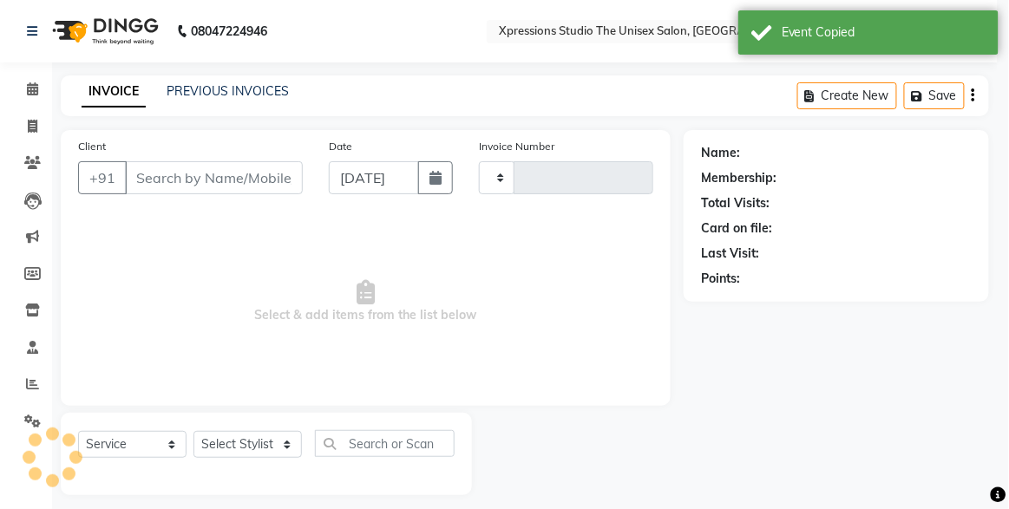
type input "4507"
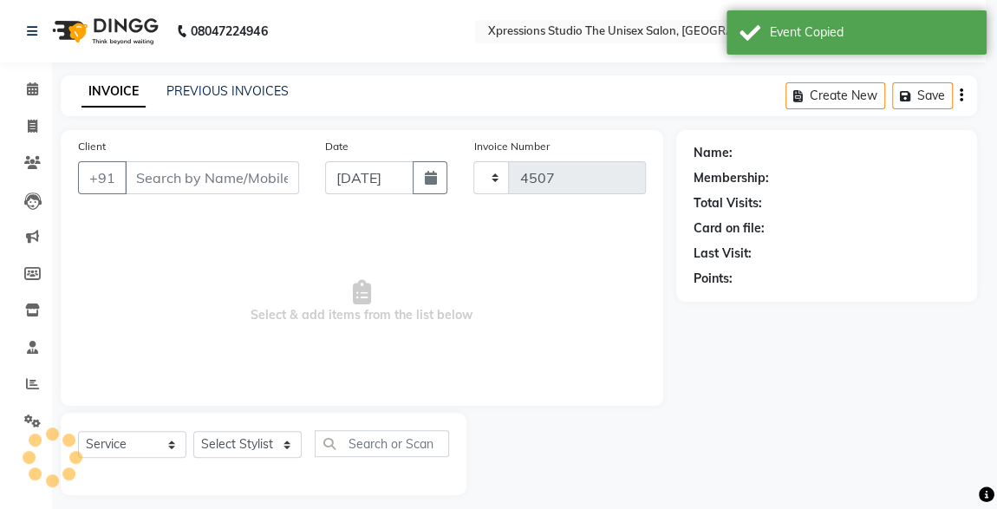
select select "7003"
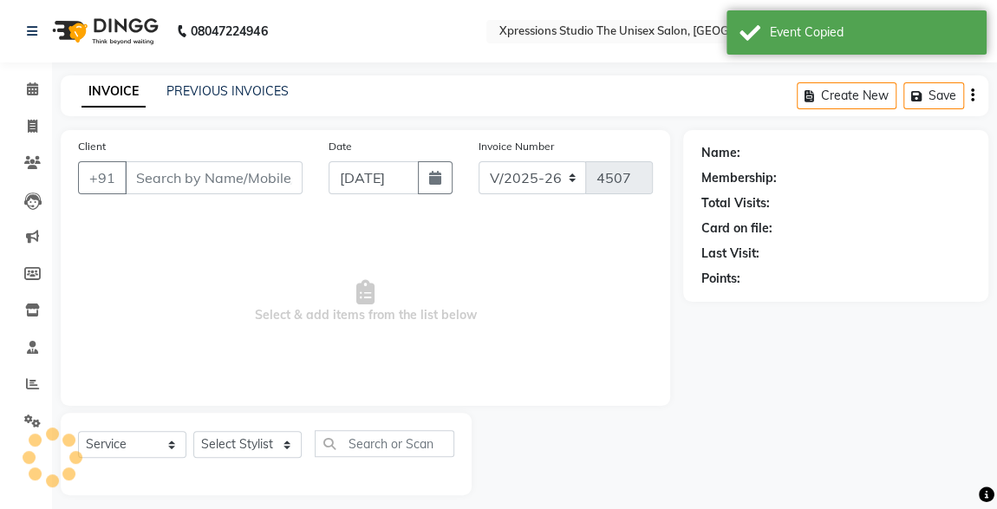
type input "7666938788"
select select "57588"
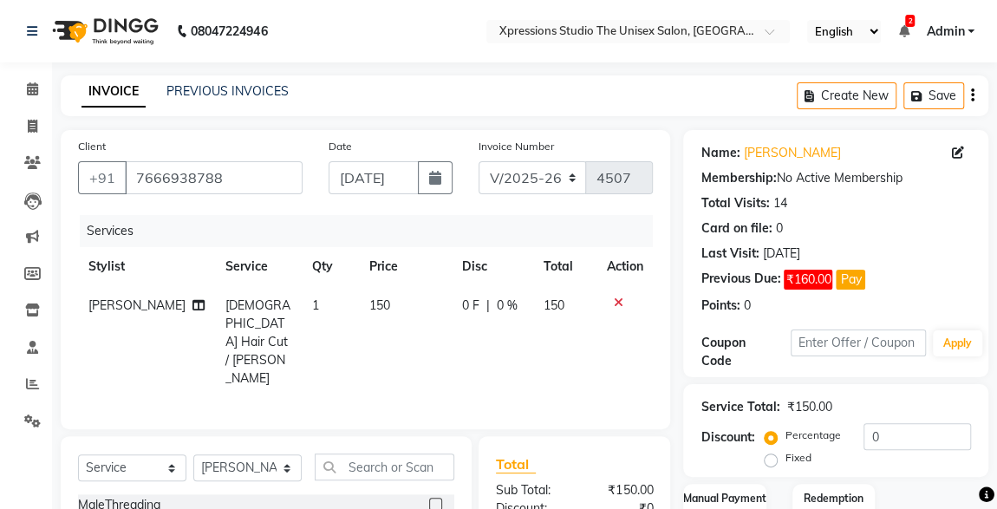
click at [842, 280] on button "Pay" at bounding box center [850, 280] width 29 height 20
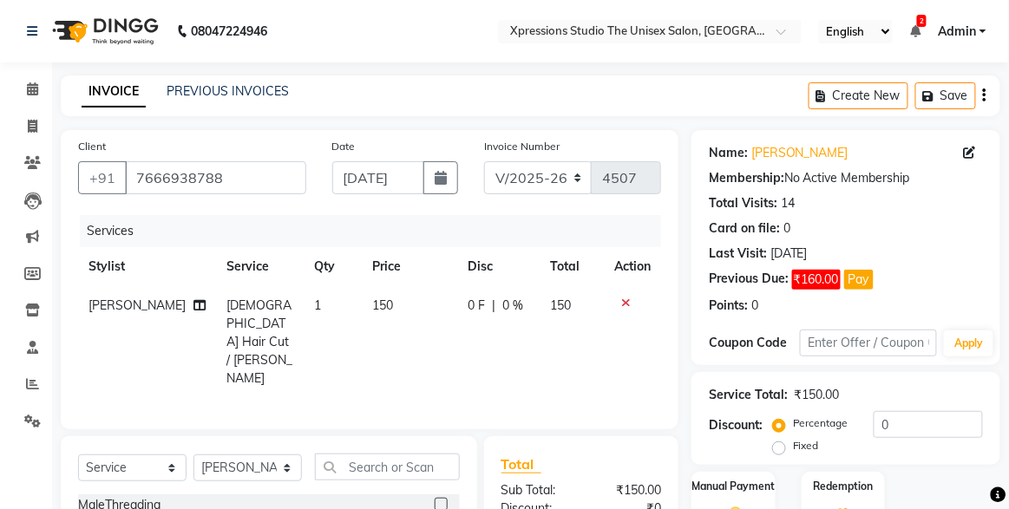
select select "1"
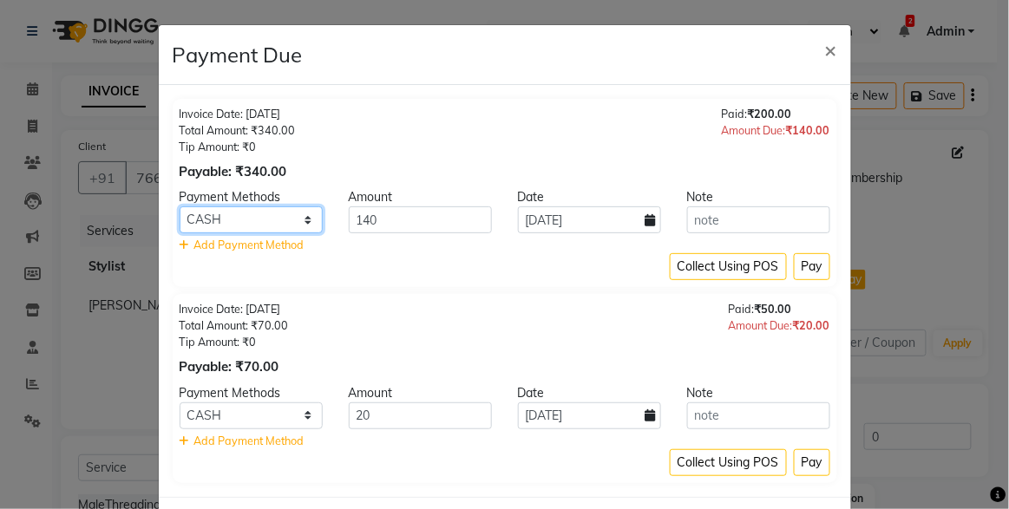
click at [278, 222] on select "Credit Card Debit Card UPI CASH GPay" at bounding box center [251, 219] width 143 height 27
click at [927, 271] on ngb-modal-window "Payment Due × Invoice Date: [DATE] Total Amount: ₹340.00 Tip Amount: ₹0 Payable…" at bounding box center [504, 254] width 1009 height 509
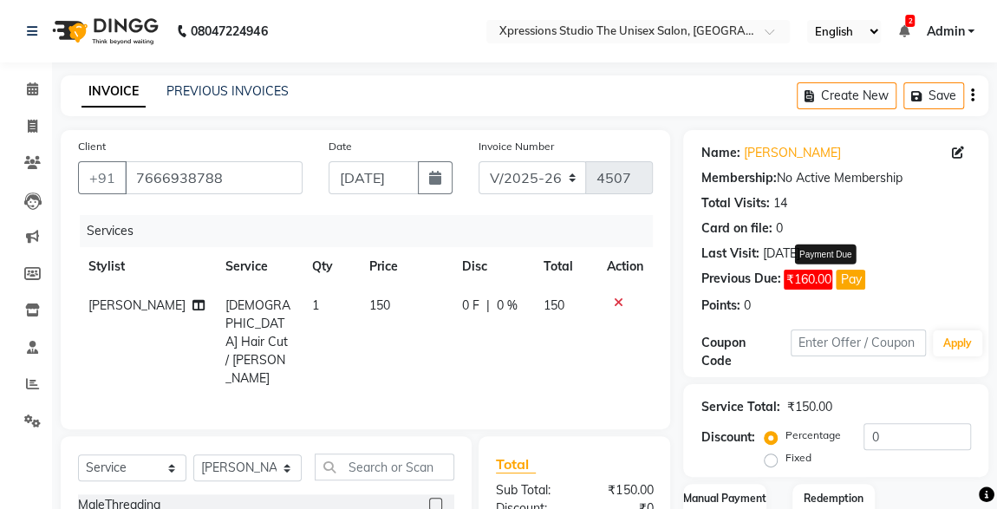
click at [853, 284] on button "Pay" at bounding box center [850, 280] width 29 height 20
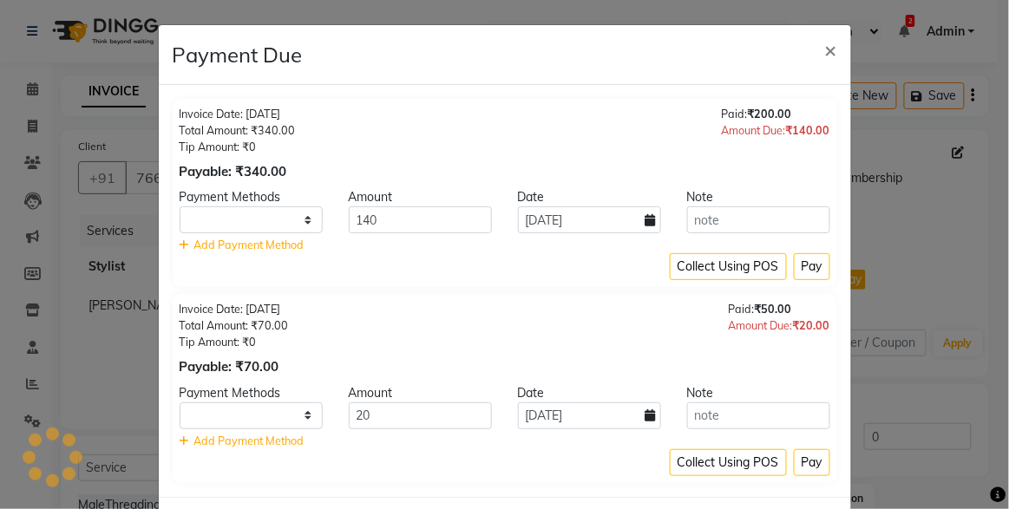
select select "1"
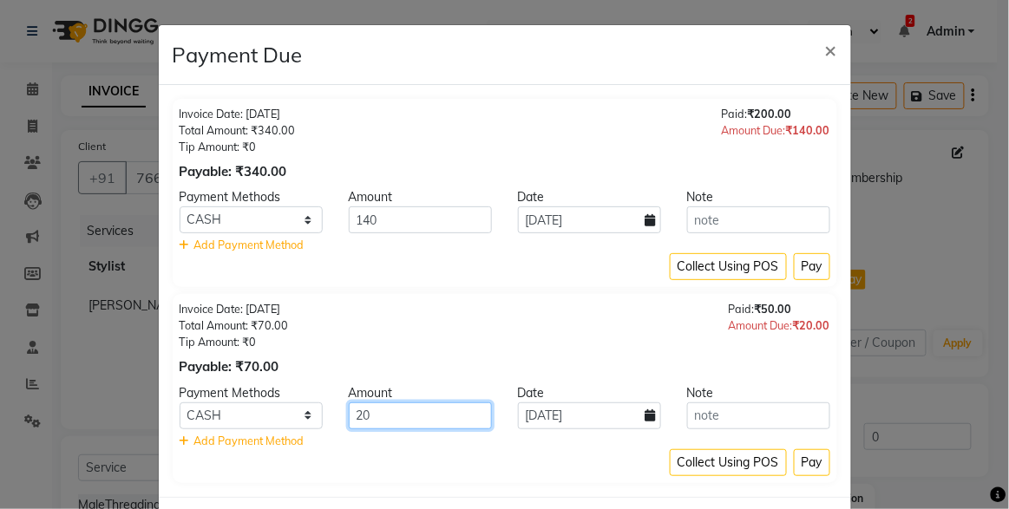
click at [415, 408] on input "20" at bounding box center [420, 415] width 143 height 27
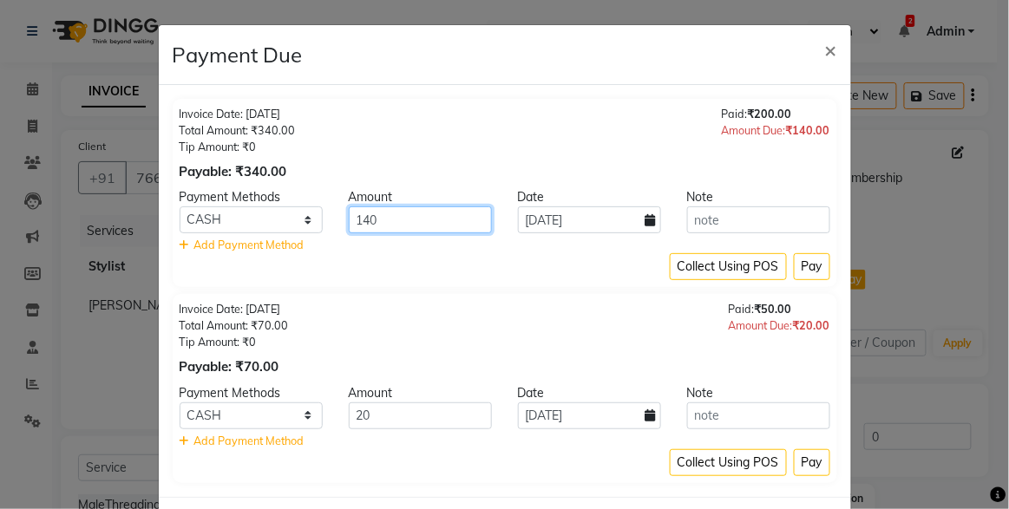
click at [434, 221] on input "140" at bounding box center [420, 219] width 143 height 27
type input "1"
type input "110"
click at [807, 271] on button "Pay" at bounding box center [812, 266] width 36 height 27
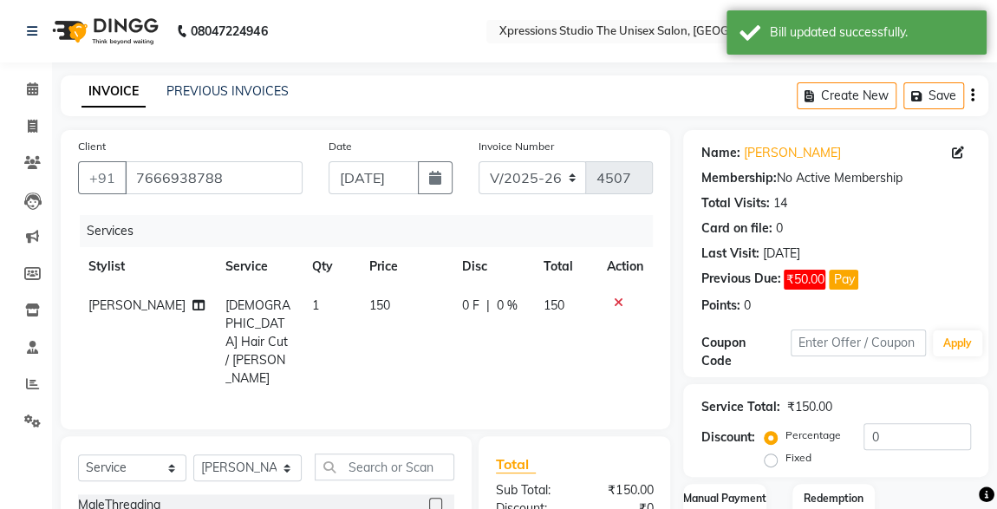
click at [846, 280] on button "Pay" at bounding box center [843, 280] width 29 height 20
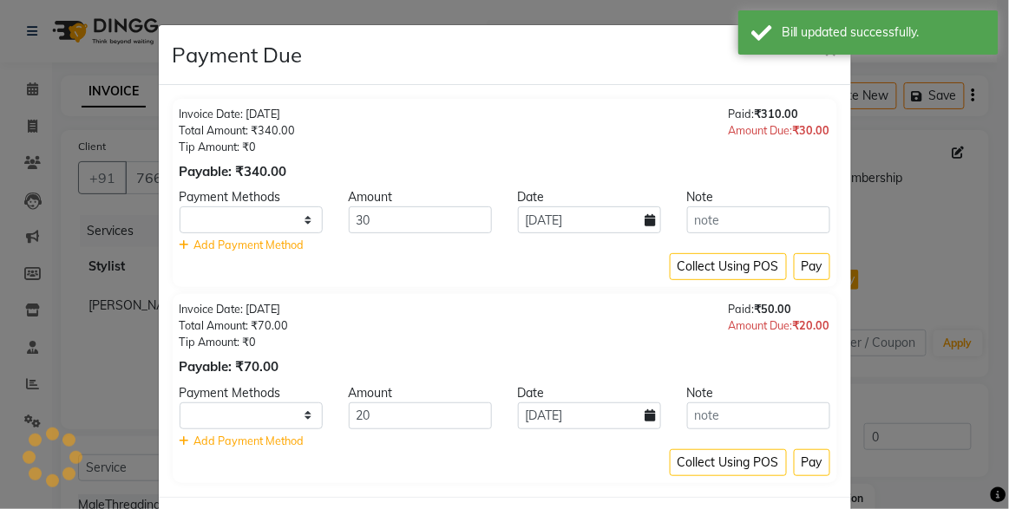
select select "1"
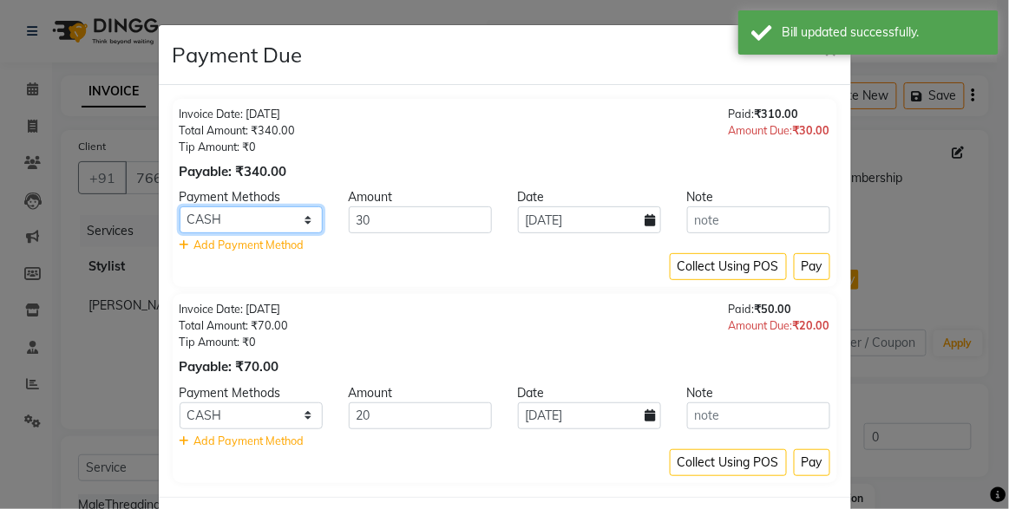
click at [284, 226] on select "Credit Card Debit Card UPI CASH GPay" at bounding box center [251, 219] width 143 height 27
select select "8"
click at [180, 206] on select "Credit Card Debit Card UPI CASH GPay" at bounding box center [251, 219] width 143 height 27
click at [811, 271] on button "Pay" at bounding box center [812, 266] width 36 height 27
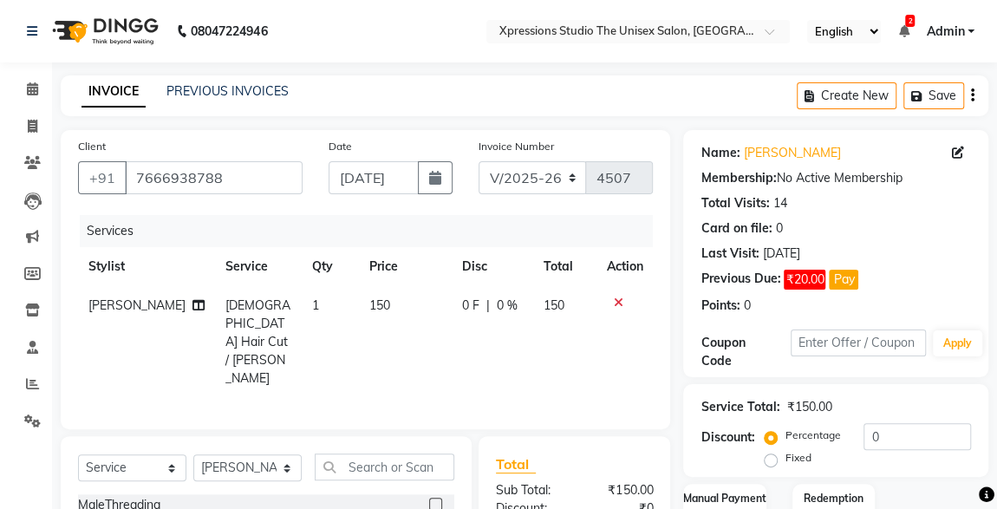
click at [839, 281] on button "Pay" at bounding box center [843, 280] width 29 height 20
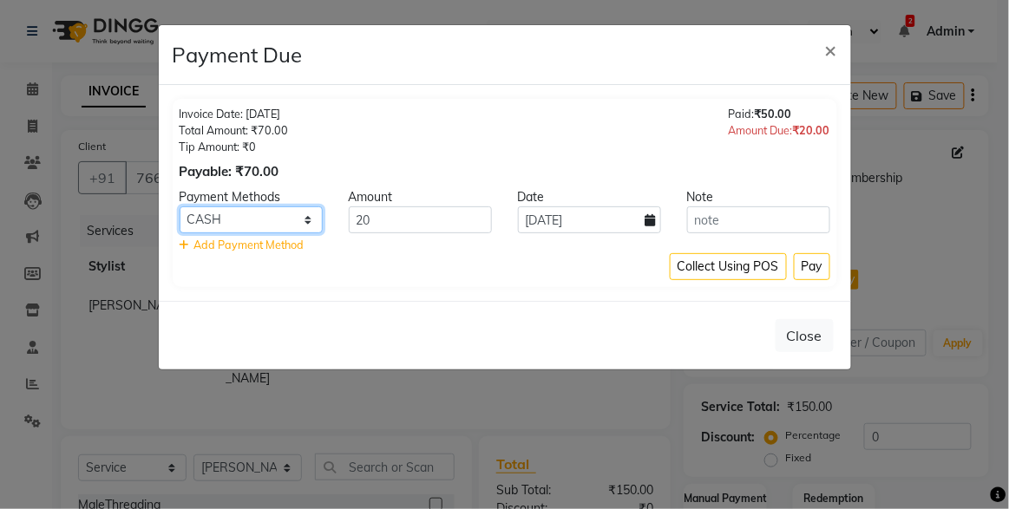
click at [267, 226] on select "Credit Card Debit Card UPI CASH GPay" at bounding box center [251, 219] width 143 height 27
select select "8"
click at [180, 206] on select "Credit Card Debit Card UPI CASH GPay" at bounding box center [251, 219] width 143 height 27
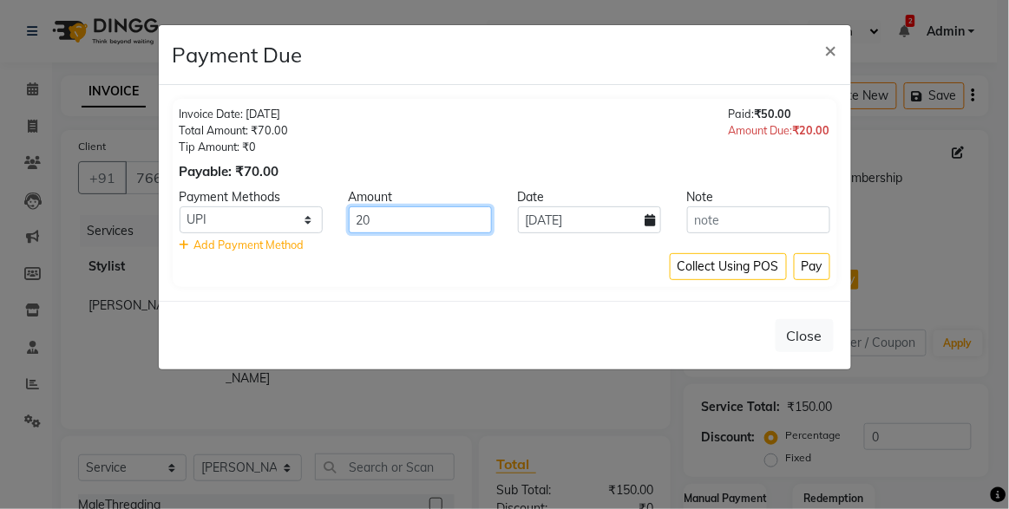
click at [440, 216] on input "20" at bounding box center [420, 219] width 143 height 27
click at [812, 264] on button "Pay" at bounding box center [812, 266] width 36 height 27
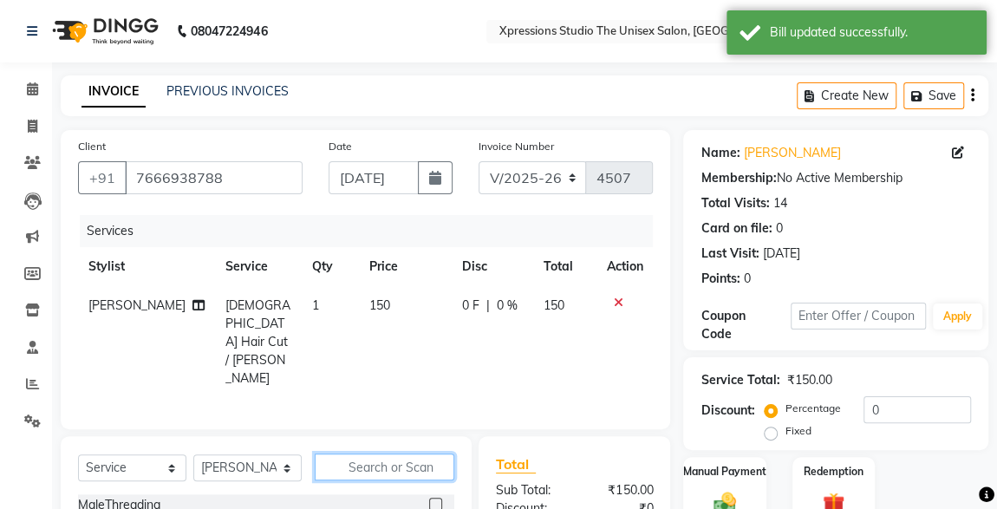
click at [417, 454] on input "text" at bounding box center [385, 467] width 140 height 27
click at [429, 498] on label at bounding box center [435, 504] width 13 height 13
click at [429, 500] on input "checkbox" at bounding box center [434, 505] width 11 height 11
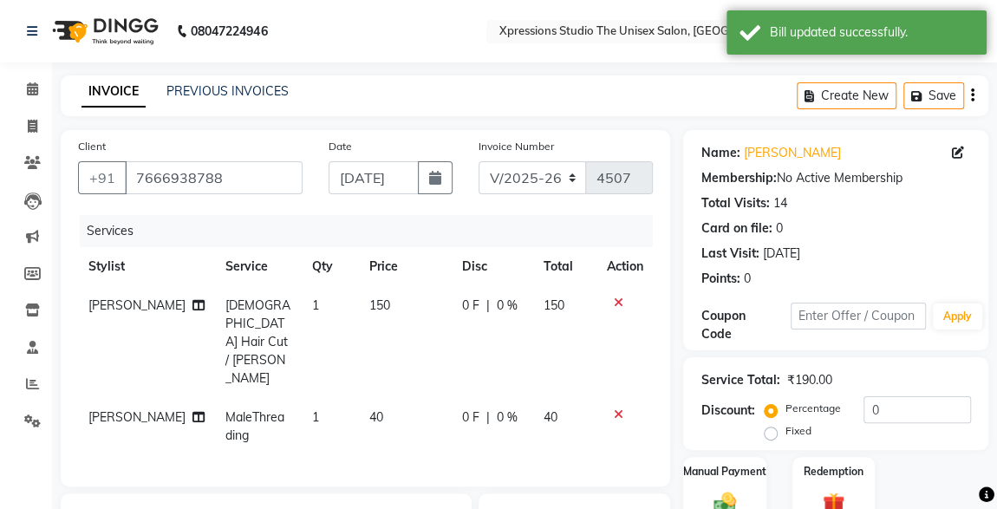
checkbox input "false"
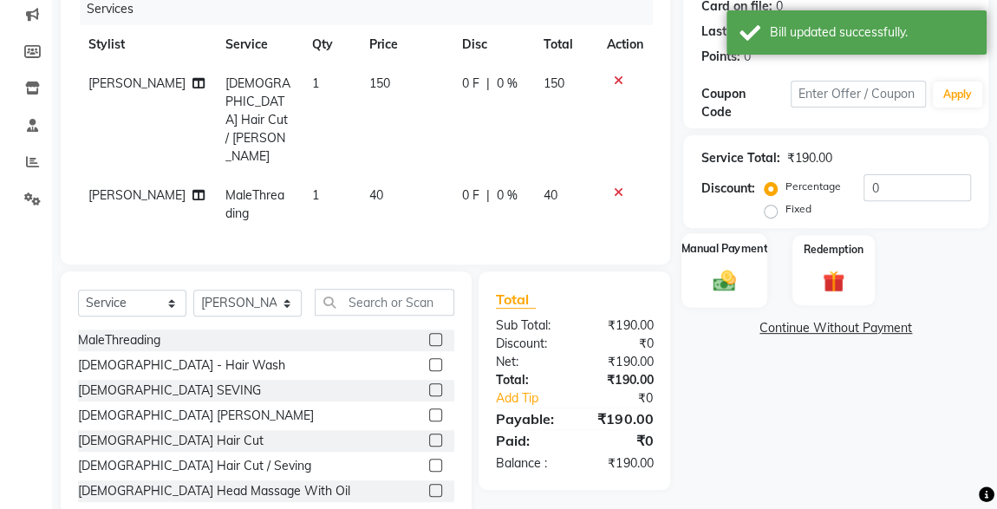
click at [727, 287] on img at bounding box center [724, 280] width 37 height 27
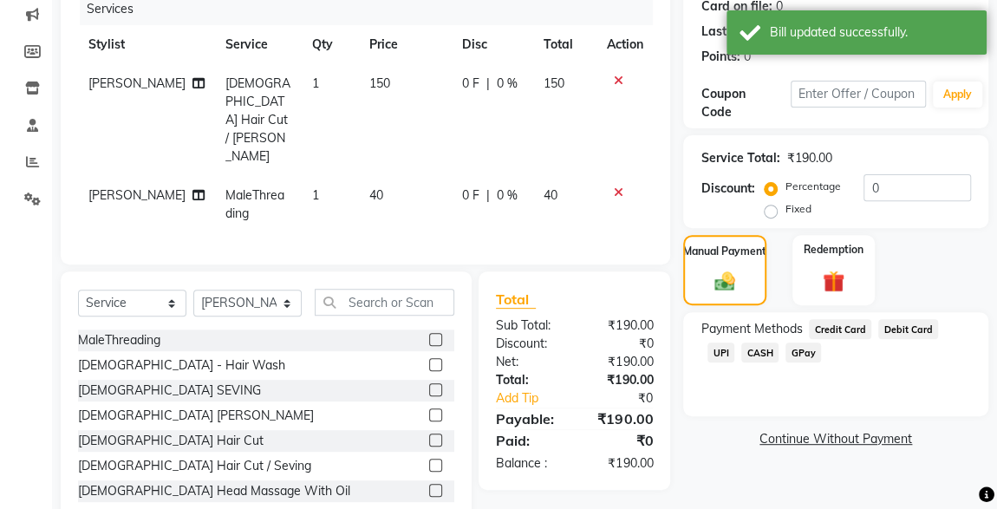
click at [742, 352] on span "CASH" at bounding box center [760, 353] width 37 height 20
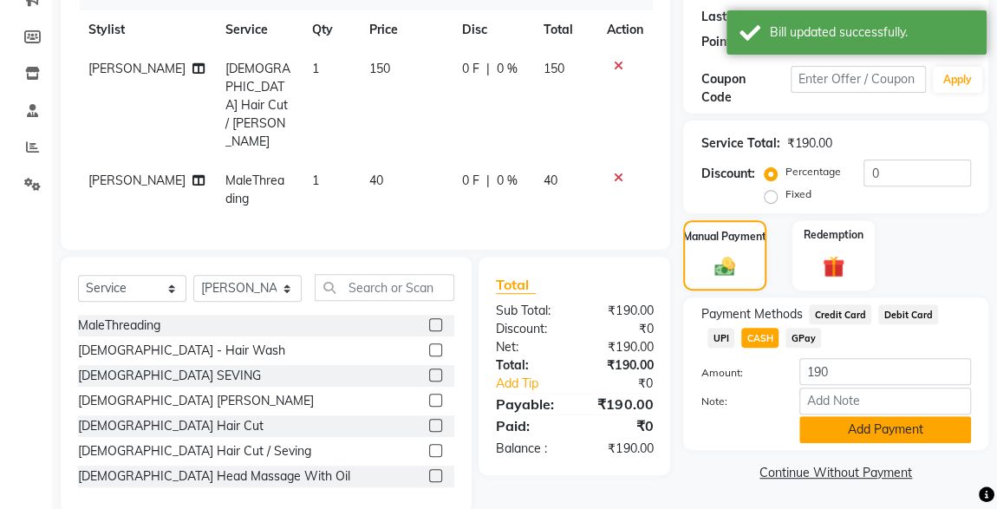
click at [909, 435] on button "Add Payment" at bounding box center [886, 429] width 172 height 27
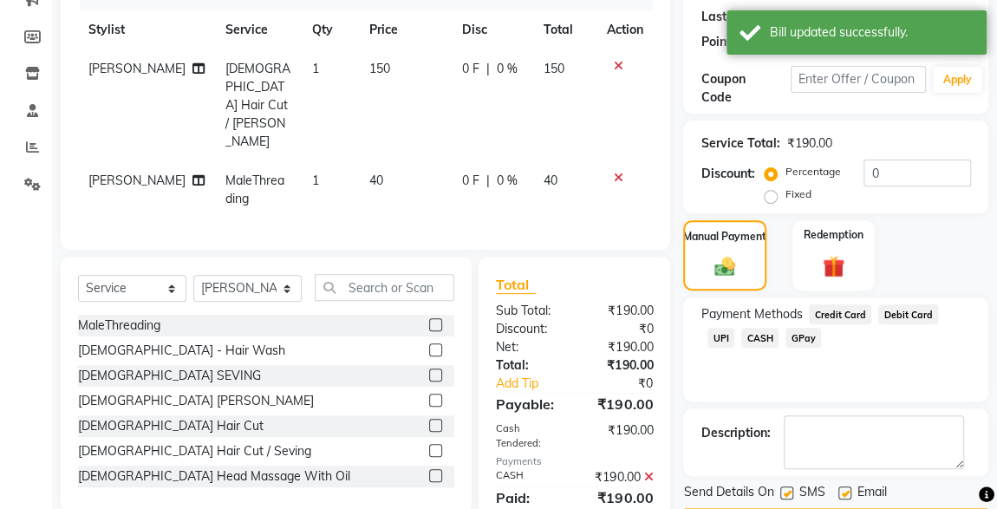
scroll to position [286, 0]
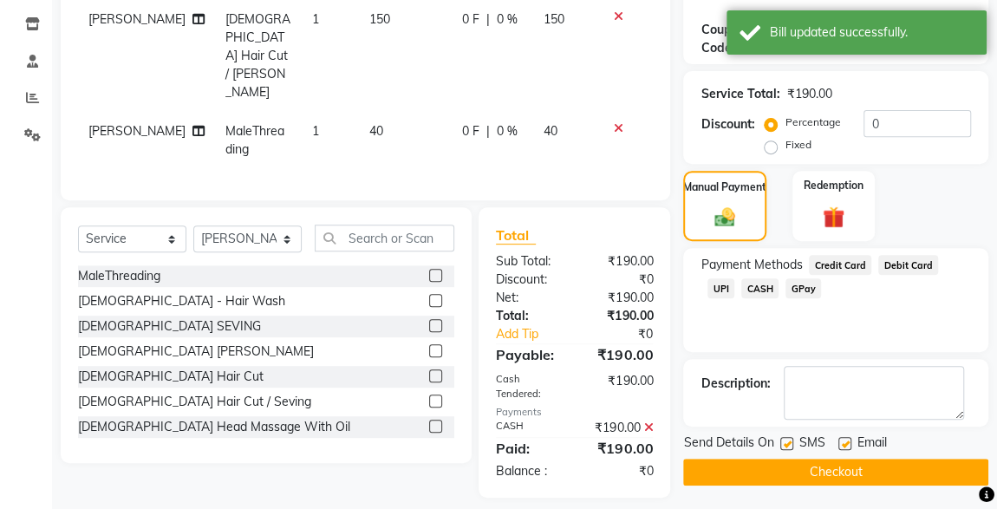
click at [787, 441] on label at bounding box center [787, 443] width 13 height 13
click at [787, 441] on input "checkbox" at bounding box center [786, 444] width 11 height 11
checkbox input "false"
click at [826, 472] on button "Checkout" at bounding box center [835, 472] width 305 height 27
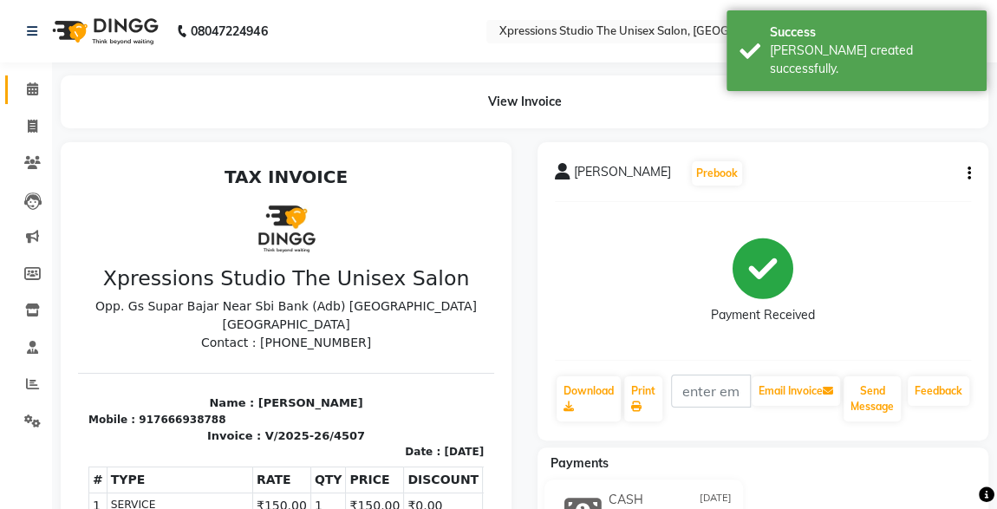
click at [34, 90] on icon at bounding box center [32, 88] width 11 height 13
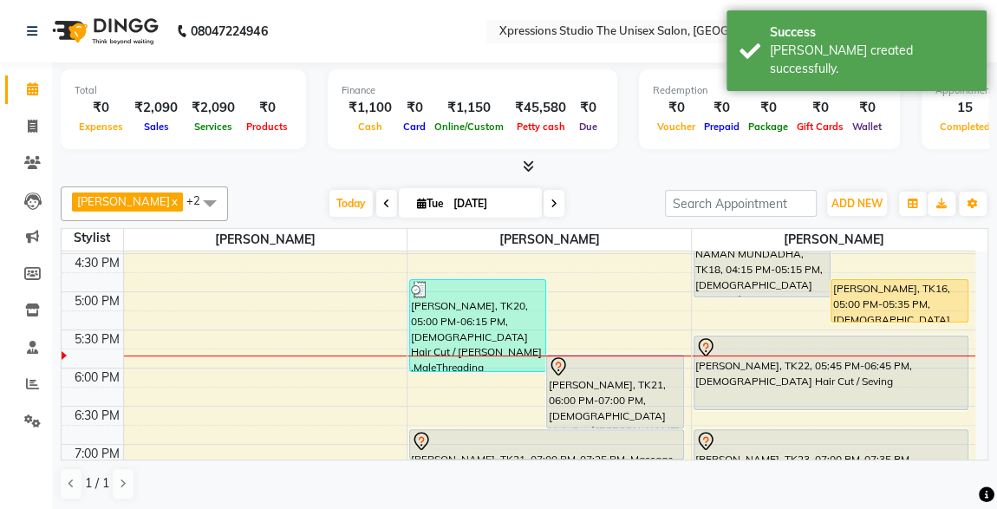
scroll to position [643, 0]
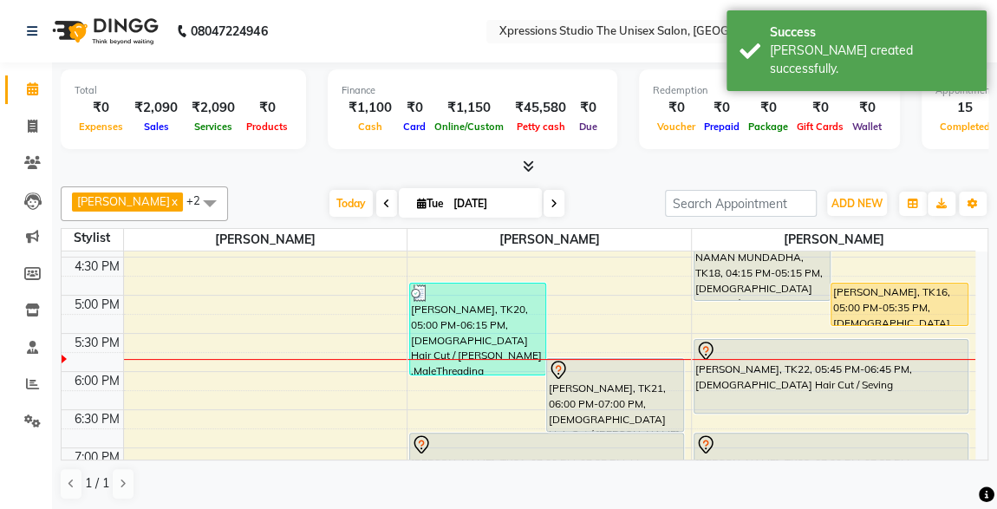
click at [643, 397] on div "[PERSON_NAME], TK21, 06:00 PM-07:00 PM, [DEMOGRAPHIC_DATA] Hair Cut / [PERSON_N…" at bounding box center [614, 395] width 135 height 72
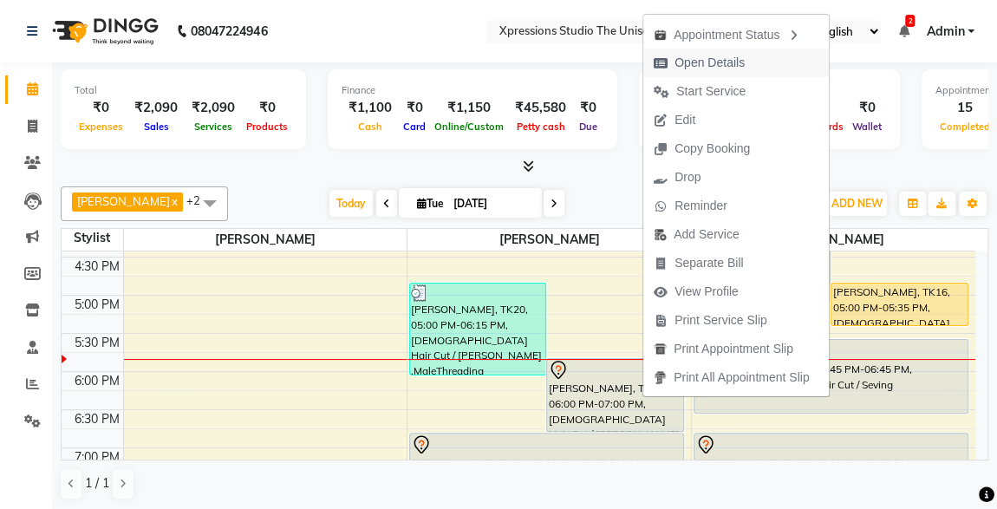
click at [708, 60] on span "Open Details" at bounding box center [710, 63] width 70 height 18
select select "7"
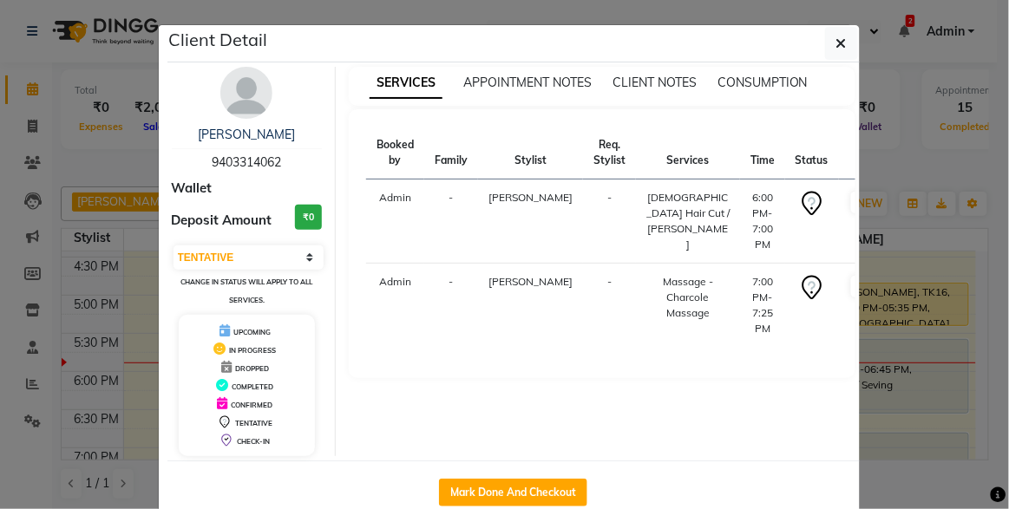
click at [114, 83] on ngb-modal-window "Client Detail [PERSON_NAME] 9403314062 Wallet Deposit Amount ₹0 Select IN SERVI…" at bounding box center [504, 254] width 1009 height 509
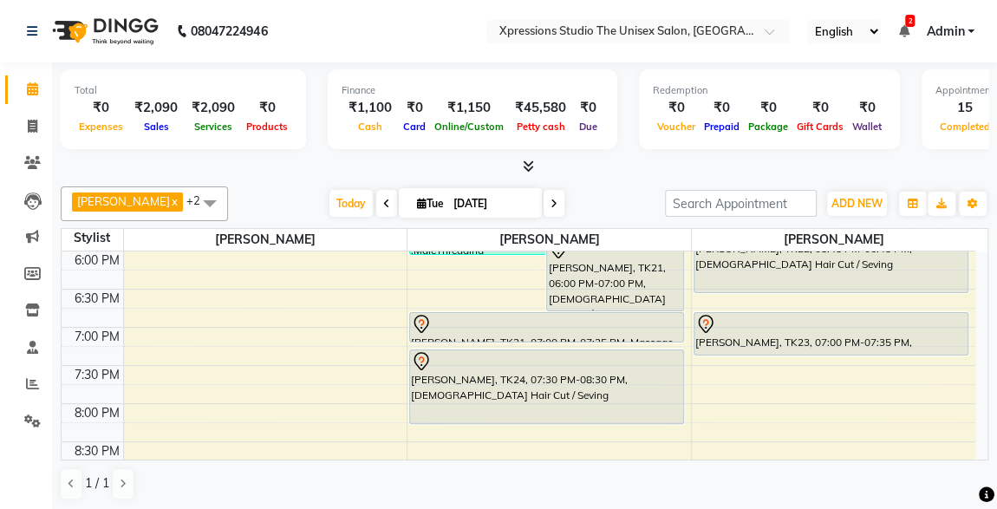
scroll to position [750, 0]
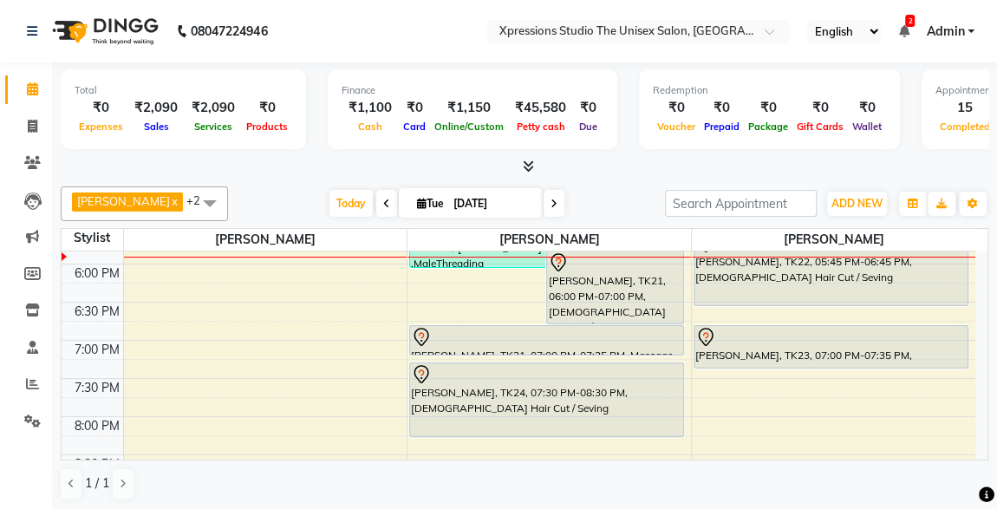
click at [799, 31] on ul "English ENGLISH Español العربية मराठी हिंदी ગુજરાતી தமிழ் 中文 2 Notifications DI…" at bounding box center [638, 31] width 321 height 23
click at [905, 28] on icon at bounding box center [903, 31] width 10 height 12
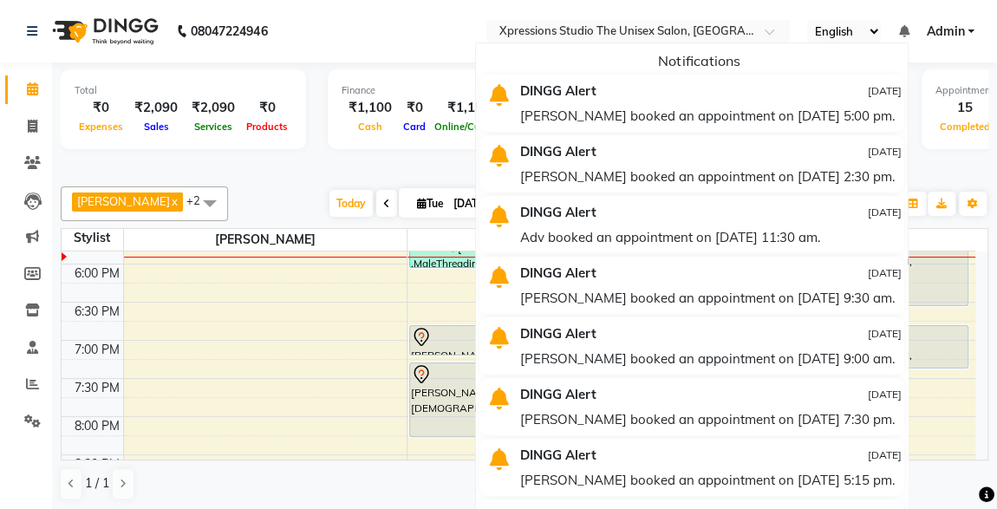
click at [930, 10] on nav "08047224946 Select Location × Xpressions Studio The Unisex Salon, Malkapur Engl…" at bounding box center [498, 31] width 997 height 62
